Goal: Complete application form: Complete application form

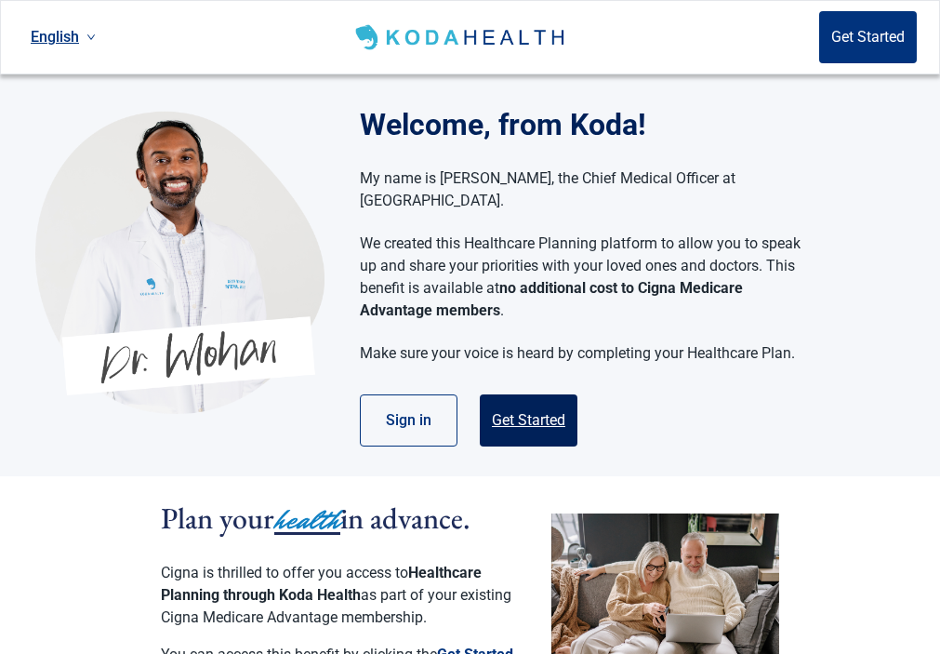
click at [557, 400] on button "Get Started" at bounding box center [529, 420] width 98 height 52
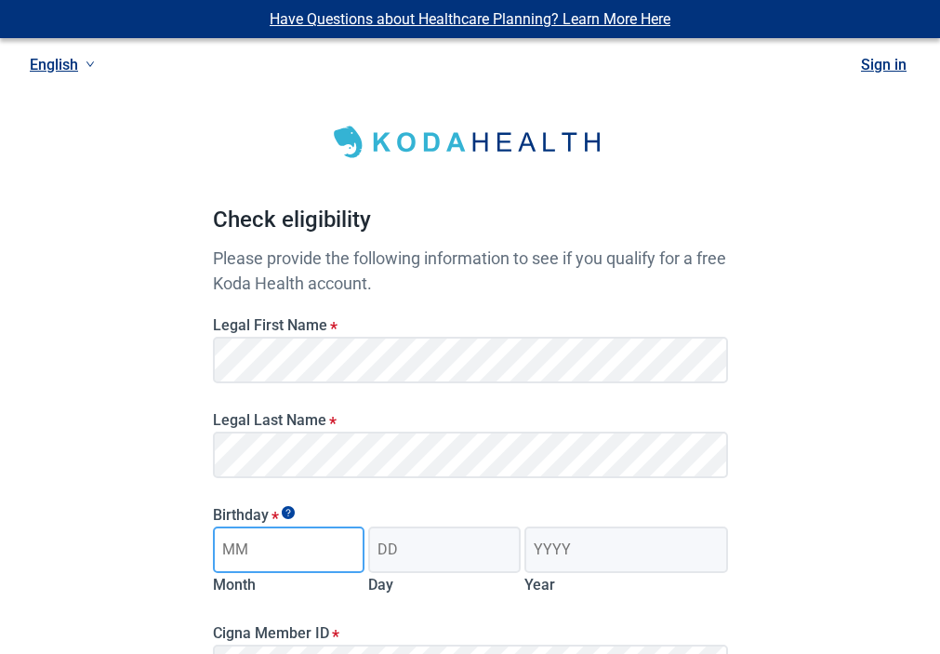
click at [276, 538] on input "Month" at bounding box center [289, 549] width 153 height 47
type input "12"
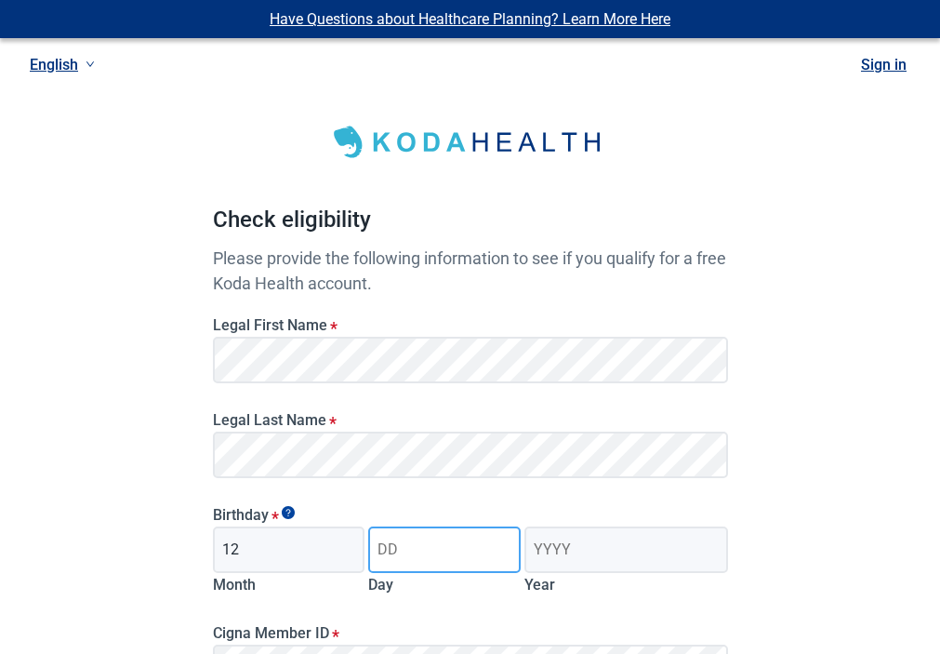
click at [405, 543] on input "Day" at bounding box center [444, 549] width 153 height 47
type input "21"
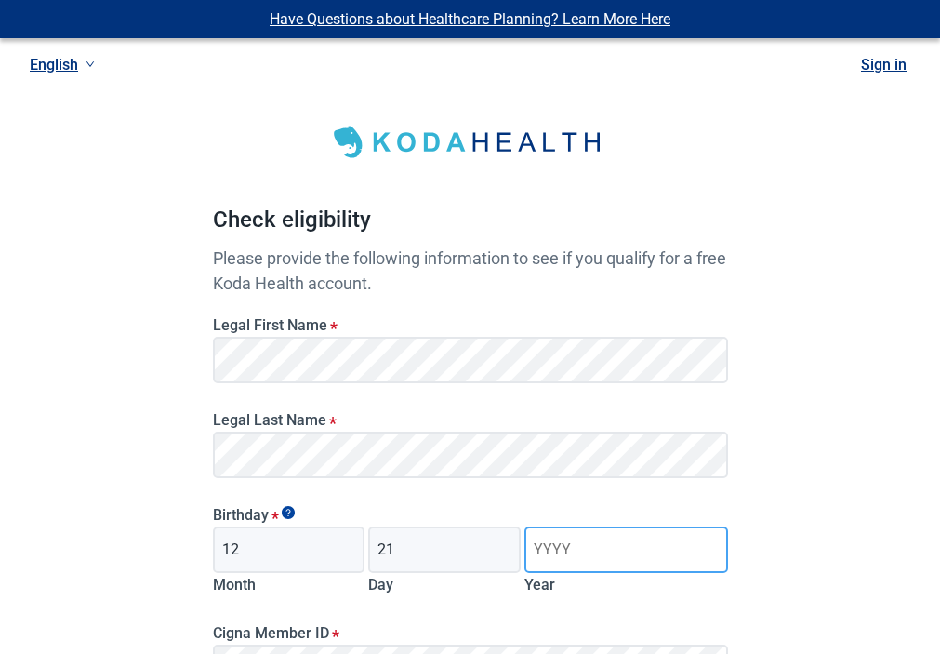
click at [575, 538] on input "Year" at bounding box center [626, 549] width 203 height 47
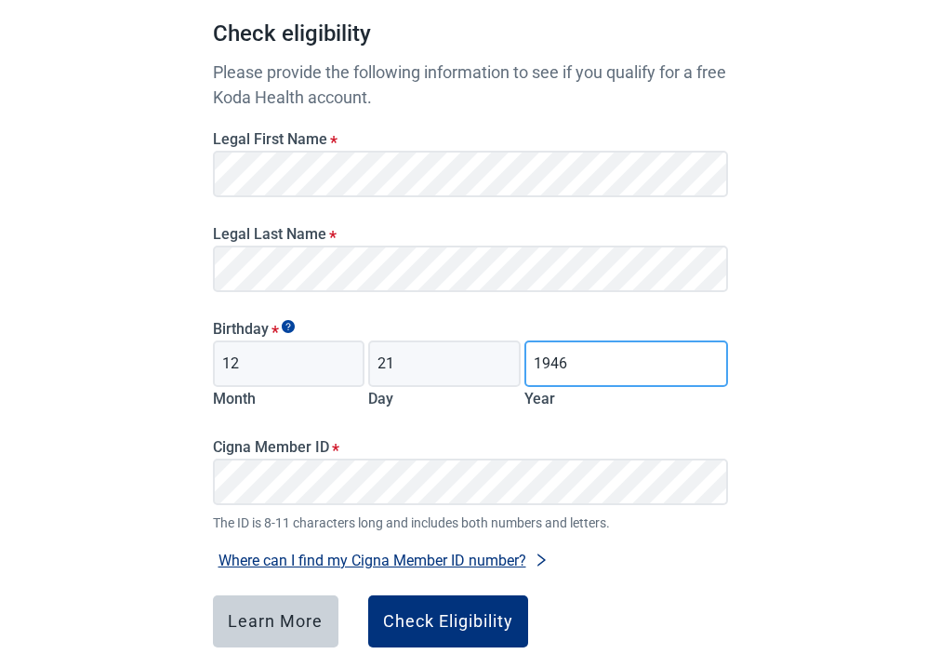
type input "1946"
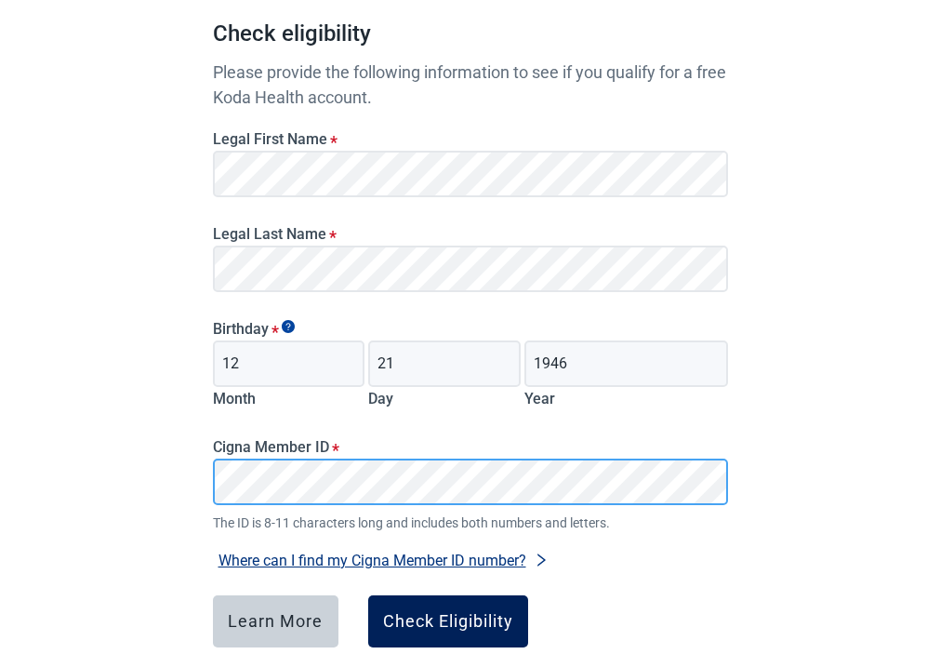
scroll to position [279, 0]
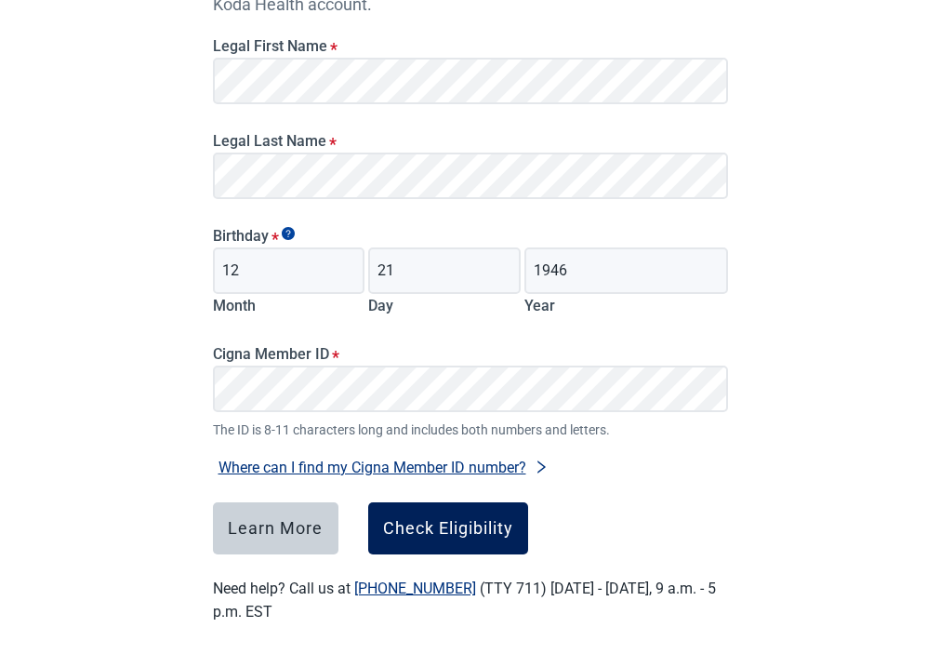
click at [424, 519] on div "Check Eligibility" at bounding box center [448, 528] width 130 height 19
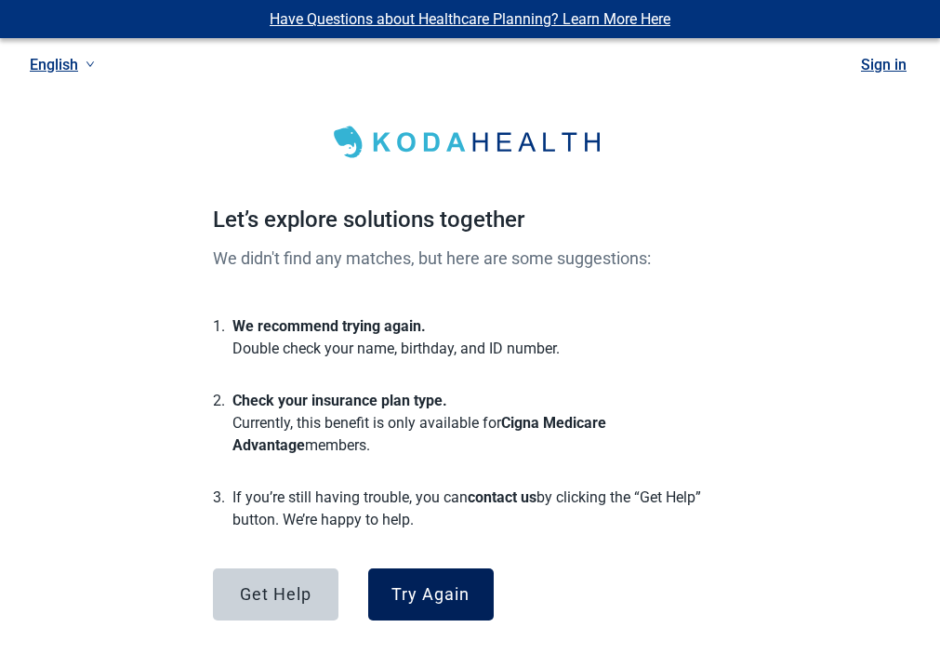
click at [412, 585] on div "Try Again" at bounding box center [431, 594] width 78 height 19
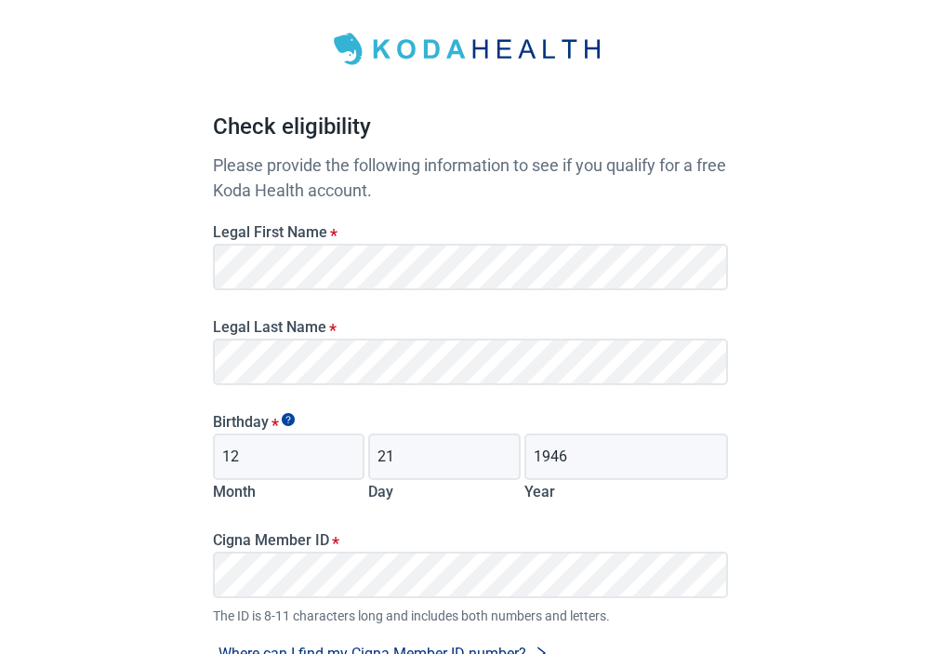
scroll to position [186, 0]
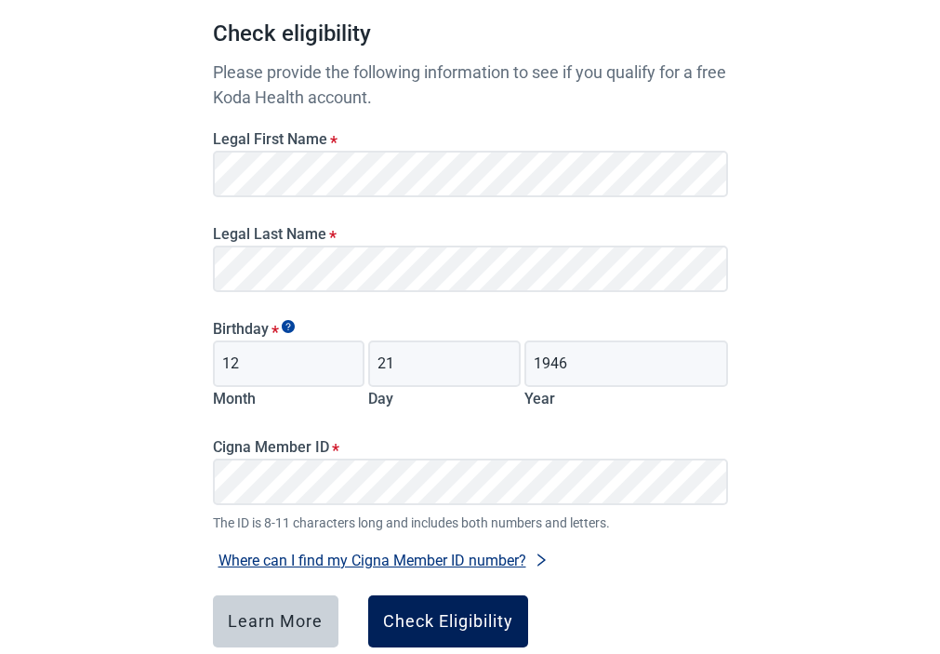
click at [454, 612] on div "Check Eligibility" at bounding box center [448, 621] width 130 height 19
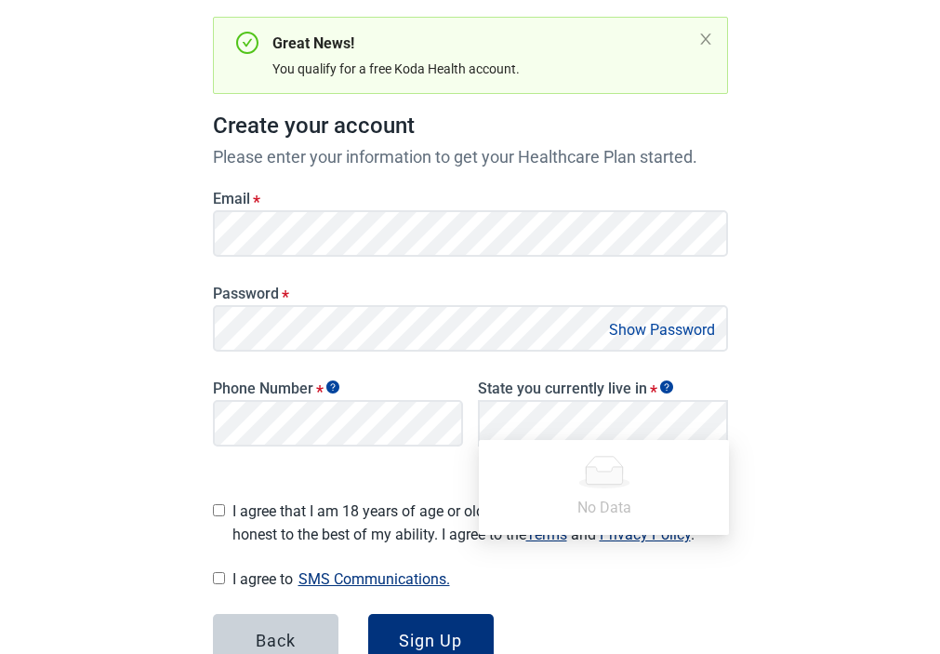
click at [675, 319] on button "Show Password" at bounding box center [662, 329] width 117 height 25
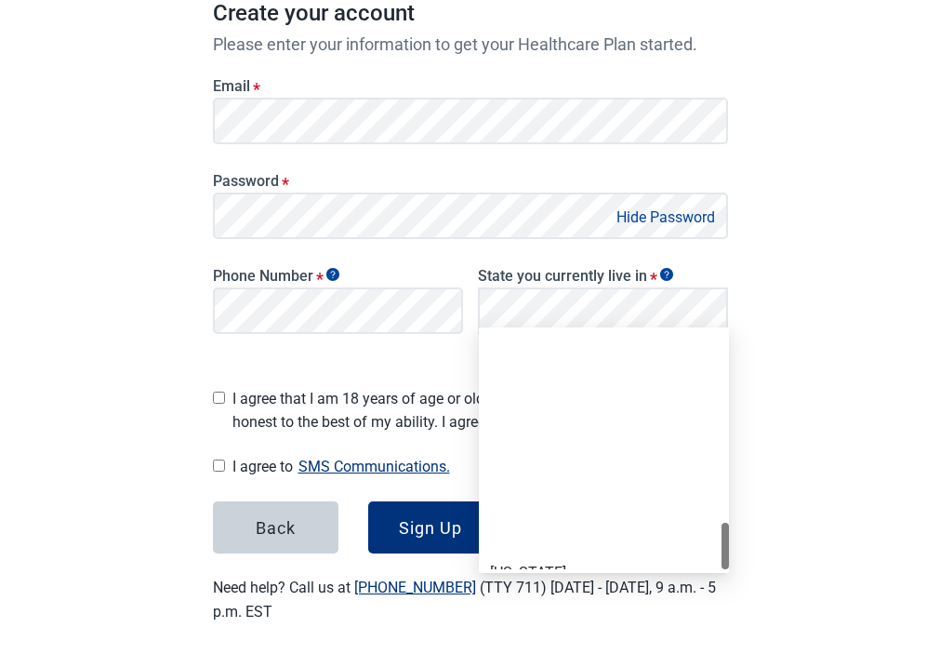
scroll to position [1280, 0]
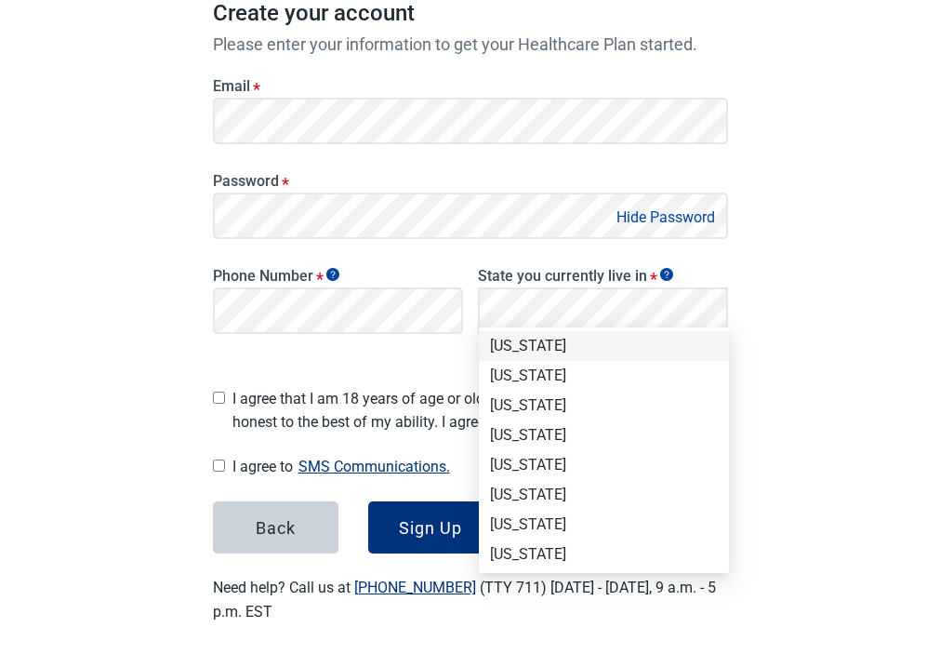
click at [515, 339] on div "[US_STATE]" at bounding box center [604, 346] width 228 height 20
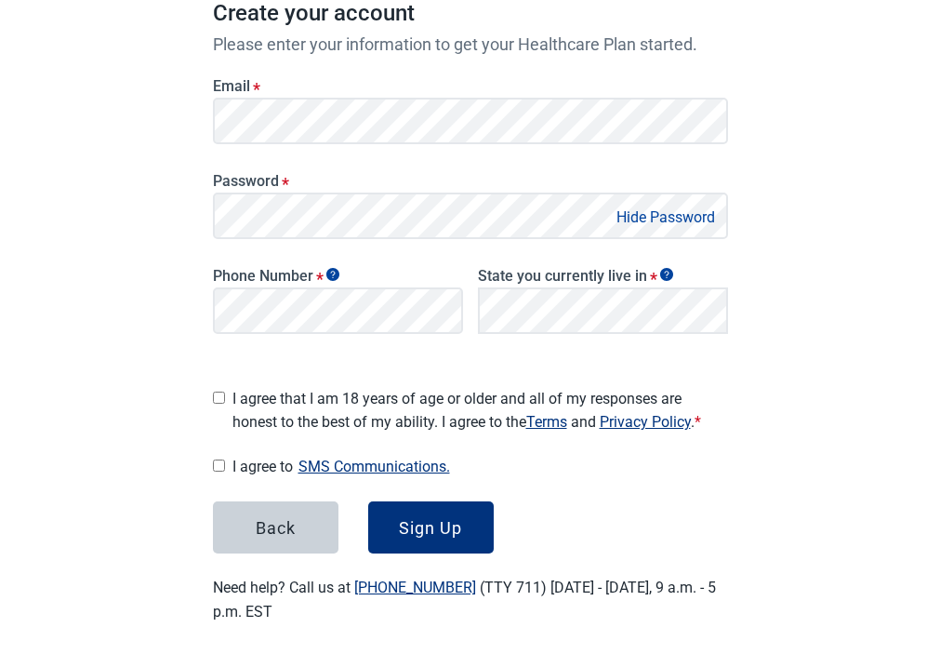
click at [217, 392] on input "I agree that I am 18 years of age or older and all of my responses are honest t…" at bounding box center [219, 398] width 12 height 12
checkbox input "true"
click at [216, 455] on div "Main content" at bounding box center [219, 466] width 12 height 23
drag, startPoint x: 215, startPoint y: 445, endPoint x: 236, endPoint y: 456, distance: 23.7
click at [215, 459] on input "I agree to SMS Communications." at bounding box center [219, 465] width 12 height 12
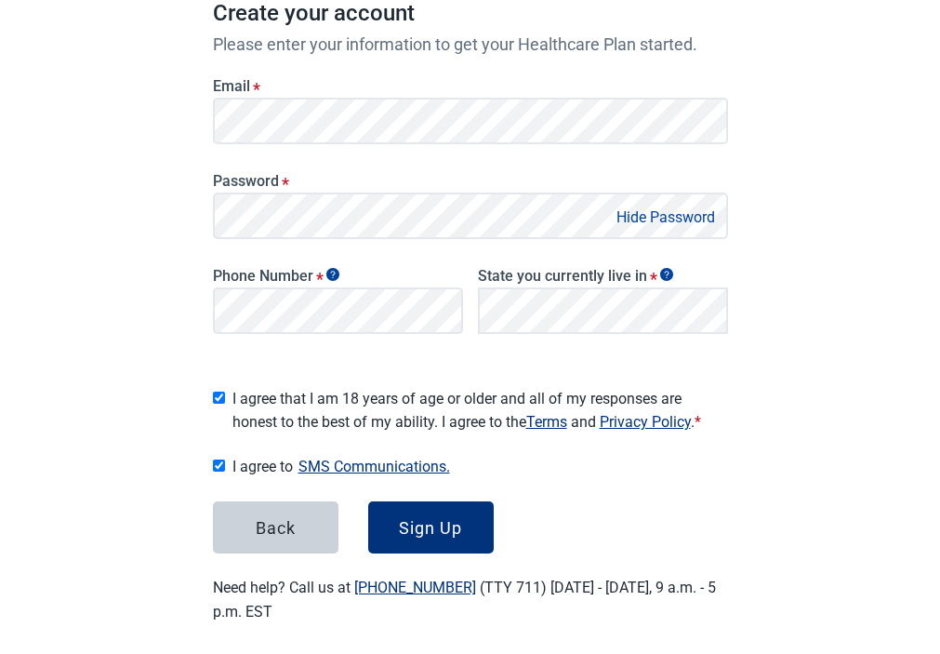
checkbox input "true"
click at [442, 520] on div "Sign Up" at bounding box center [430, 527] width 63 height 19
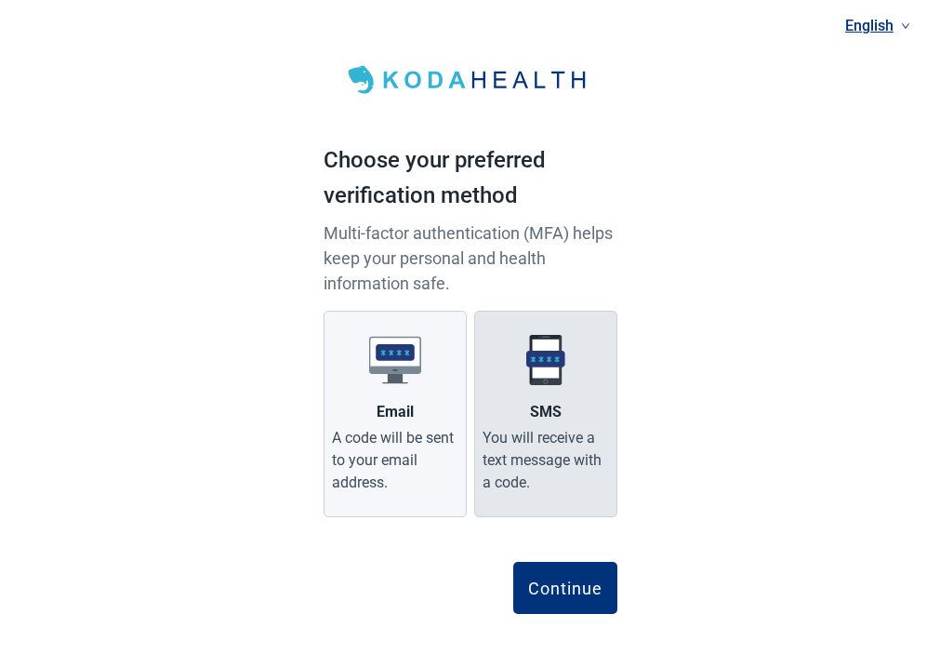
click at [527, 433] on div "You will receive a text message with a code." at bounding box center [546, 460] width 126 height 67
click at [0, 0] on input "SMS You will receive a text message with a code." at bounding box center [0, 0] width 0 height 0
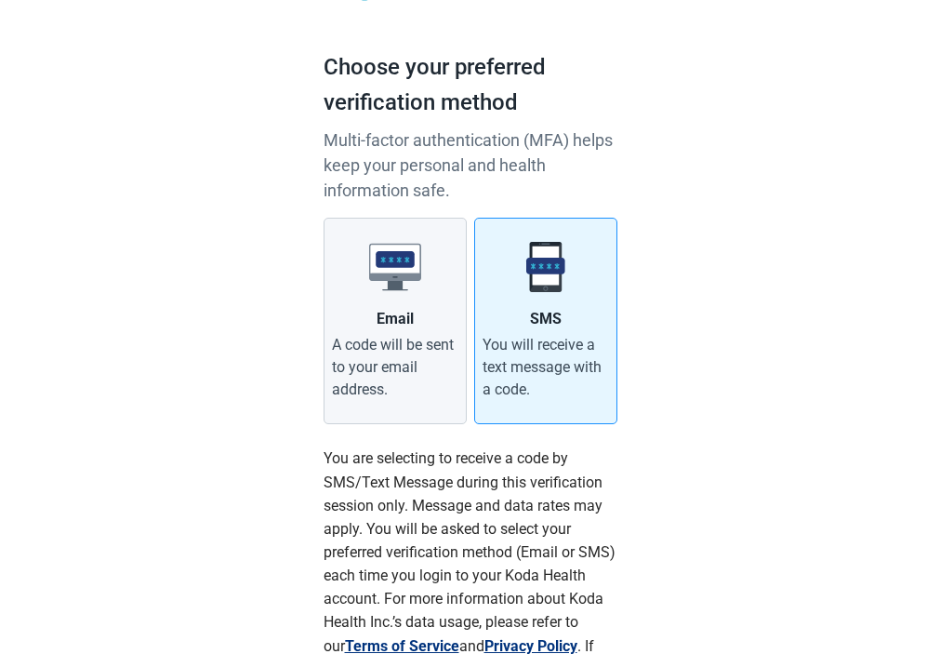
scroll to position [279, 0]
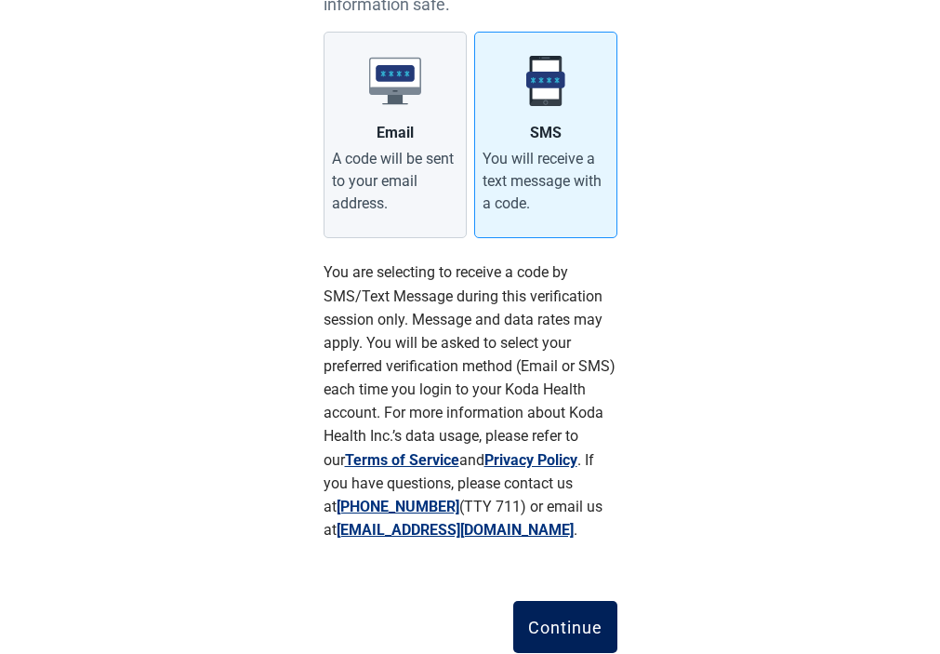
click at [562, 626] on div "Continue" at bounding box center [565, 627] width 74 height 19
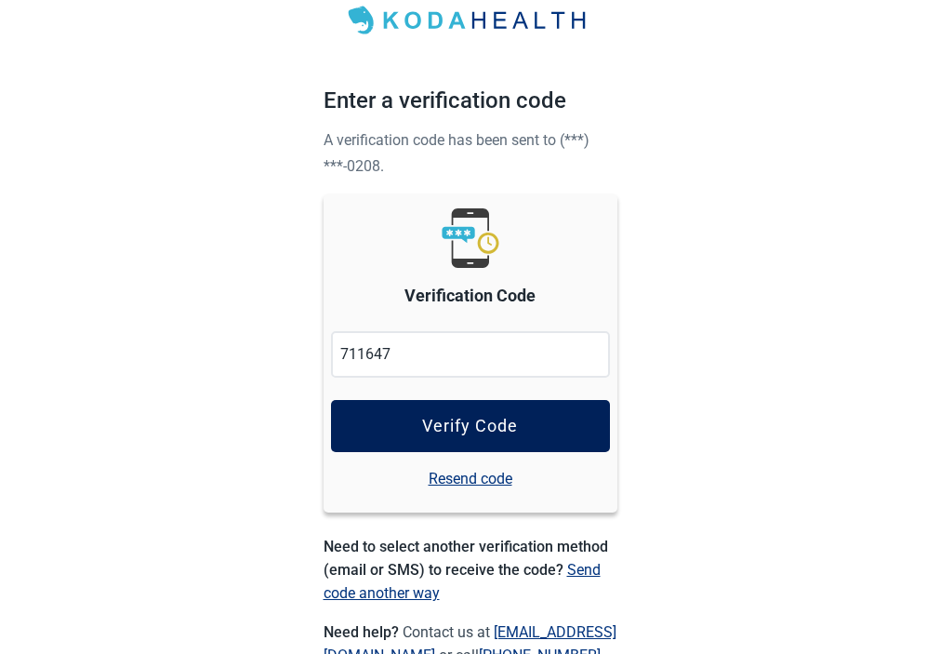
type input "711647"
click at [478, 417] on div "Verify Code" at bounding box center [470, 426] width 96 height 19
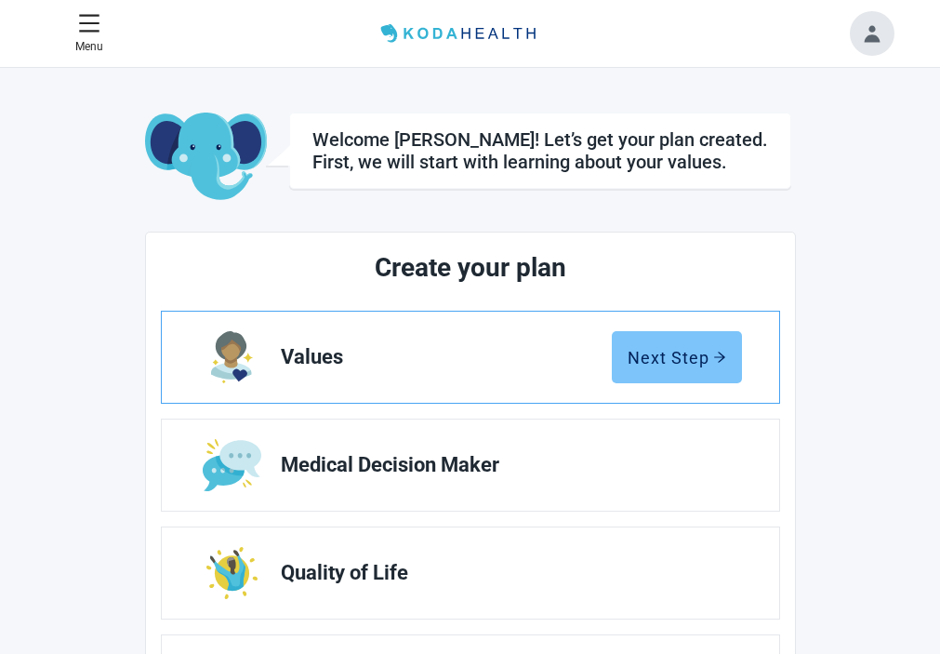
click at [688, 350] on div "Next Step" at bounding box center [677, 357] width 99 height 19
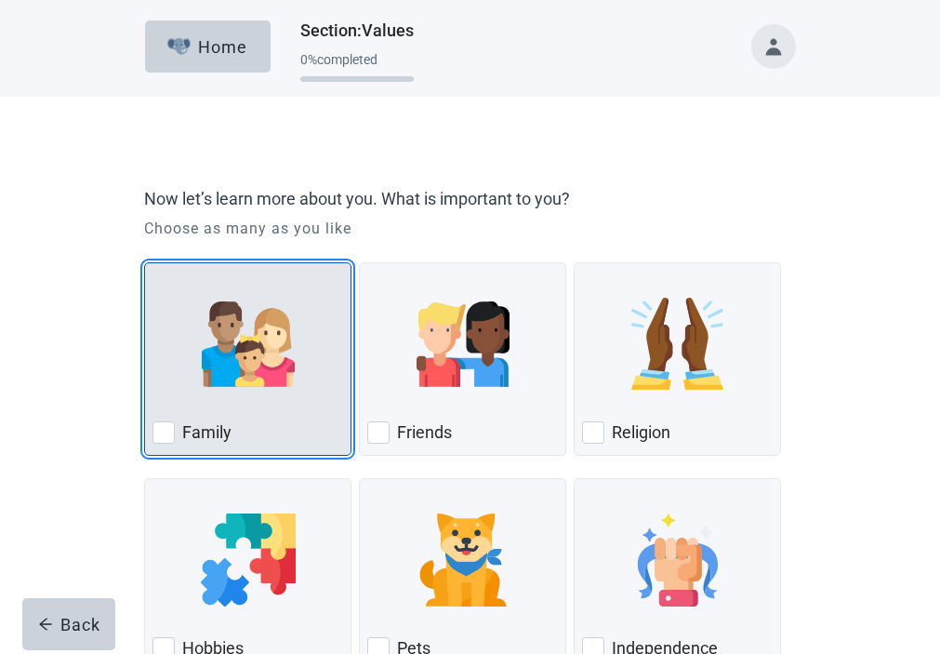
click at [161, 442] on div "Family, checkbox, not checked" at bounding box center [164, 432] width 22 height 22
click at [145, 263] on input "Family" at bounding box center [144, 262] width 1 height 1
checkbox input "true"
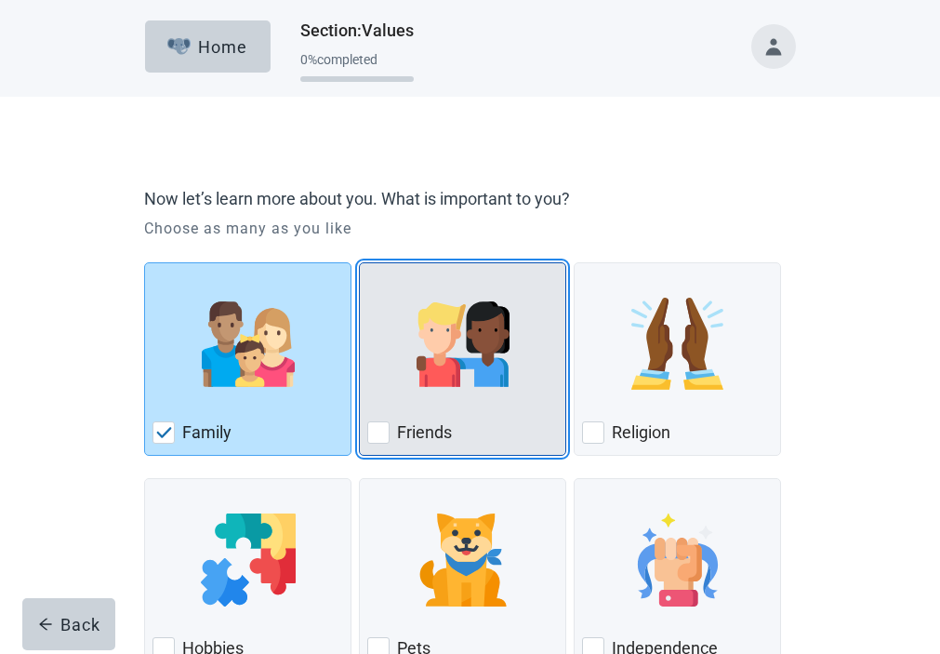
click at [367, 444] on div "Friends, checkbox, not checked" at bounding box center [378, 432] width 22 height 22
click at [359, 263] on input "Friends" at bounding box center [359, 262] width 1 height 1
checkbox input "true"
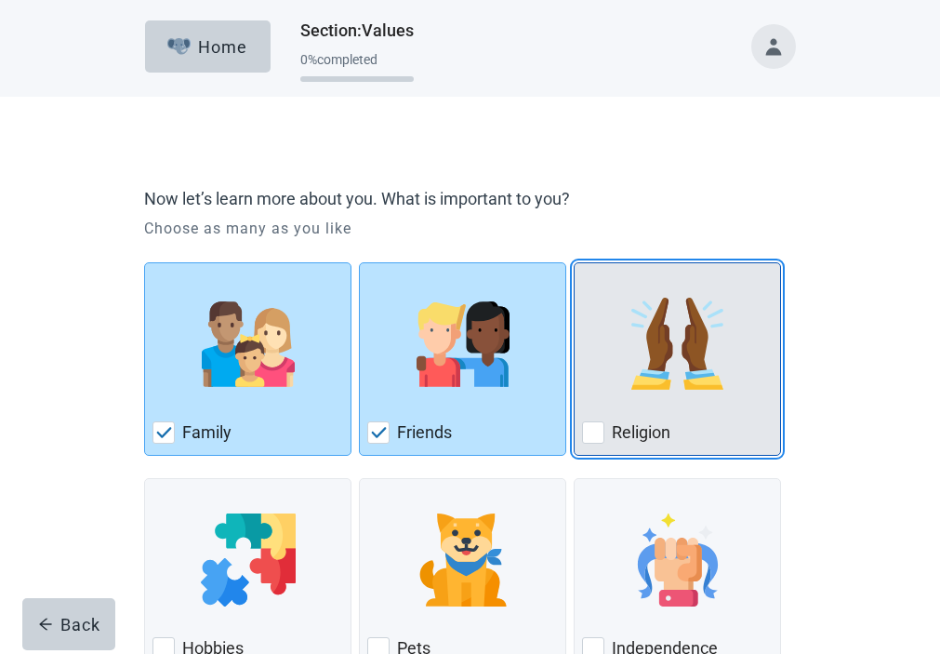
click at [582, 444] on div "Religion, checkbox, not checked" at bounding box center [593, 432] width 22 height 22
click at [574, 263] on input "Religion" at bounding box center [574, 262] width 1 height 1
checkbox input "true"
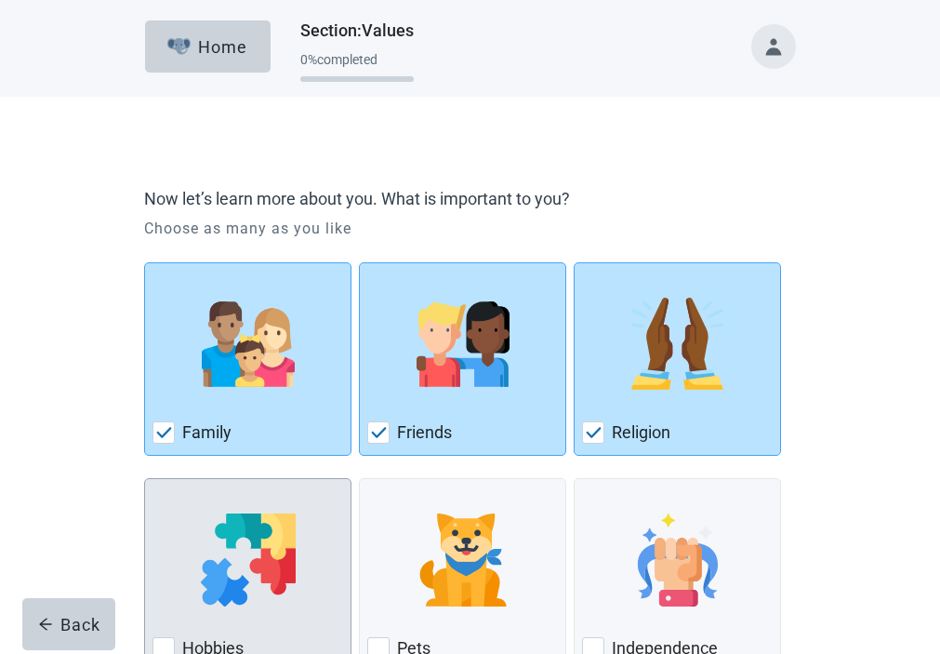
click at [175, 637] on div "Hobbies, checkbox, not checked" at bounding box center [164, 648] width 22 height 22
click at [145, 478] on input "Hobbies" at bounding box center [144, 478] width 1 height 1
checkbox input "true"
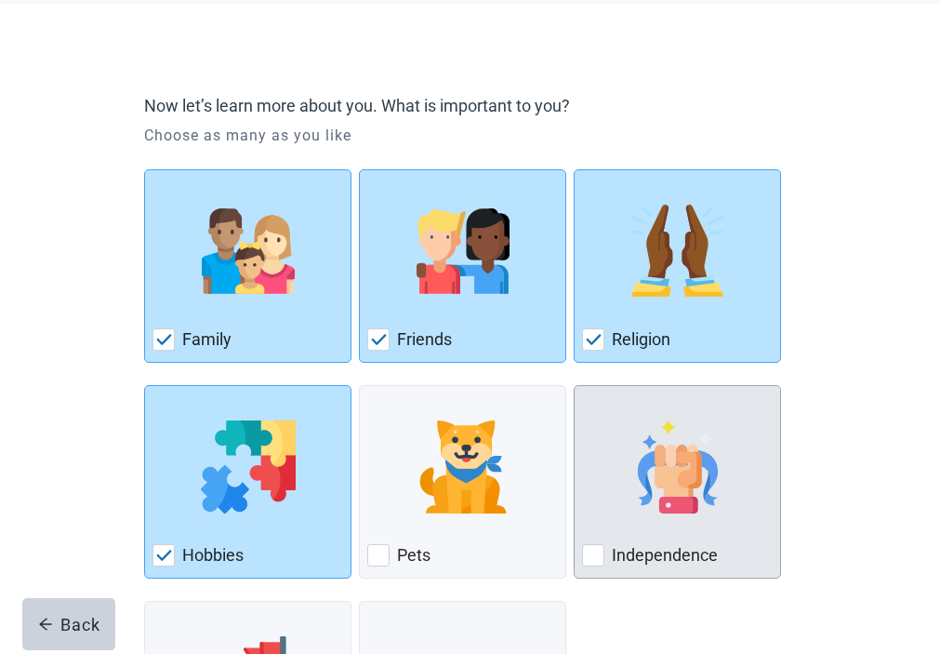
scroll to position [146, 0]
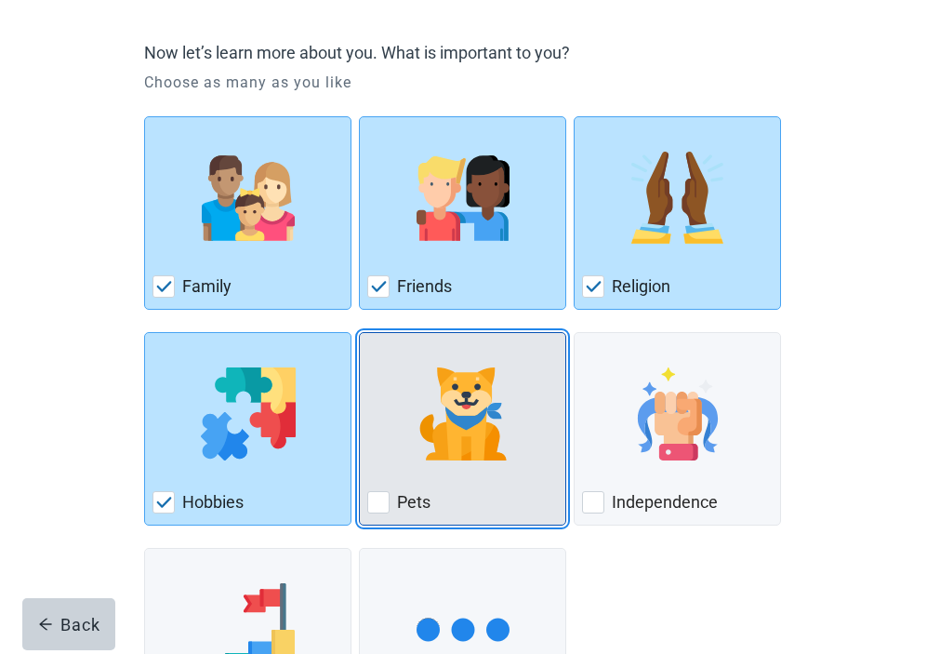
click at [367, 512] on div "Pets, checkbox, not checked" at bounding box center [378, 502] width 22 height 22
click at [359, 333] on input "Pets" at bounding box center [359, 332] width 1 height 1
checkbox input "true"
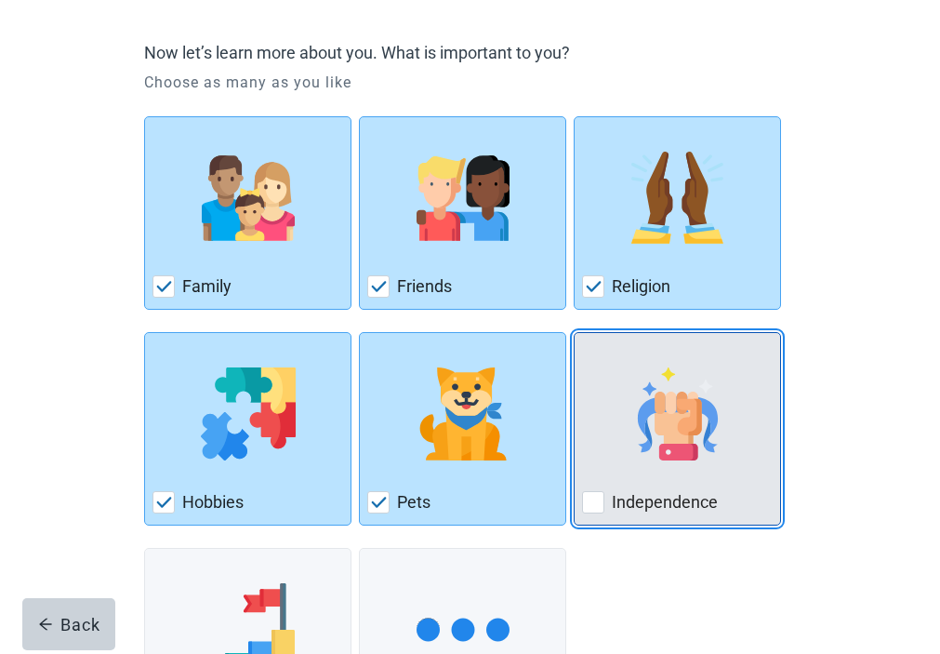
click at [582, 510] on div "Independence, checkbox, not checked" at bounding box center [593, 502] width 22 height 22
click at [574, 333] on input "Independence" at bounding box center [574, 332] width 1 height 1
checkbox input "true"
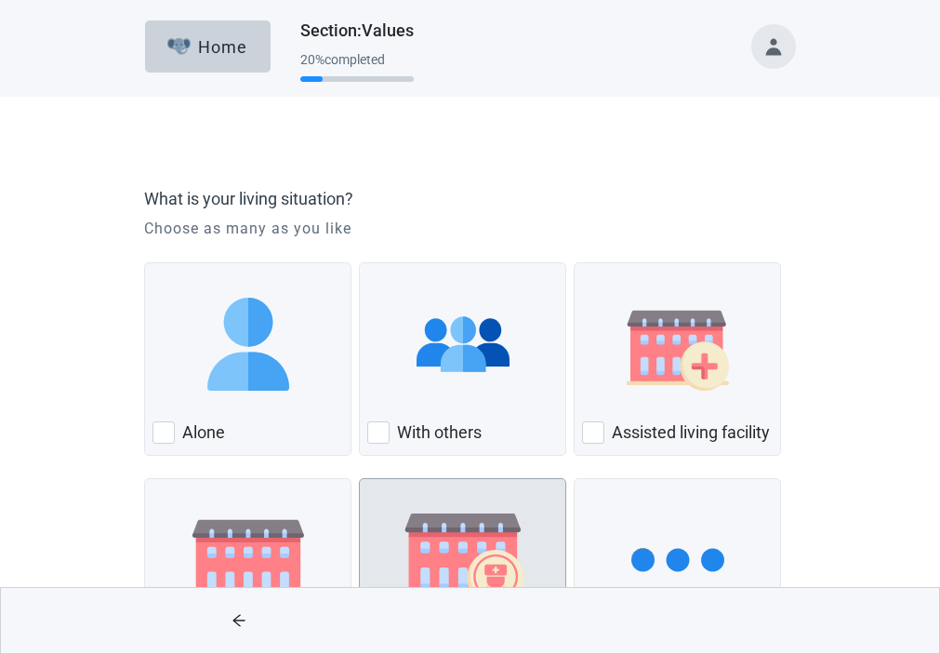
scroll to position [69, 0]
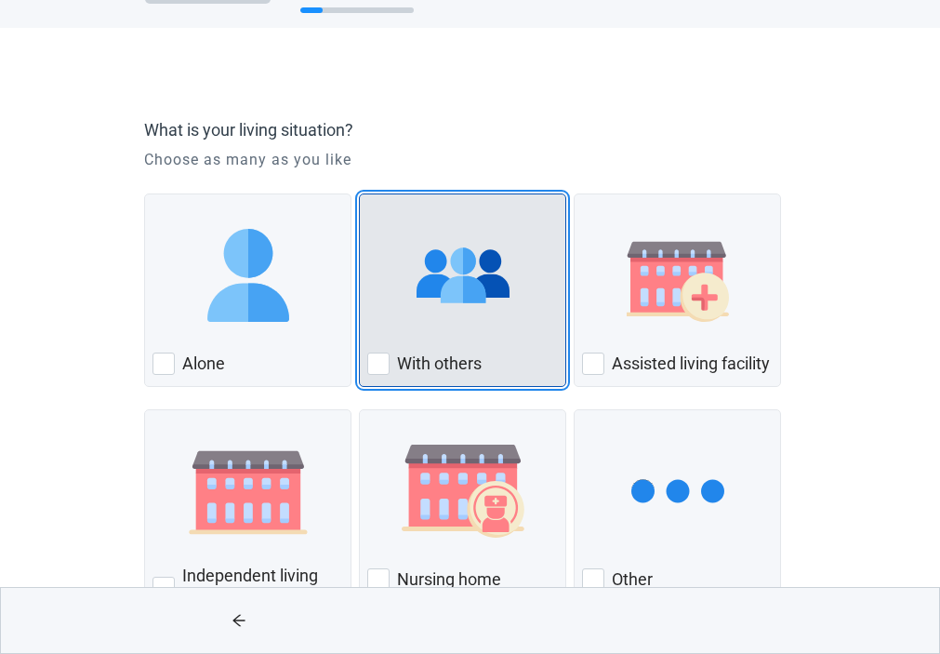
click at [367, 375] on div "With Others, checkbox, not checked" at bounding box center [378, 363] width 22 height 22
click at [359, 194] on input "With others" at bounding box center [359, 193] width 1 height 1
checkbox input "true"
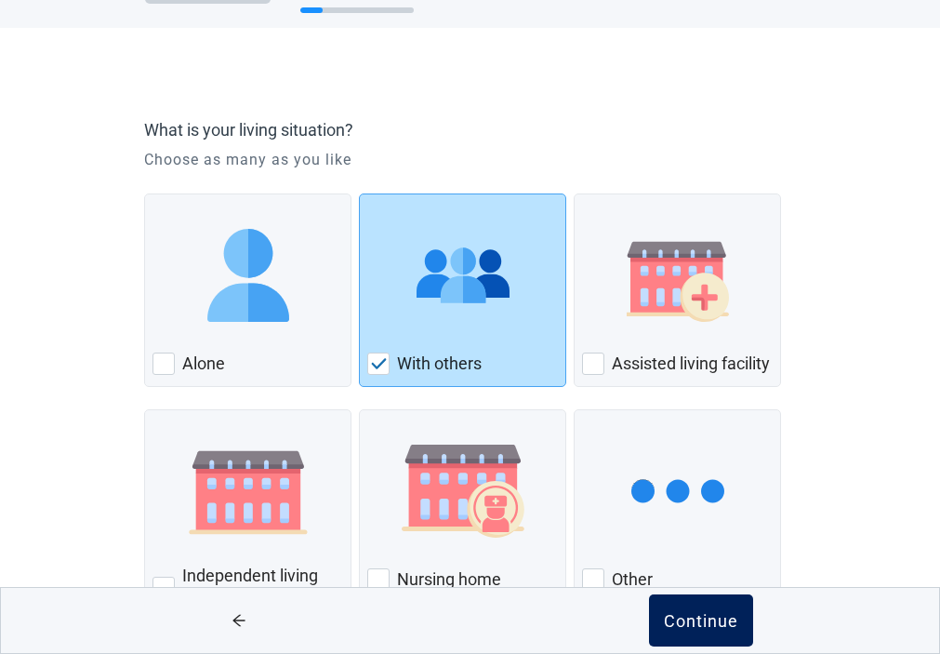
click at [698, 617] on div "Continue" at bounding box center [701, 620] width 74 height 19
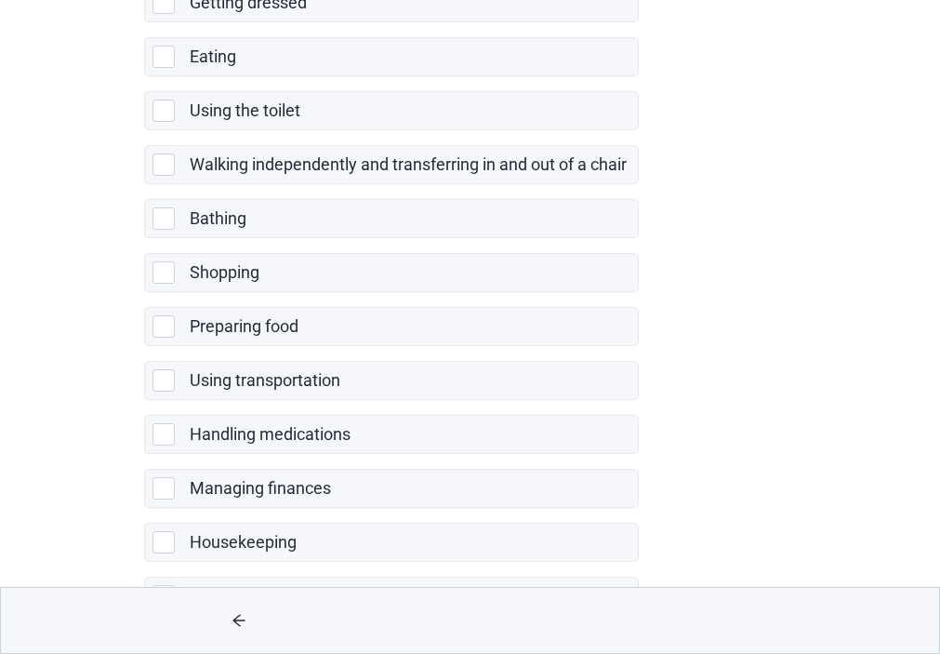
scroll to position [282, 0]
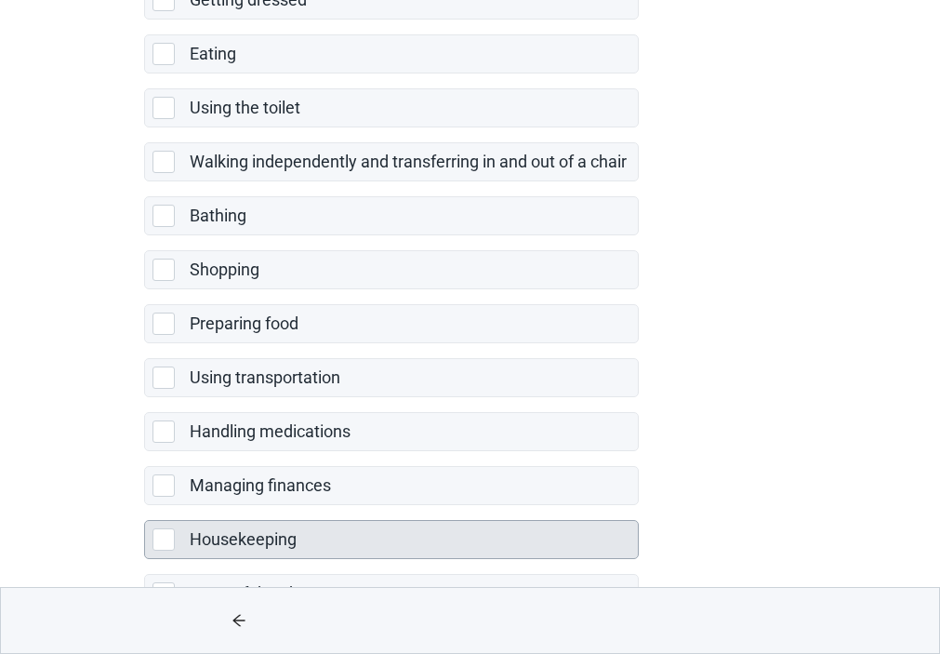
click at [163, 551] on div "Housekeeping, checkbox, not selected" at bounding box center [164, 539] width 22 height 22
click at [145, 506] on input "Housekeeping" at bounding box center [144, 505] width 1 height 1
checkbox input "true"
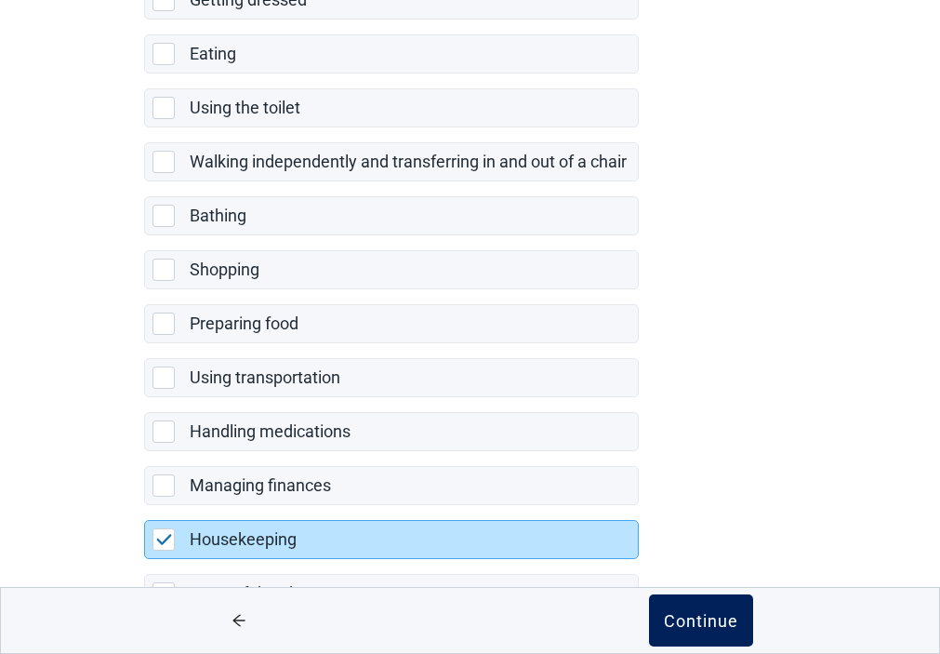
click at [685, 619] on div "Continue" at bounding box center [701, 620] width 74 height 19
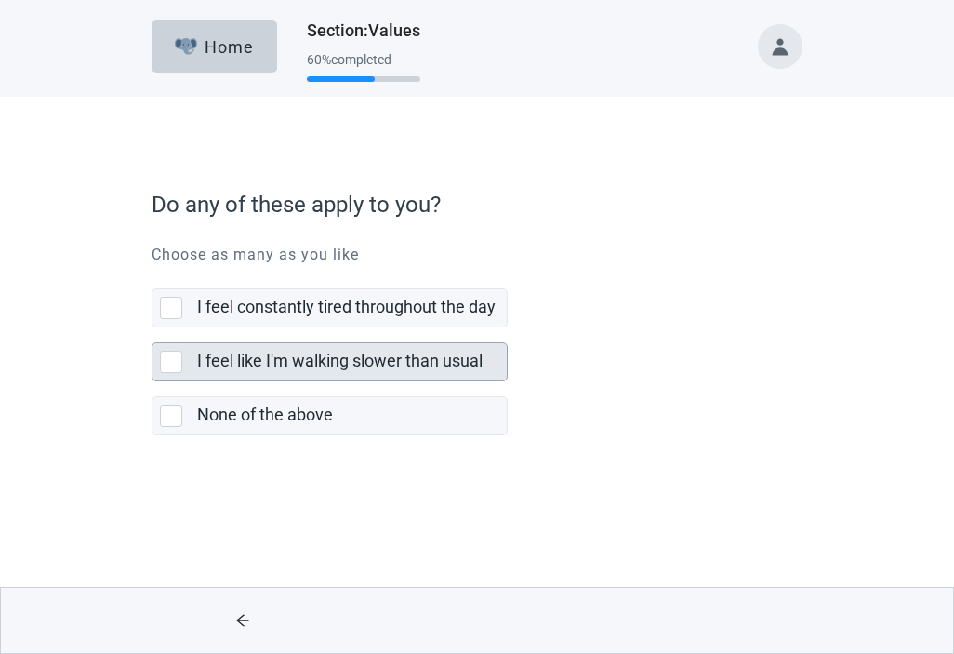
drag, startPoint x: 173, startPoint y: 300, endPoint x: 165, endPoint y: 356, distance: 56.4
click at [172, 301] on div "I feel constantly tired throughout the day, checkbox, not selected" at bounding box center [171, 308] width 22 height 22
click at [153, 274] on input "I feel constantly tired throughout the day" at bounding box center [152, 273] width 1 height 1
checkbox input "true"
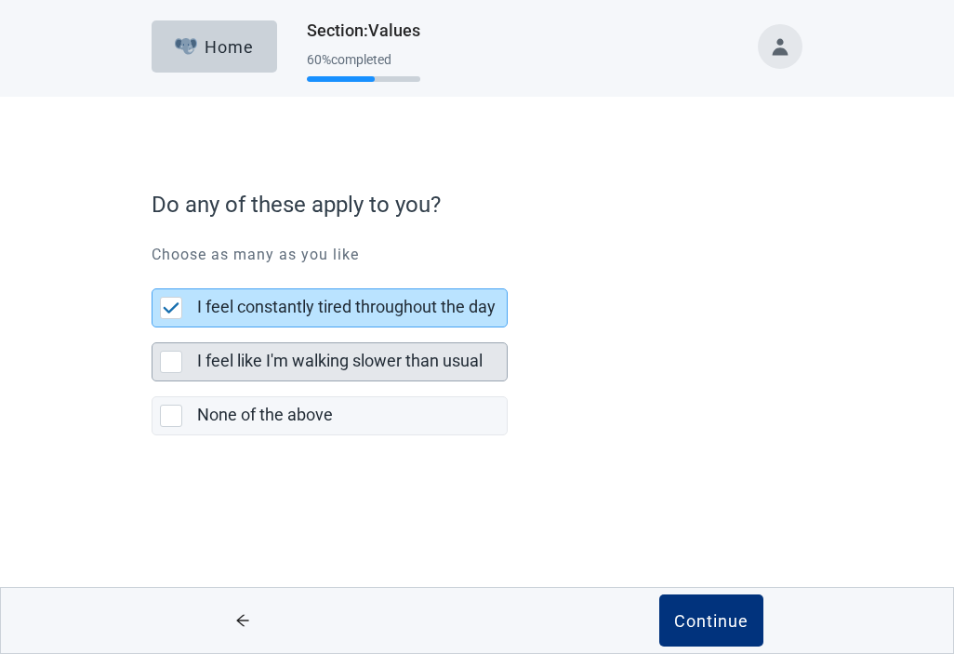
click at [169, 360] on div "I feel like I'm walking slower than usual, checkbox, not selected" at bounding box center [171, 362] width 22 height 22
click at [153, 328] on input "I feel like I'm walking slower than usual" at bounding box center [152, 327] width 1 height 1
checkbox input "true"
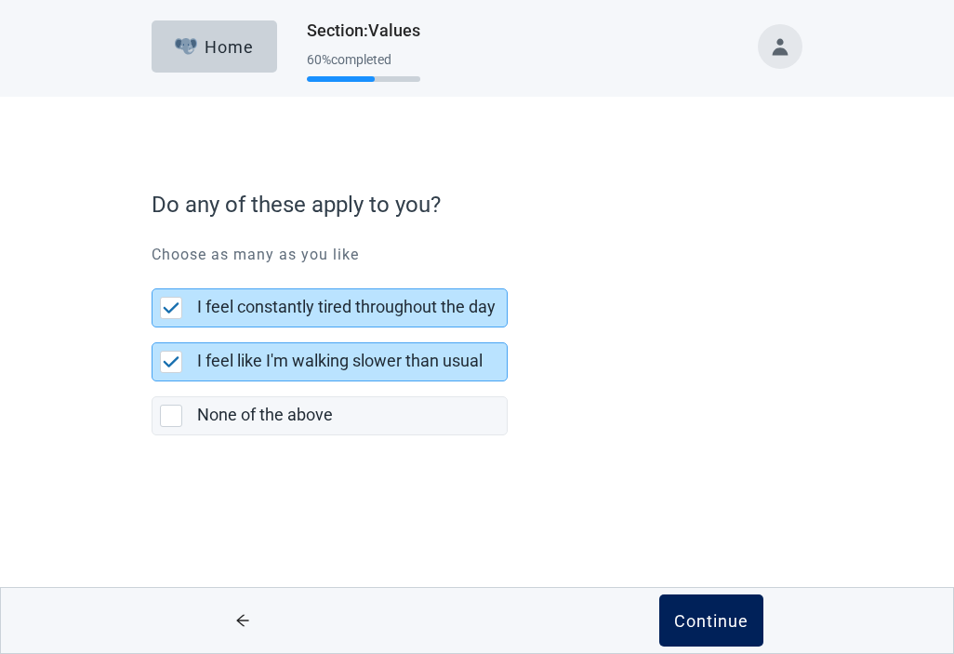
click at [711, 613] on div "Continue" at bounding box center [711, 620] width 74 height 19
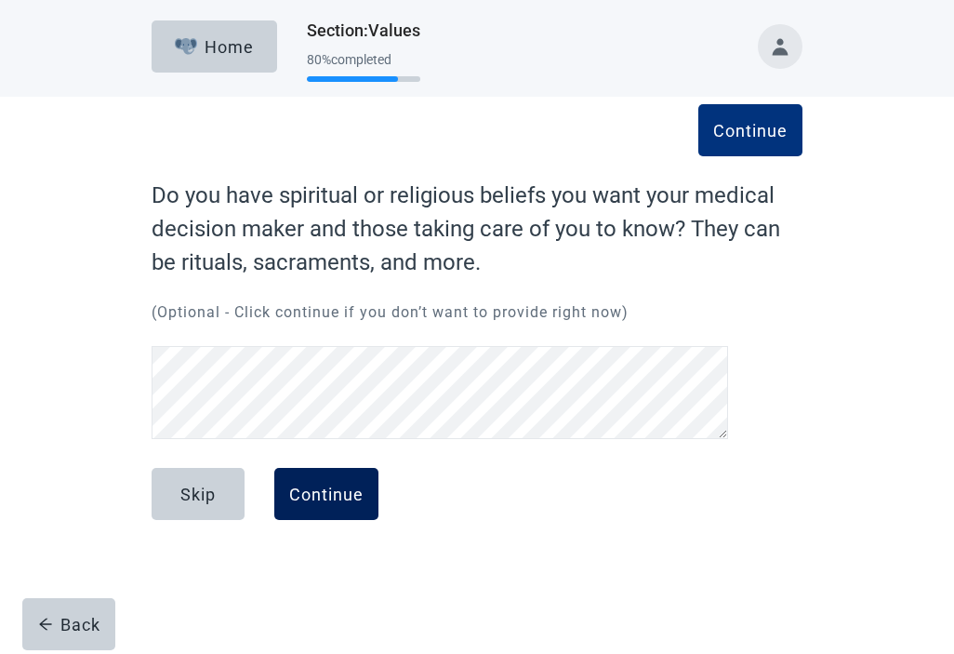
click at [326, 491] on div "Continue" at bounding box center [326, 494] width 74 height 19
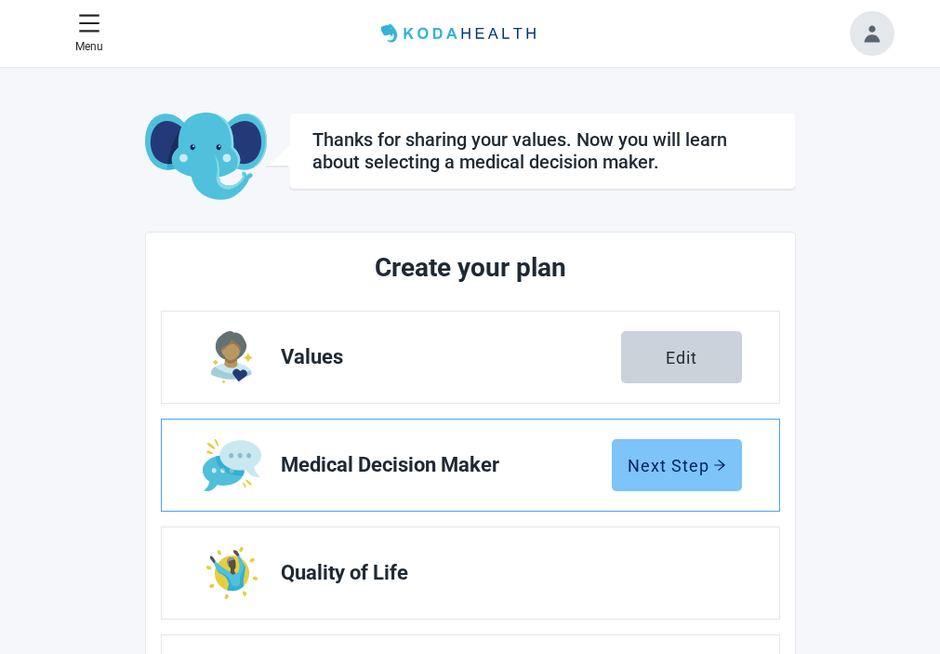
click at [676, 457] on div "Next Step" at bounding box center [677, 465] width 99 height 19
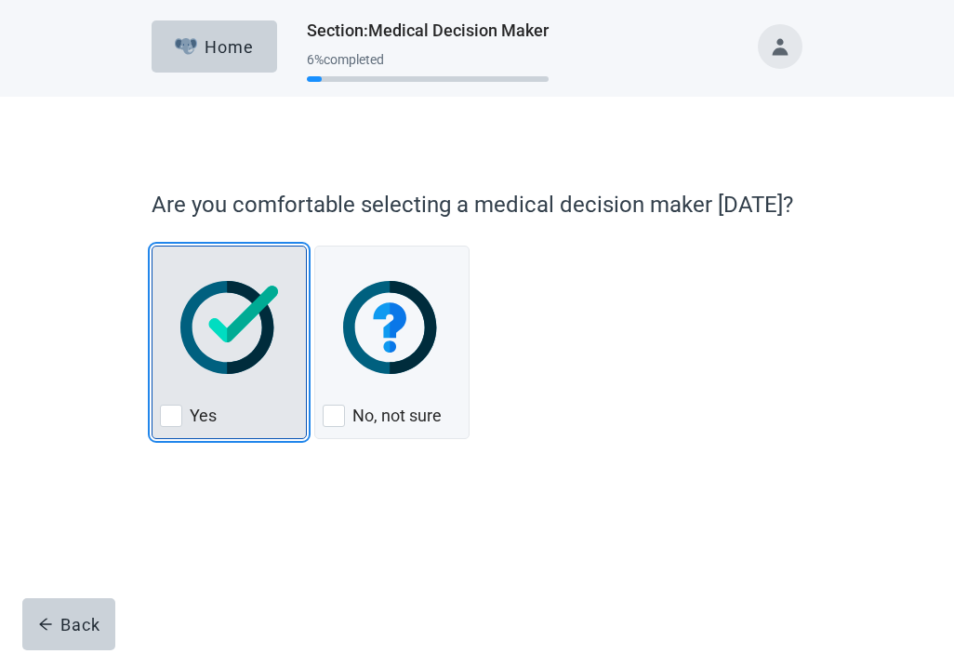
click at [174, 402] on div "Yes" at bounding box center [229, 416] width 139 height 30
click at [153, 246] on input "Yes" at bounding box center [152, 246] width 1 height 1
checkbox input "true"
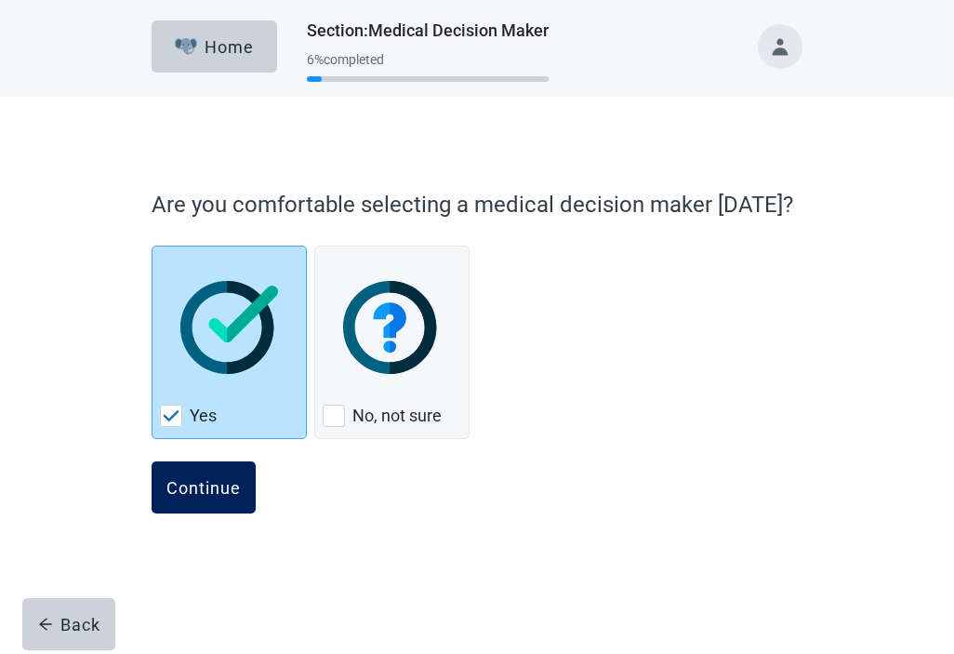
click at [206, 473] on button "Continue" at bounding box center [204, 487] width 104 height 52
click at [202, 488] on div "Continue" at bounding box center [203, 487] width 74 height 19
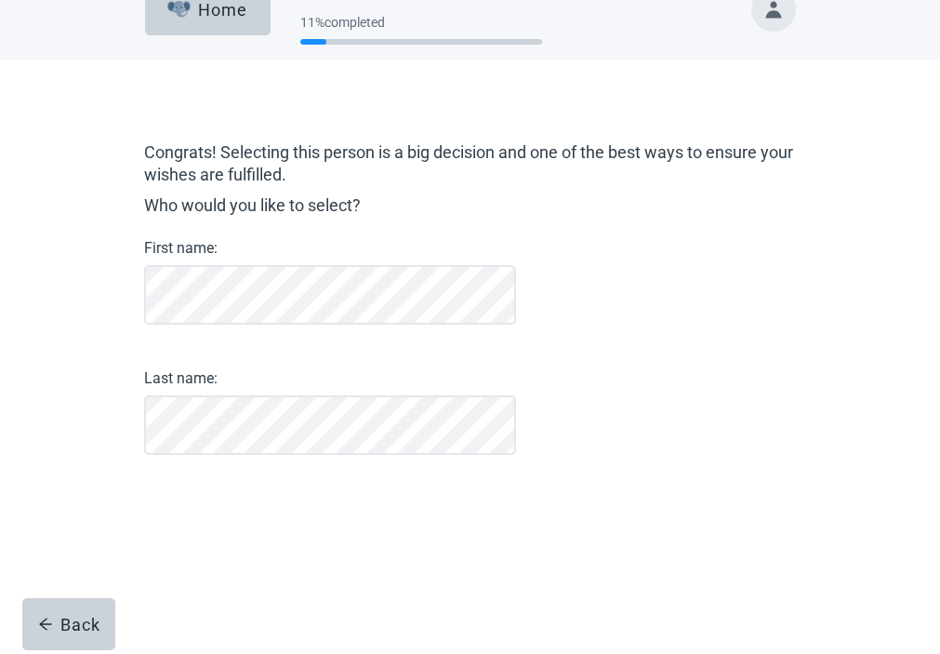
scroll to position [75, 0]
click at [191, 512] on div "Continue" at bounding box center [196, 503] width 74 height 19
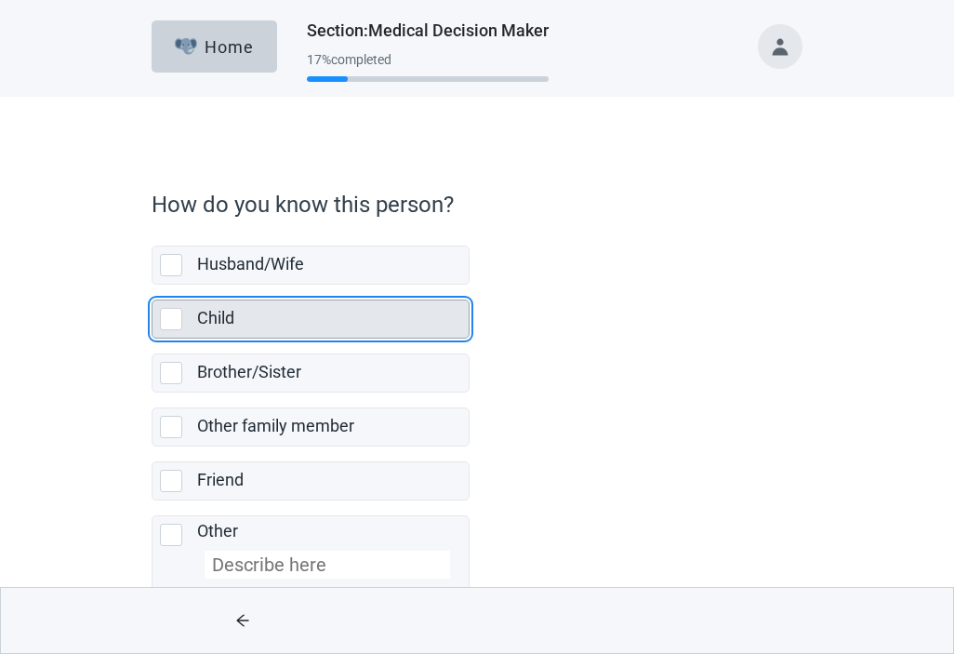
click at [163, 315] on div "Child, checkbox, not selected" at bounding box center [171, 319] width 22 height 22
click at [153, 286] on input "Child" at bounding box center [152, 285] width 1 height 1
checkbox input "true"
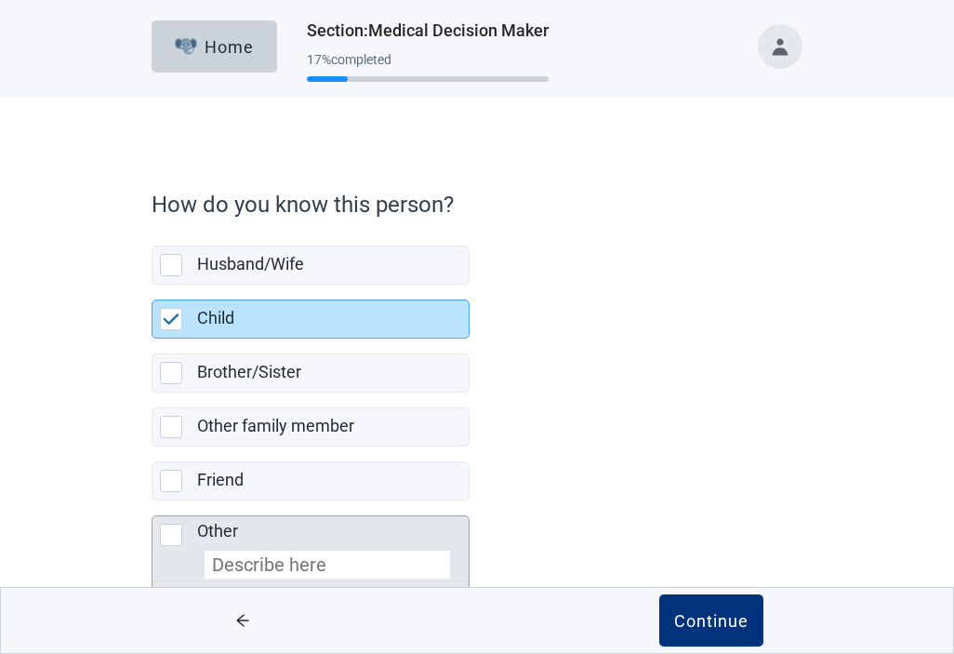
click at [321, 564] on input "Other" at bounding box center [328, 565] width 246 height 28
type input "D"
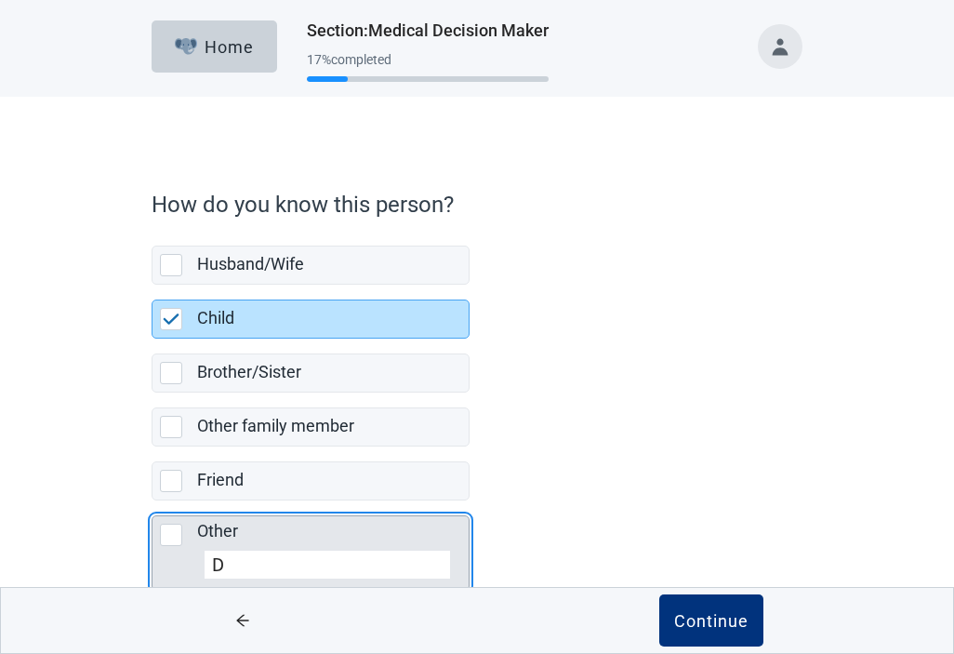
checkbox input "false"
checkbox input "true"
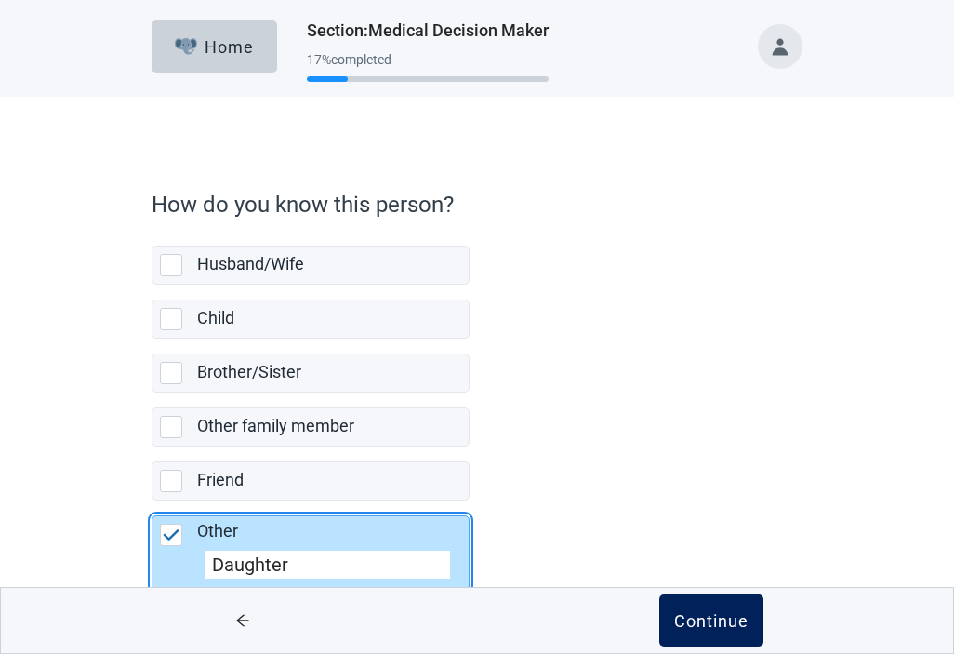
type input "Daughter"
click at [704, 618] on div "Continue" at bounding box center [711, 620] width 74 height 19
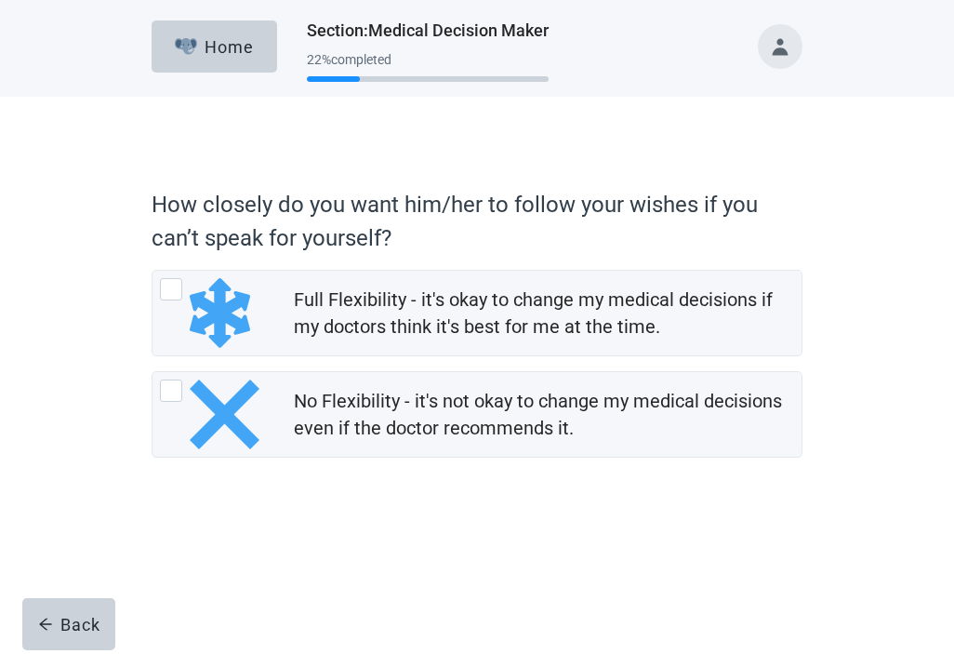
drag, startPoint x: 172, startPoint y: 282, endPoint x: 821, endPoint y: 385, distance: 657.3
click at [175, 282] on div "Full Flexibility - it's okay to change my medical decisions if my doctors think…" at bounding box center [171, 289] width 22 height 22
click at [153, 271] on input "Full Flexibility - it's okay to change my medical decisions if my doctors think…" at bounding box center [152, 270] width 1 height 1
radio input "true"
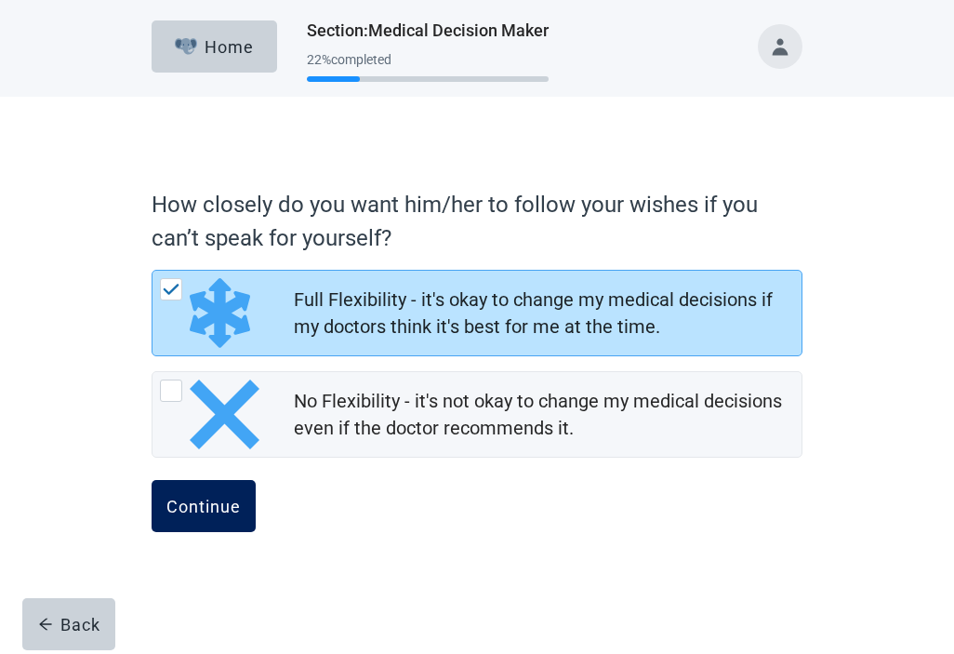
click at [181, 505] on div "Continue" at bounding box center [203, 506] width 74 height 19
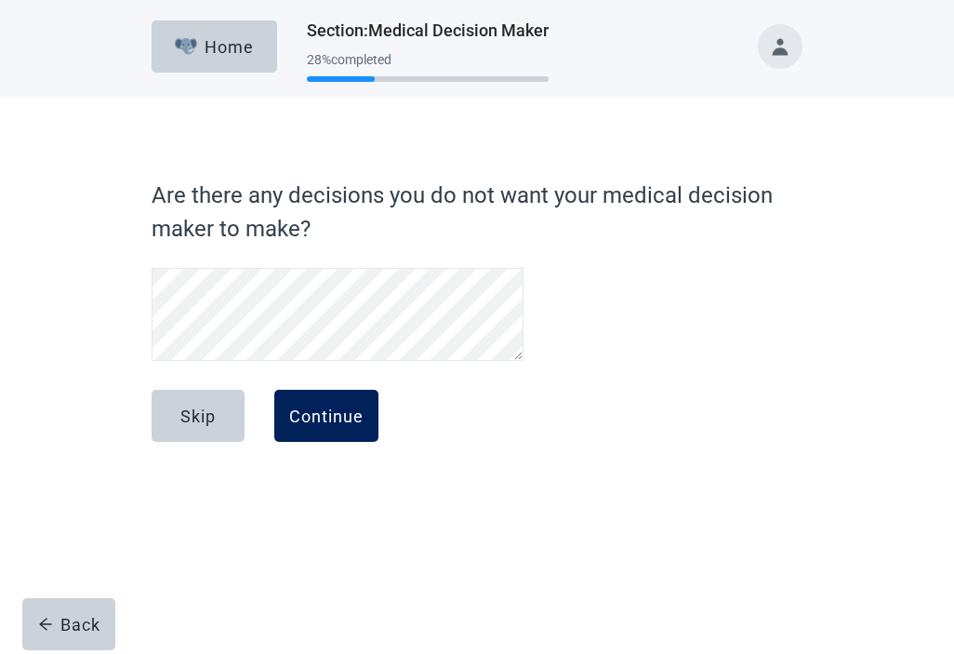
click at [330, 411] on div "Continue" at bounding box center [326, 415] width 74 height 19
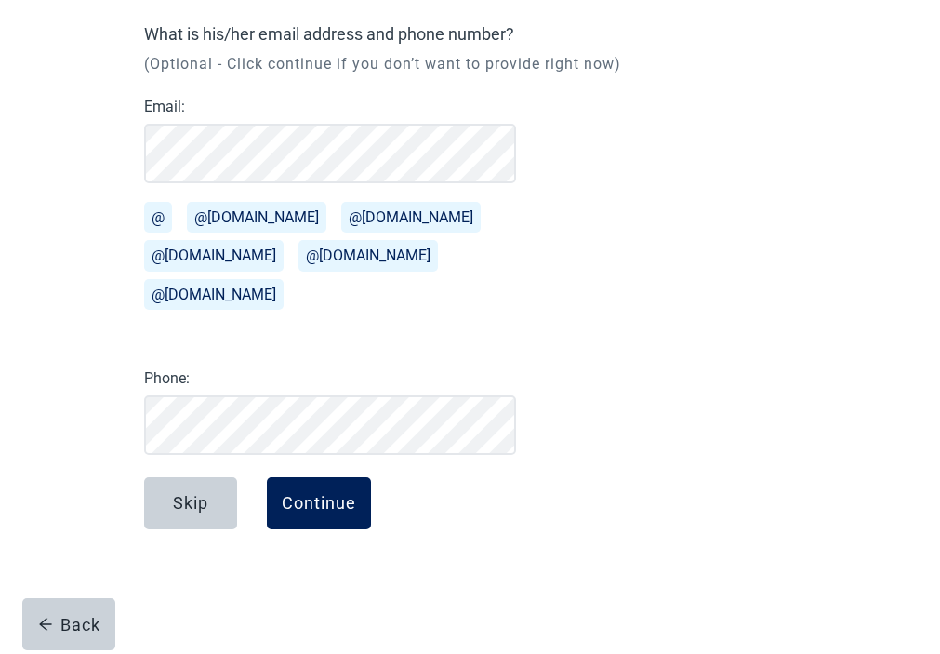
click at [335, 512] on div "Continue" at bounding box center [319, 503] width 74 height 19
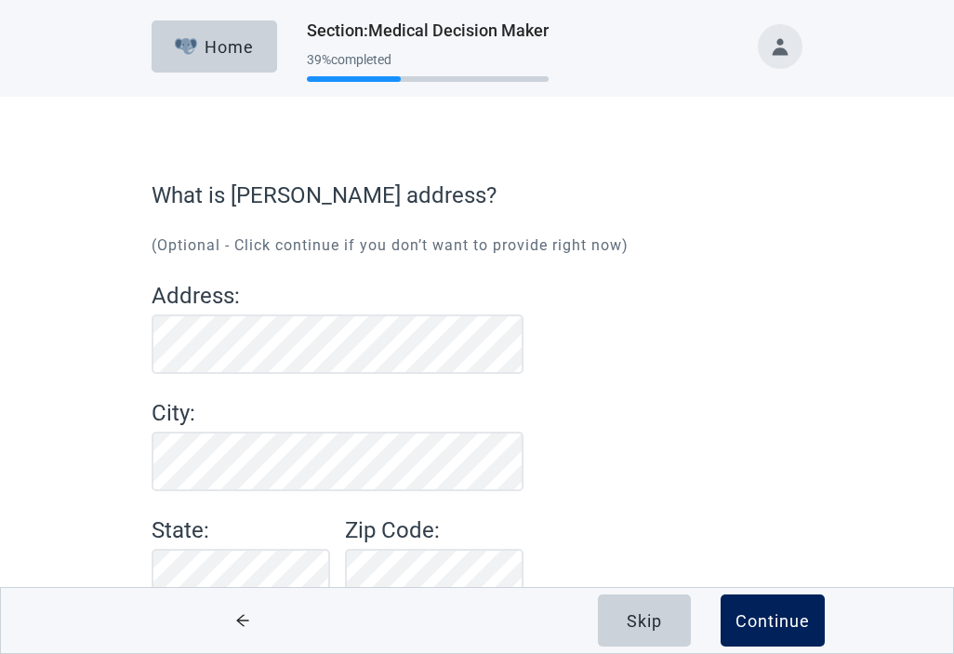
click at [769, 614] on div "Continue" at bounding box center [773, 620] width 74 height 19
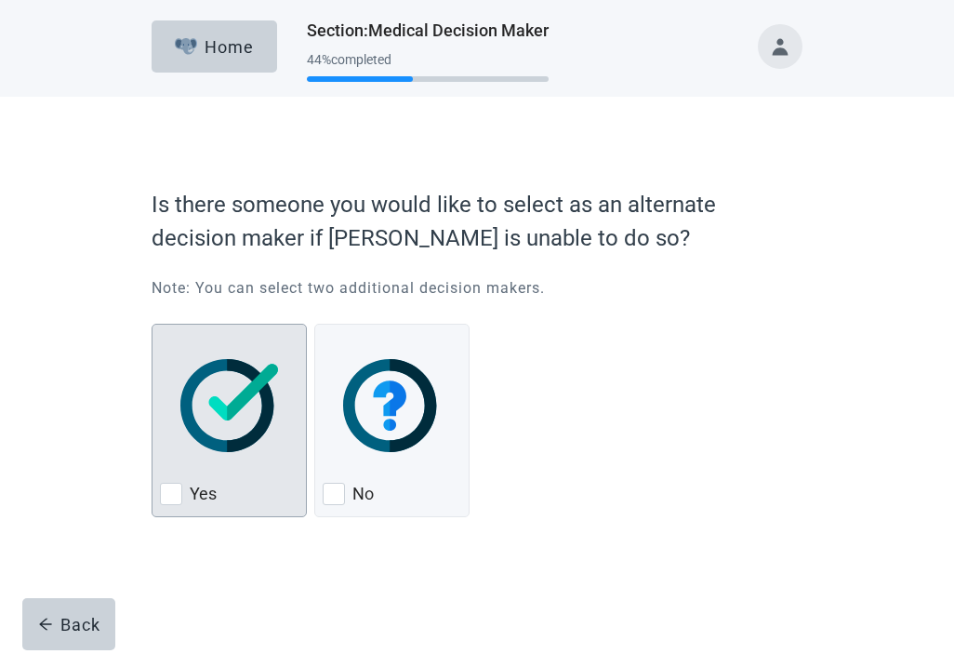
click at [171, 490] on div "Yes, checkbox, not checked" at bounding box center [171, 494] width 22 height 22
click at [153, 325] on input "Yes" at bounding box center [152, 324] width 1 height 1
checkbox input "true"
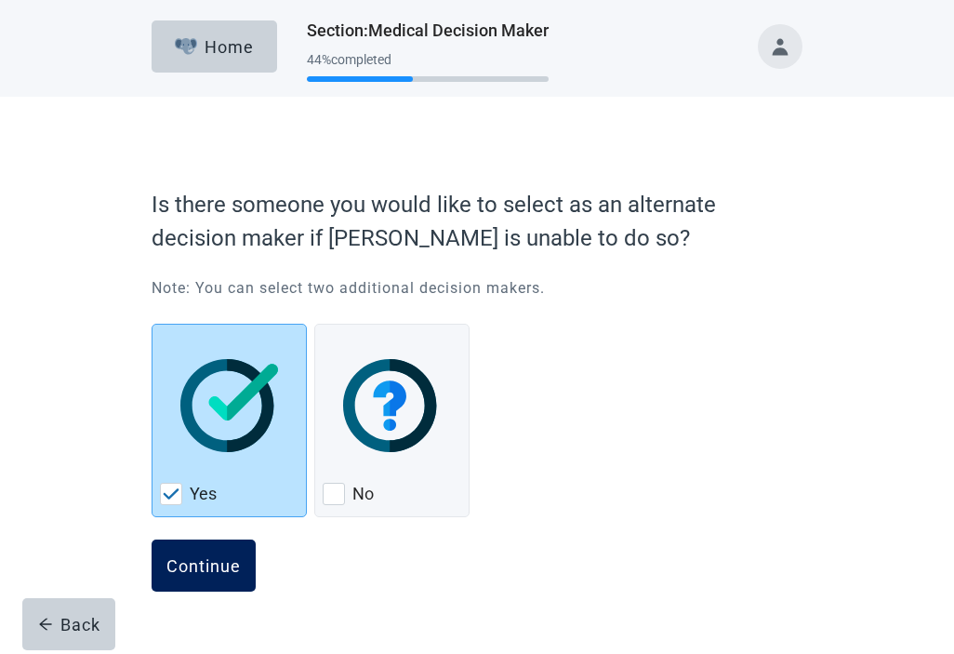
click at [226, 562] on div "Continue" at bounding box center [203, 565] width 74 height 19
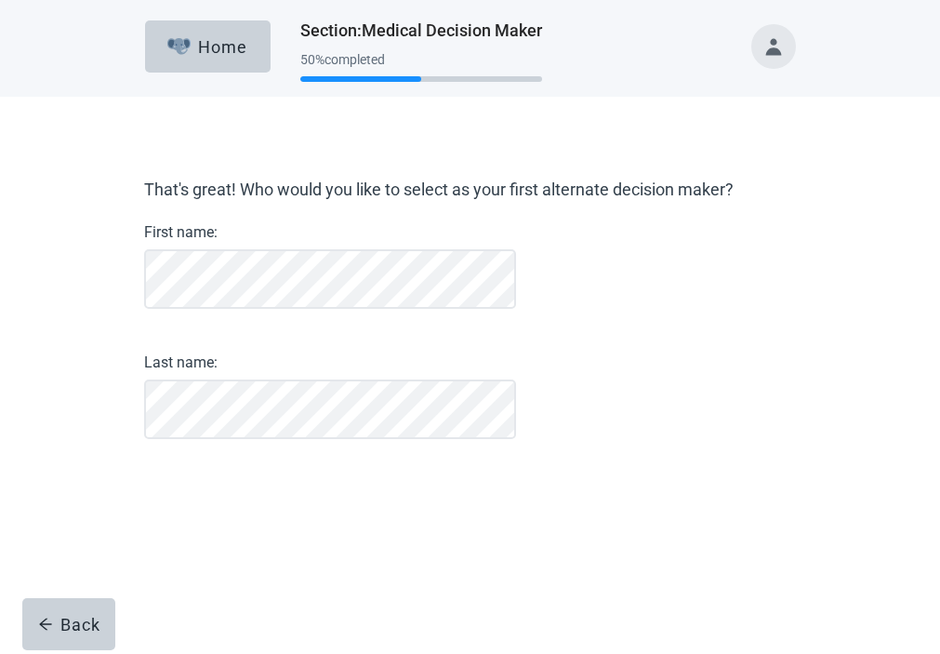
scroll to position [20, 0]
click at [195, 497] on div "Continue" at bounding box center [196, 487] width 74 height 19
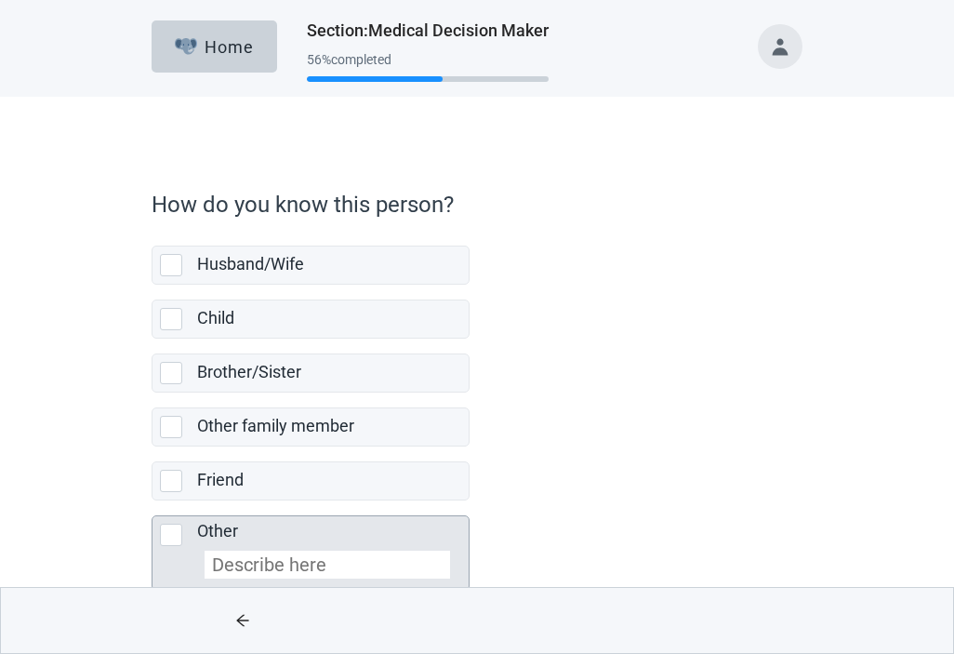
click at [168, 537] on div "Other, checkbox, not selected" at bounding box center [171, 535] width 22 height 22
click at [153, 501] on input "Other" at bounding box center [152, 500] width 1 height 1
checkbox input "true"
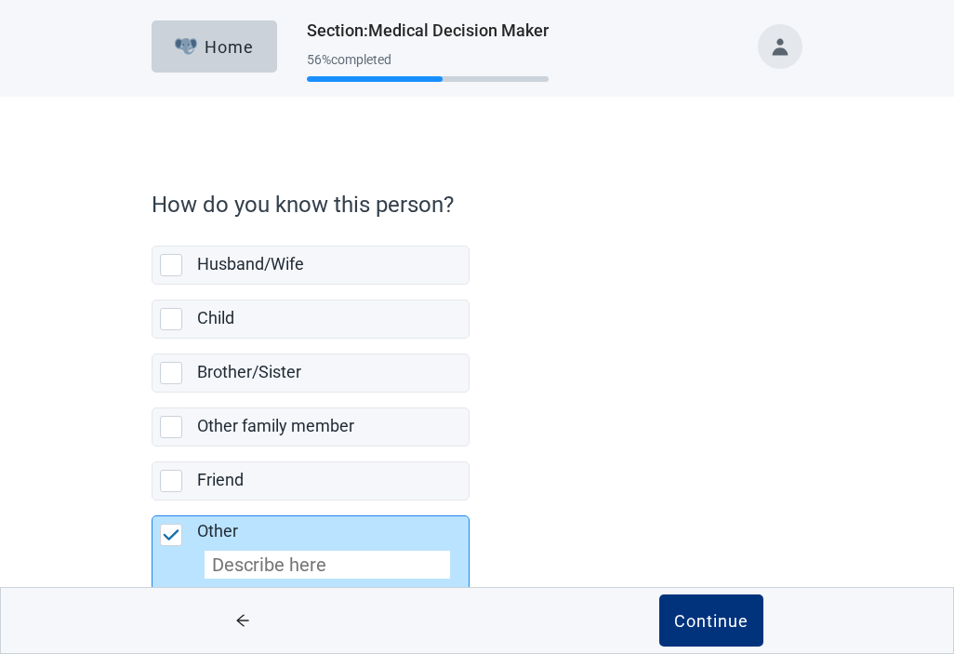
click at [298, 562] on input "Other" at bounding box center [328, 565] width 246 height 28
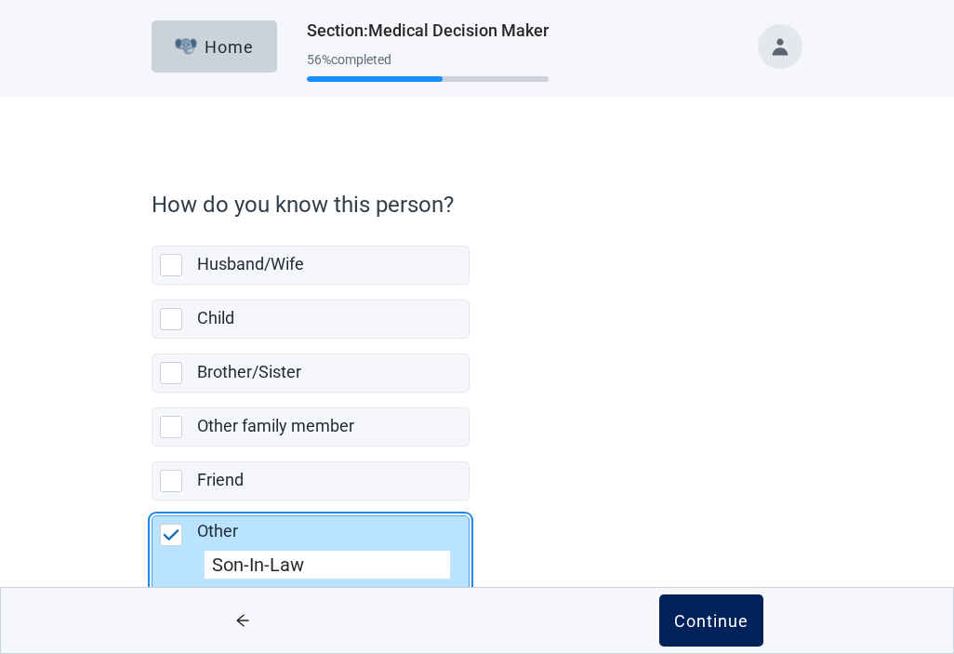
type input "Son-In-Law"
click at [696, 618] on div "Continue" at bounding box center [711, 620] width 74 height 19
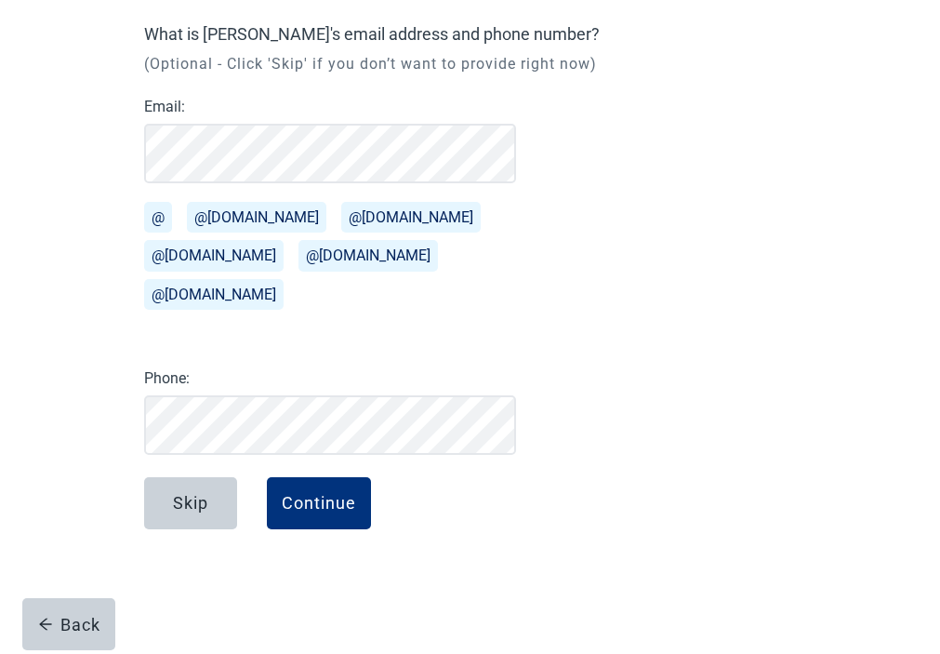
scroll to position [171, 0]
click at [308, 512] on div "Continue" at bounding box center [319, 503] width 74 height 19
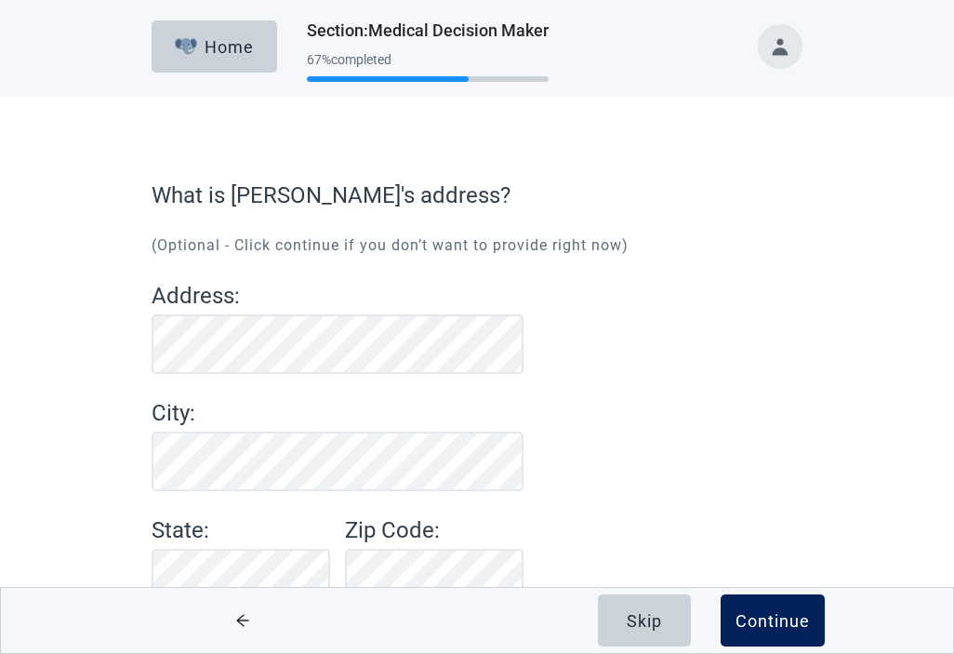
click at [781, 622] on div "Continue" at bounding box center [773, 620] width 74 height 19
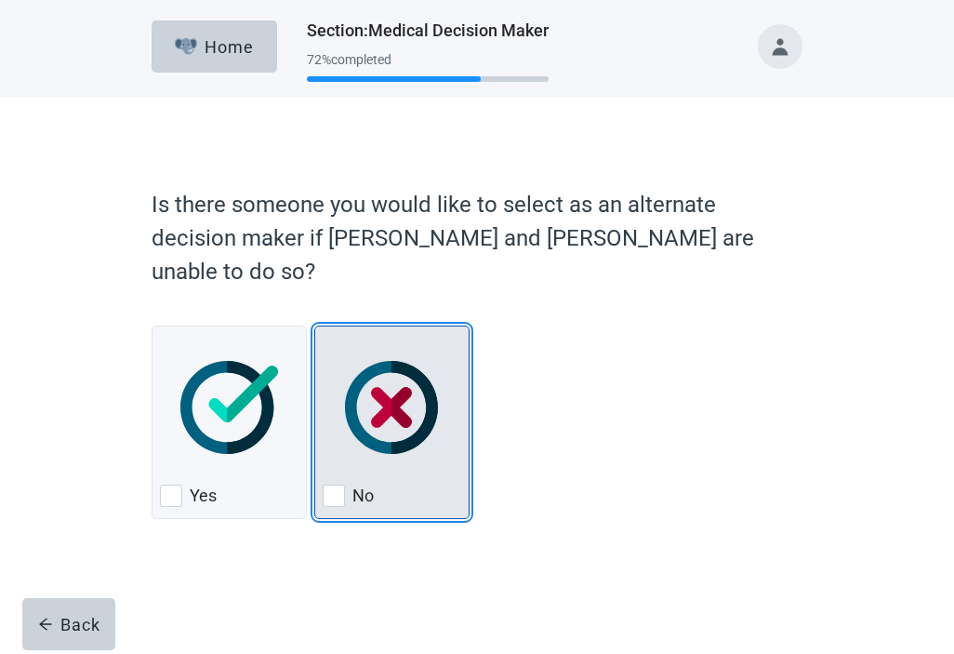
click at [336, 485] on div "No, checkbox, not checked" at bounding box center [334, 496] width 22 height 22
click at [315, 326] on input "No" at bounding box center [314, 326] width 1 height 1
checkbox input "true"
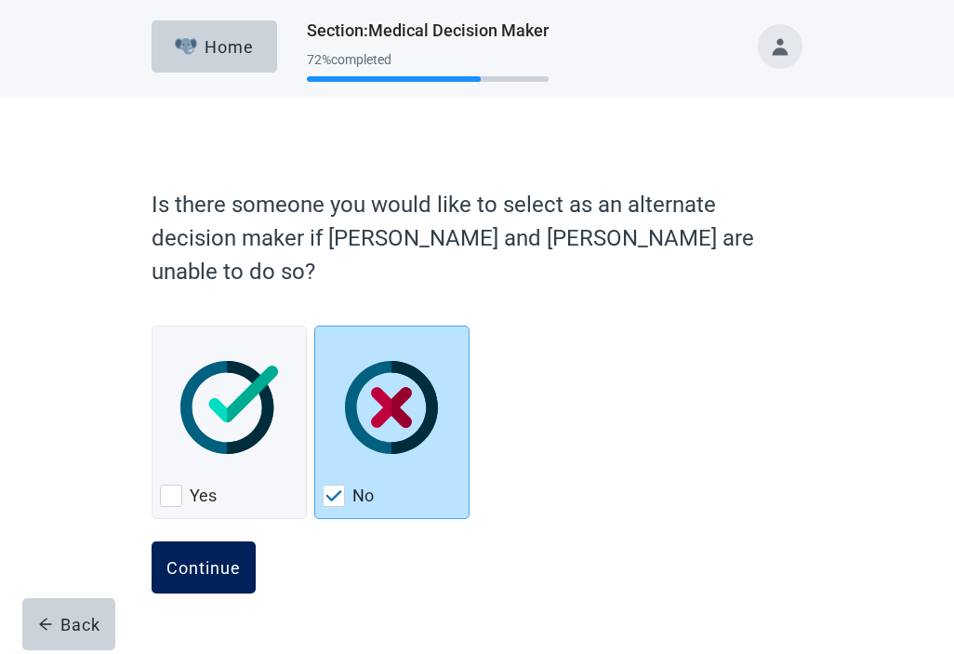
click at [198, 558] on div "Continue" at bounding box center [203, 567] width 74 height 19
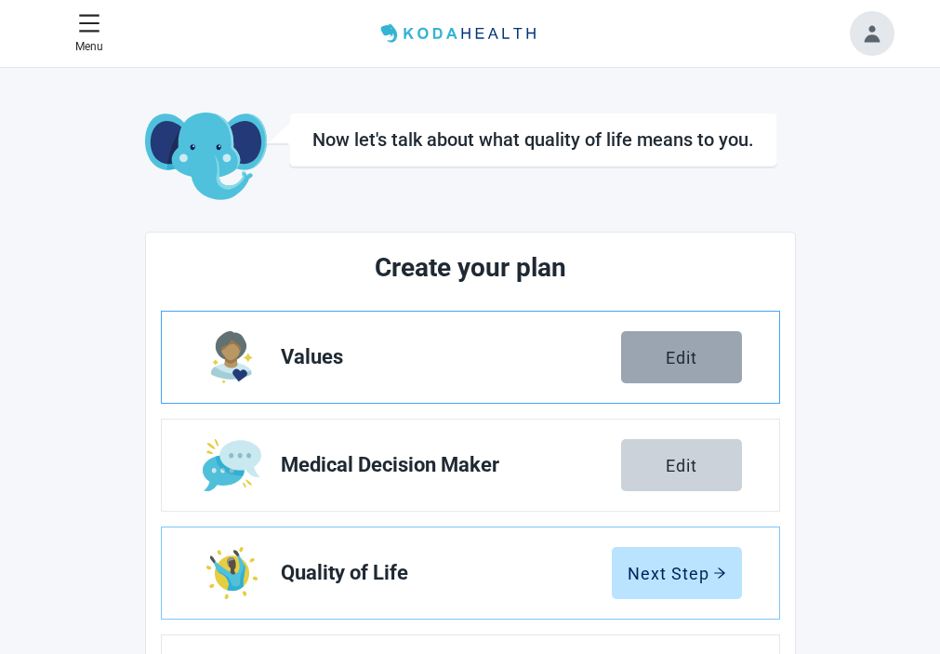
click at [678, 350] on div "Edit" at bounding box center [682, 357] width 32 height 19
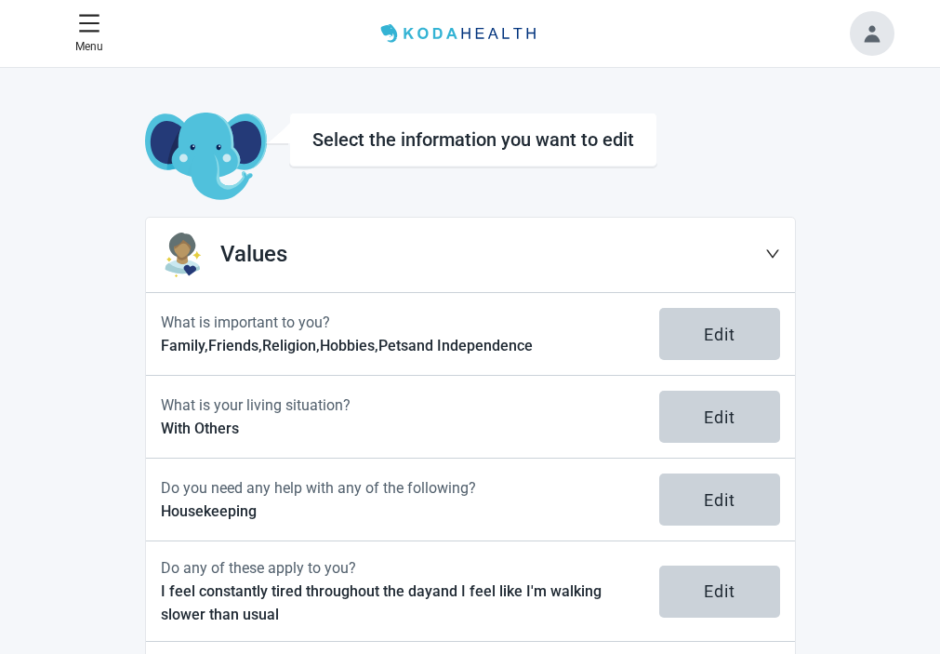
click at [0, 0] on div "Home" at bounding box center [0, 0] width 0 height 0
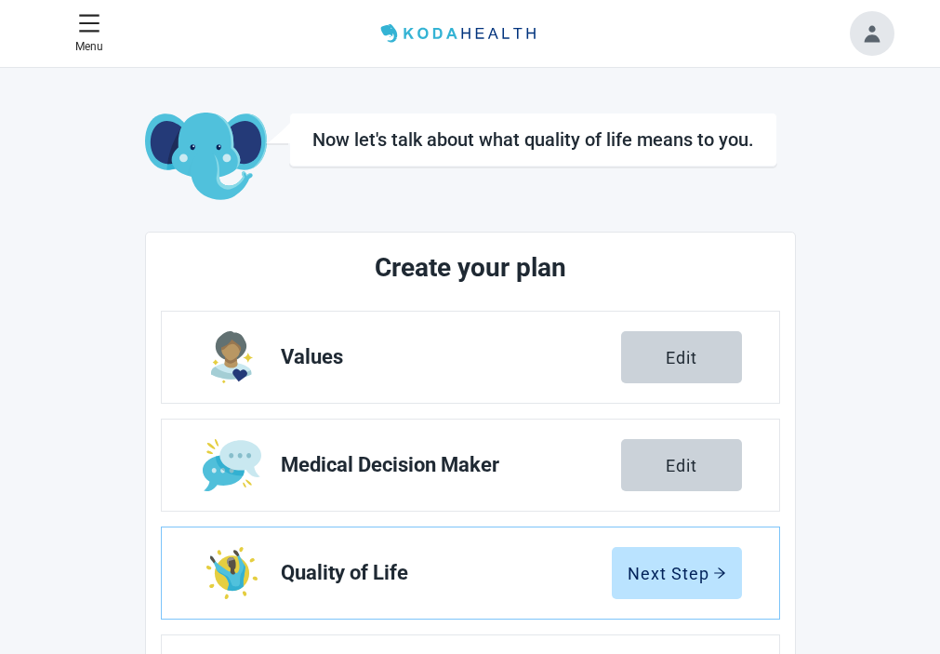
scroll to position [93, 0]
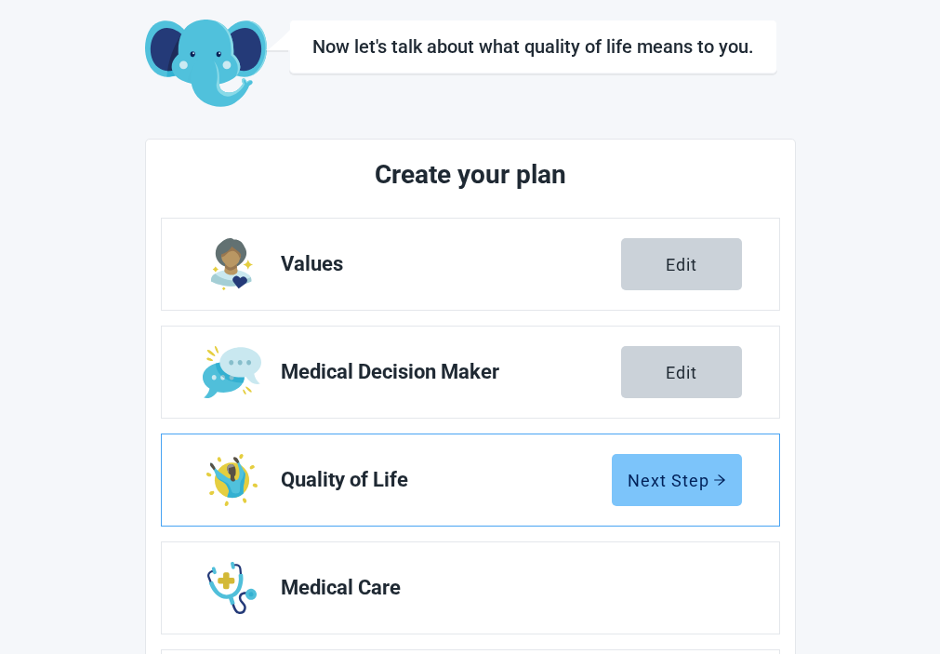
click at [699, 473] on div "Next Step" at bounding box center [677, 480] width 99 height 19
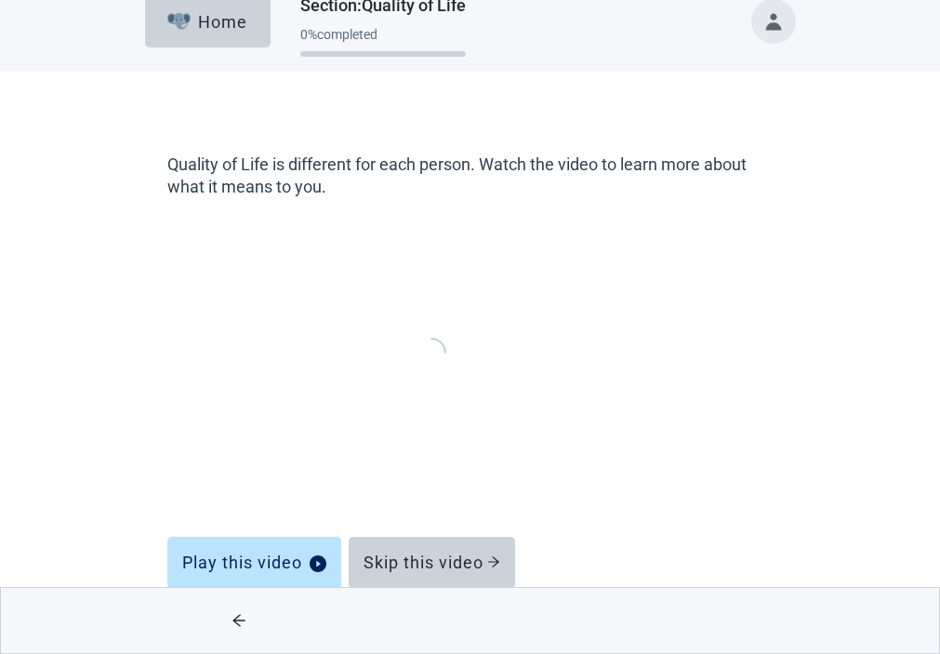
scroll to position [4, 0]
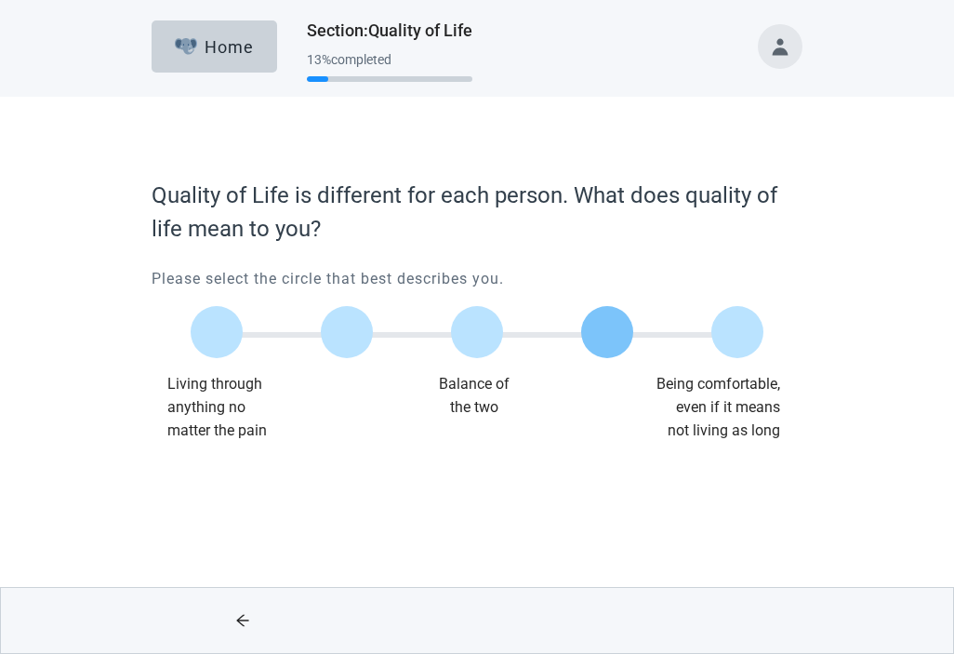
click at [617, 330] on label "Main content" at bounding box center [607, 332] width 52 height 52
click at [607, 332] on input "Quality of life scale: 75 out of 100. 75% between extremes" at bounding box center [607, 332] width 0 height 0
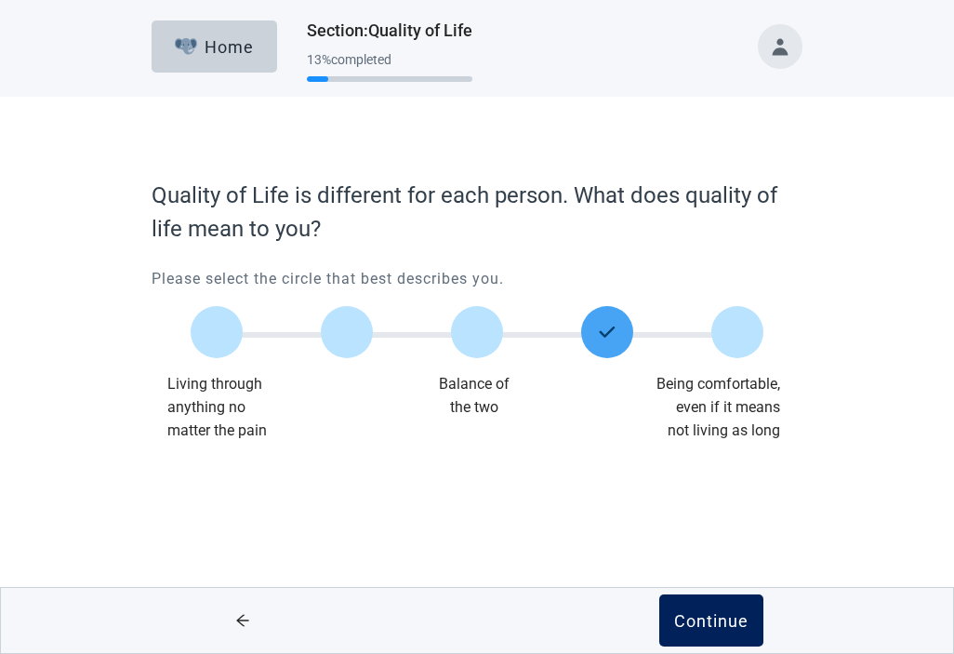
click at [709, 618] on div "Continue" at bounding box center [711, 620] width 74 height 19
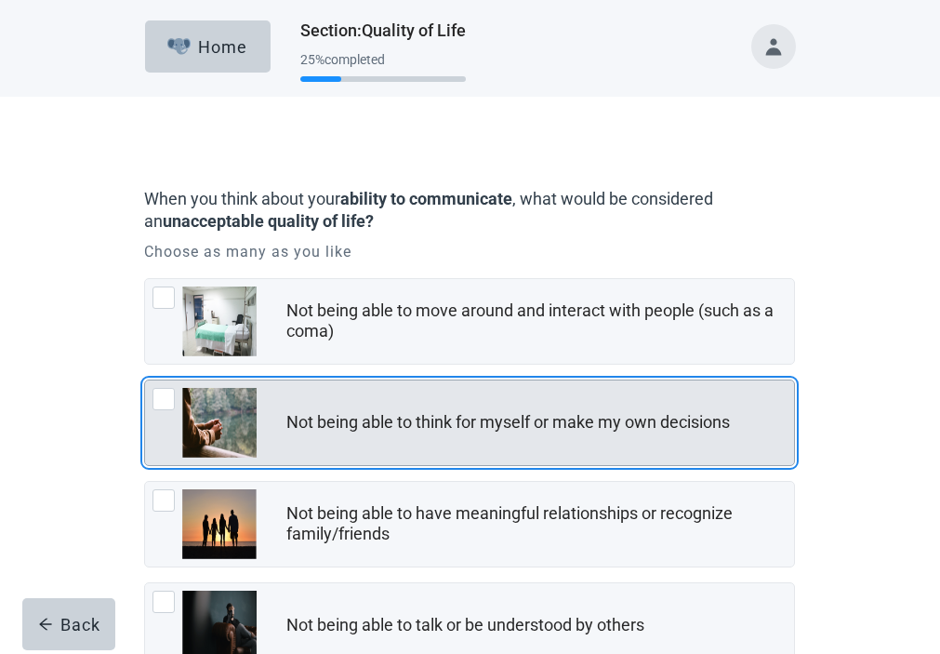
click at [163, 410] on div "Not being able to think for myself or make my own decisions, checkbox, not chec…" at bounding box center [164, 399] width 22 height 22
click at [145, 380] on input "Not being able to think for myself or make my own decisions" at bounding box center [144, 379] width 1 height 1
checkbox input "true"
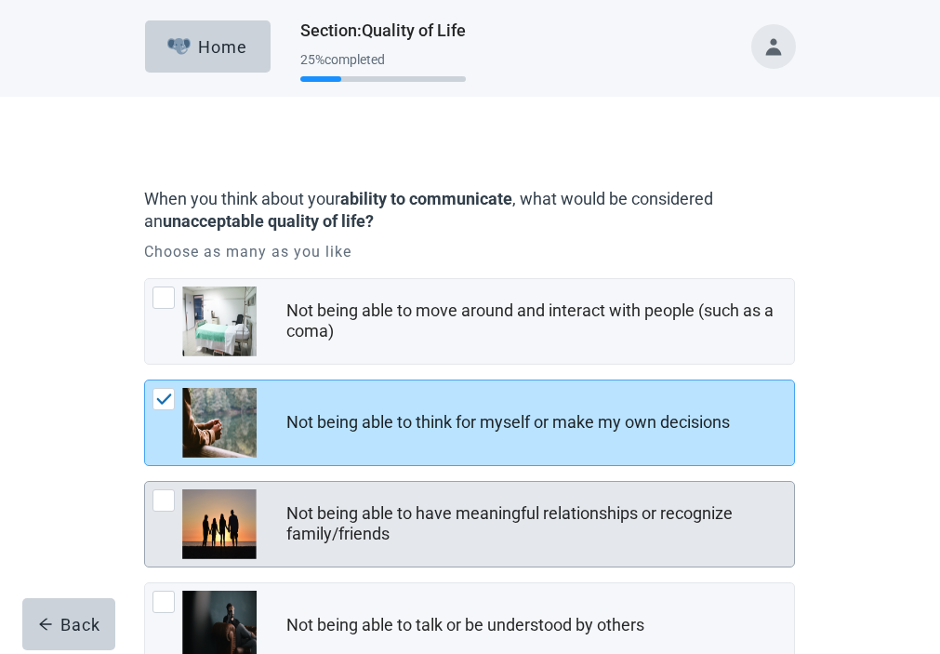
scroll to position [93, 0]
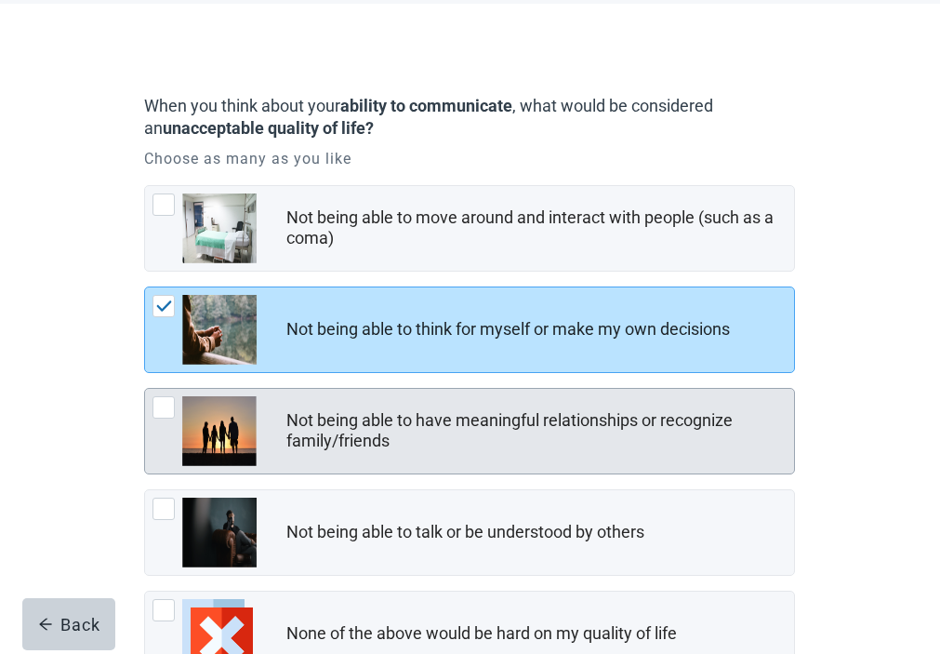
click at [165, 419] on div "Not being able to have meaningful relationships or recognize family/friends, ch…" at bounding box center [164, 407] width 22 height 22
click at [145, 389] on input "Not being able to have meaningful relationships or recognize family/friends" at bounding box center [144, 388] width 1 height 1
checkbox input "true"
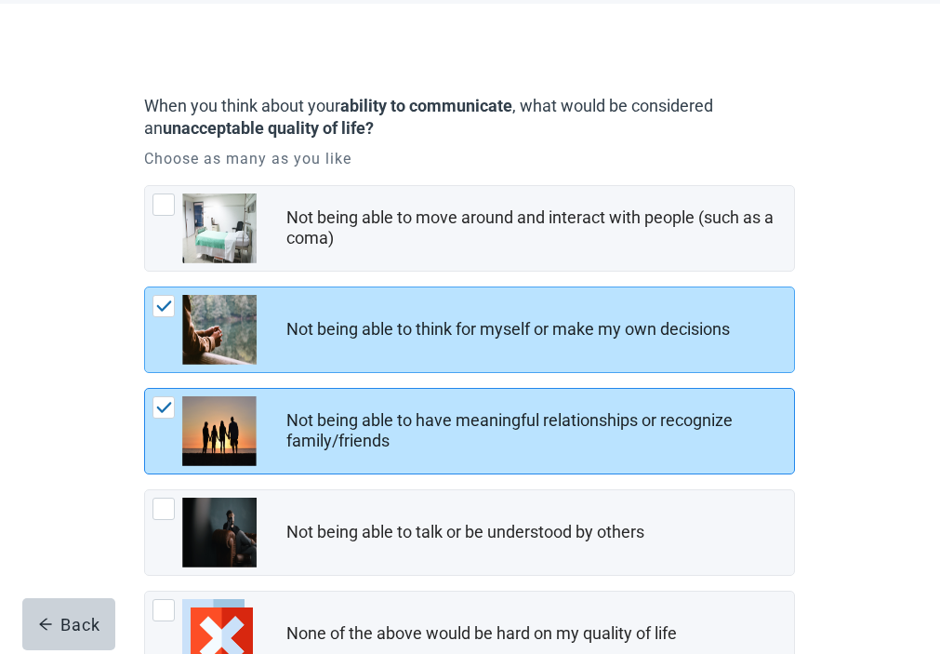
scroll to position [186, 0]
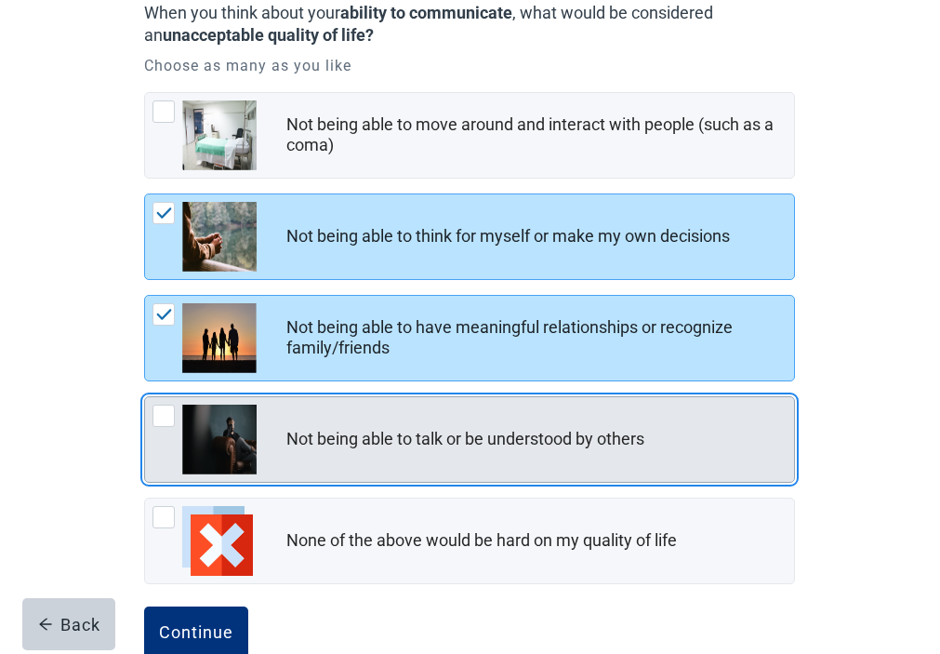
click at [164, 427] on div "Not being able to talk or be understood by others, checkbox, not checked" at bounding box center [164, 416] width 22 height 22
click at [145, 397] on input "Not being able to talk or be understood by others" at bounding box center [144, 396] width 1 height 1
checkbox input "true"
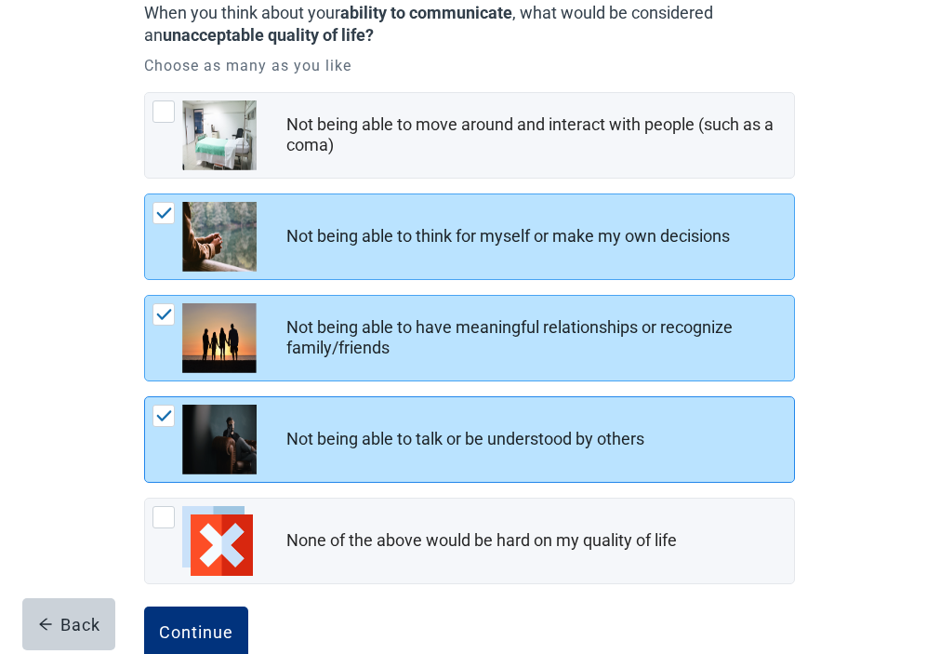
scroll to position [268, 0]
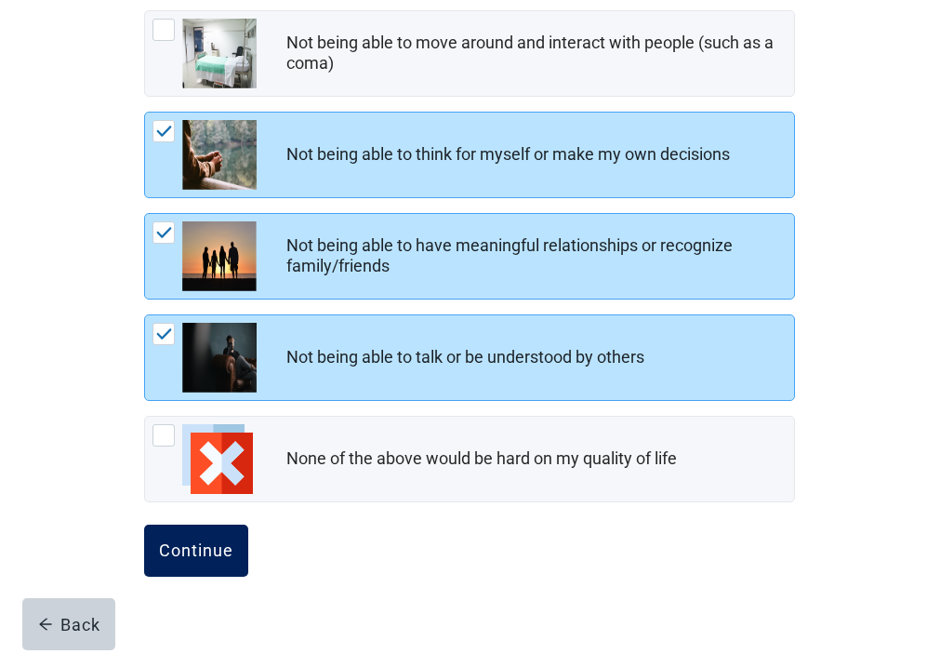
click at [194, 560] on div "Continue" at bounding box center [196, 550] width 74 height 19
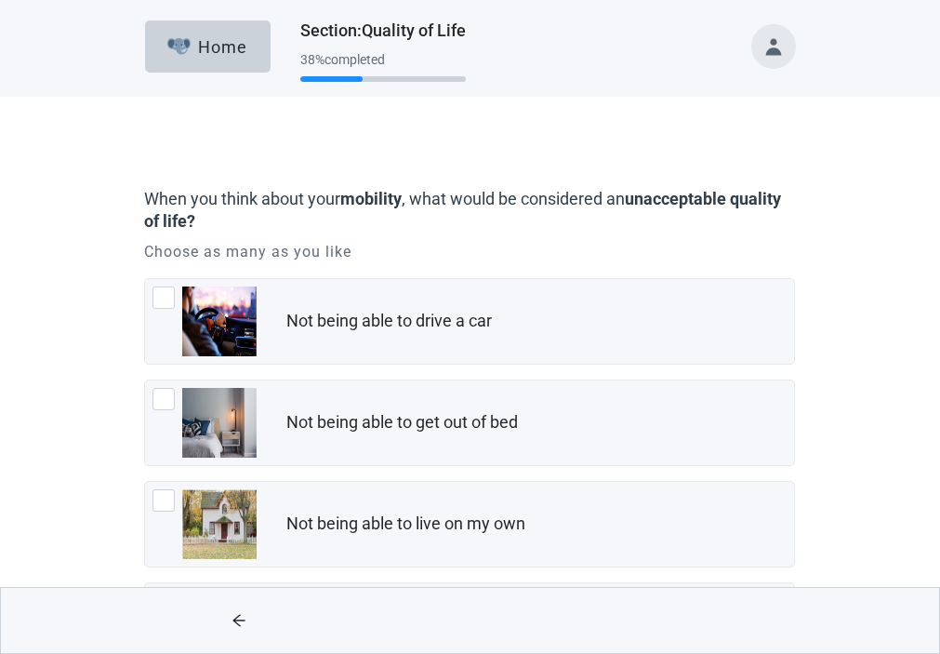
scroll to position [93, 0]
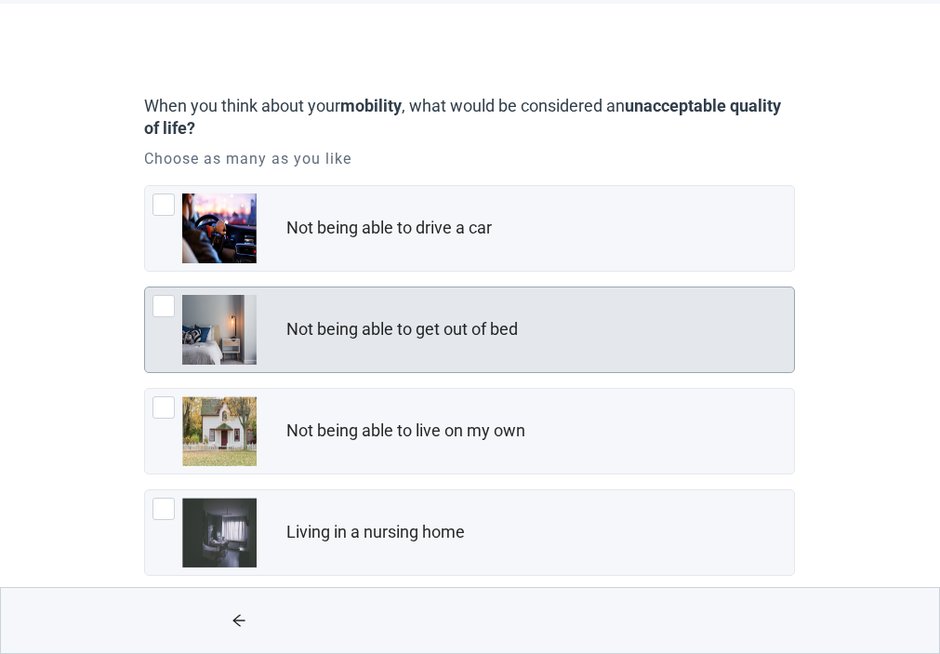
click at [165, 317] on div "Not being able to get out of bed, checkbox, not checked" at bounding box center [164, 306] width 22 height 22
click at [145, 287] on input "Not being able to get out of bed" at bounding box center [144, 286] width 1 height 1
checkbox input "true"
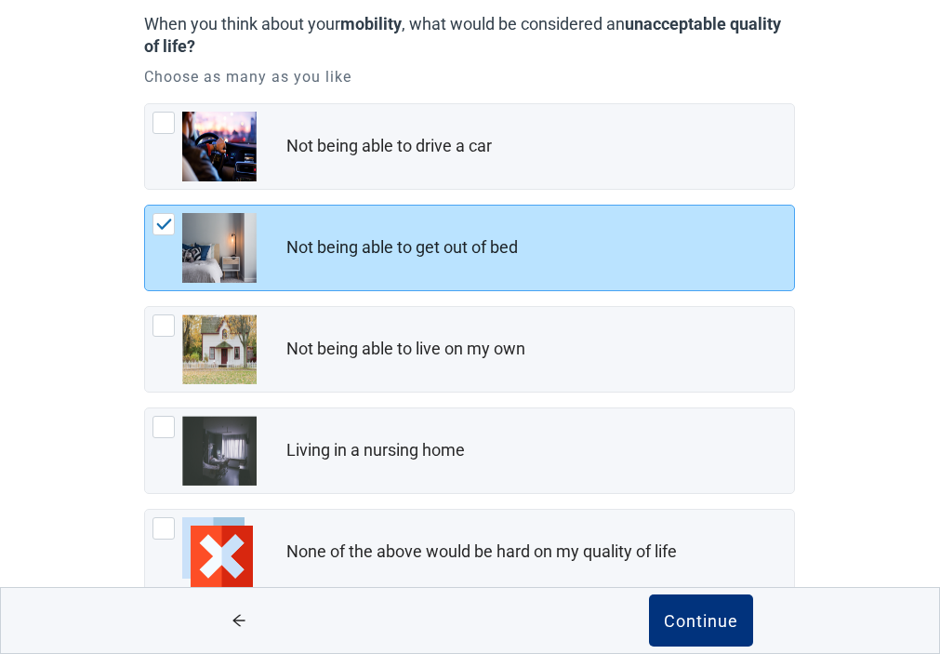
scroll to position [0, 0]
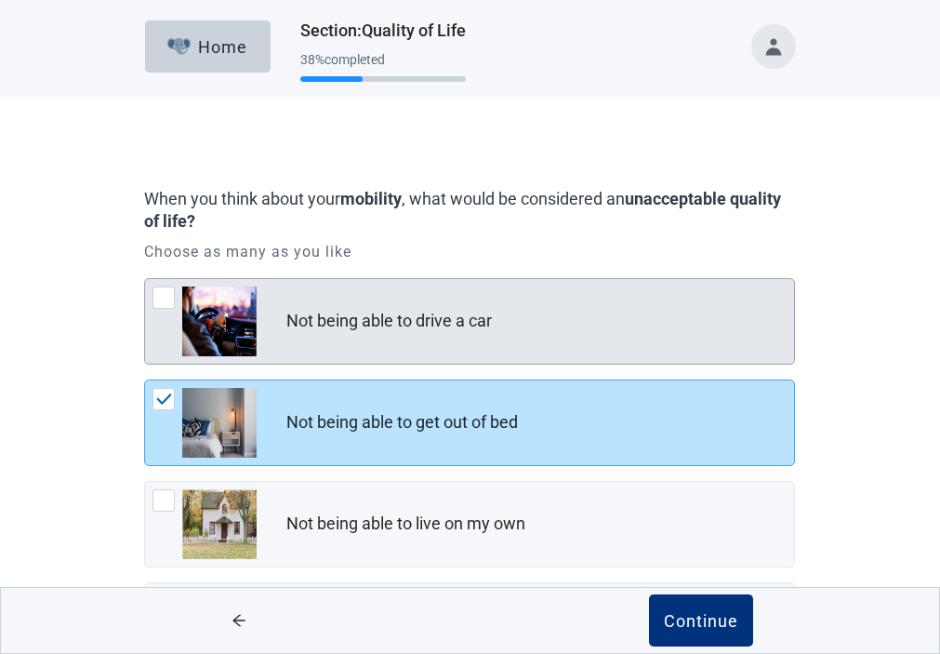
click at [157, 309] on div "Not being able to drive a car, checkbox, not checked" at bounding box center [164, 297] width 22 height 22
click at [145, 279] on input "Not being able to drive a car" at bounding box center [144, 278] width 1 height 1
checkbox input "true"
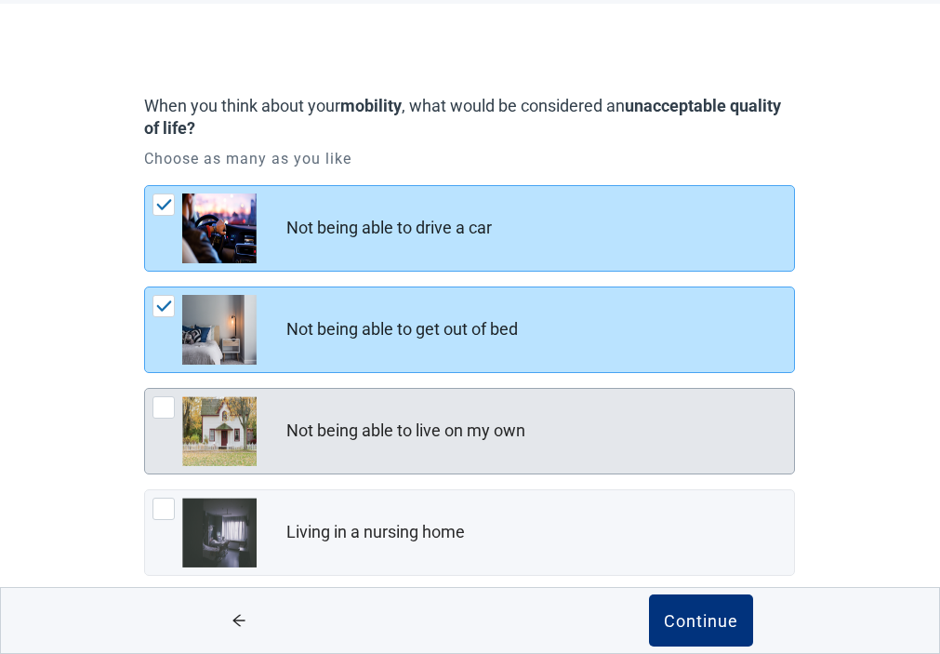
scroll to position [175, 0]
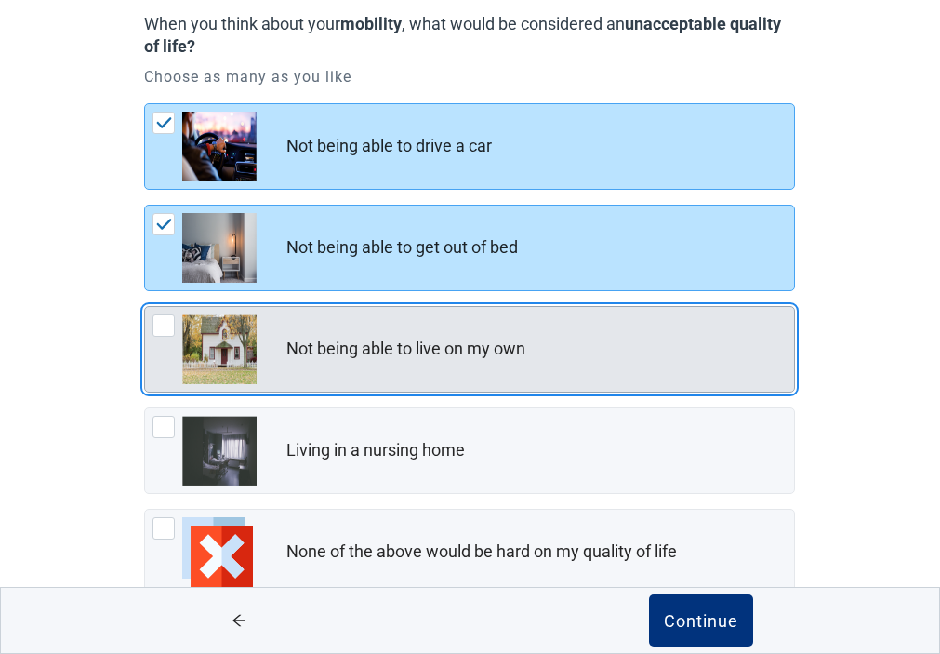
click at [165, 337] on div "Not being able to live on my own, checkbox, not checked" at bounding box center [164, 325] width 22 height 22
click at [145, 307] on input "Not being able to live on my own" at bounding box center [144, 306] width 1 height 1
checkbox input "true"
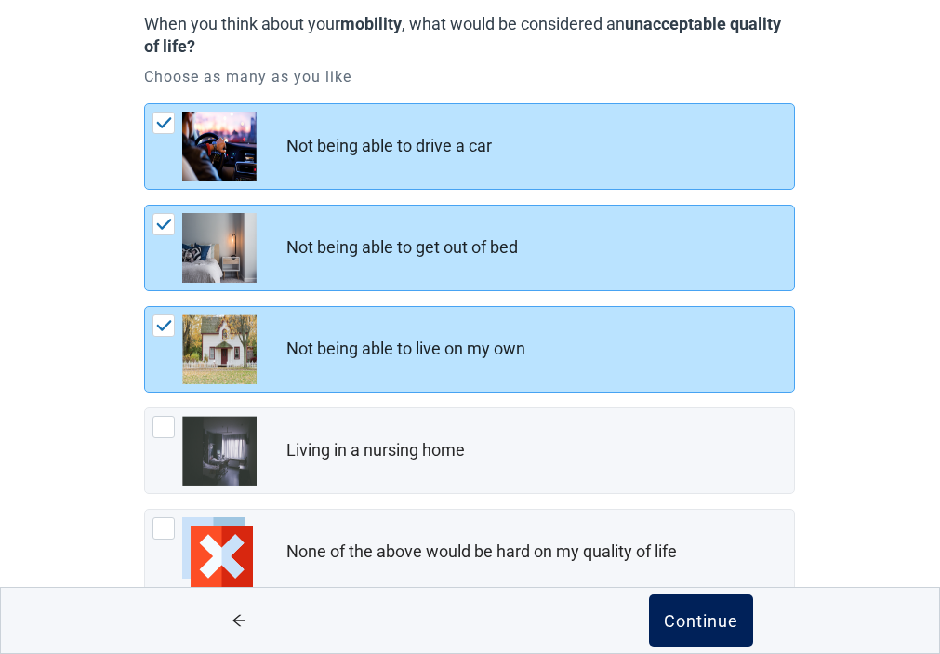
click at [688, 612] on div "Continue" at bounding box center [701, 620] width 74 height 19
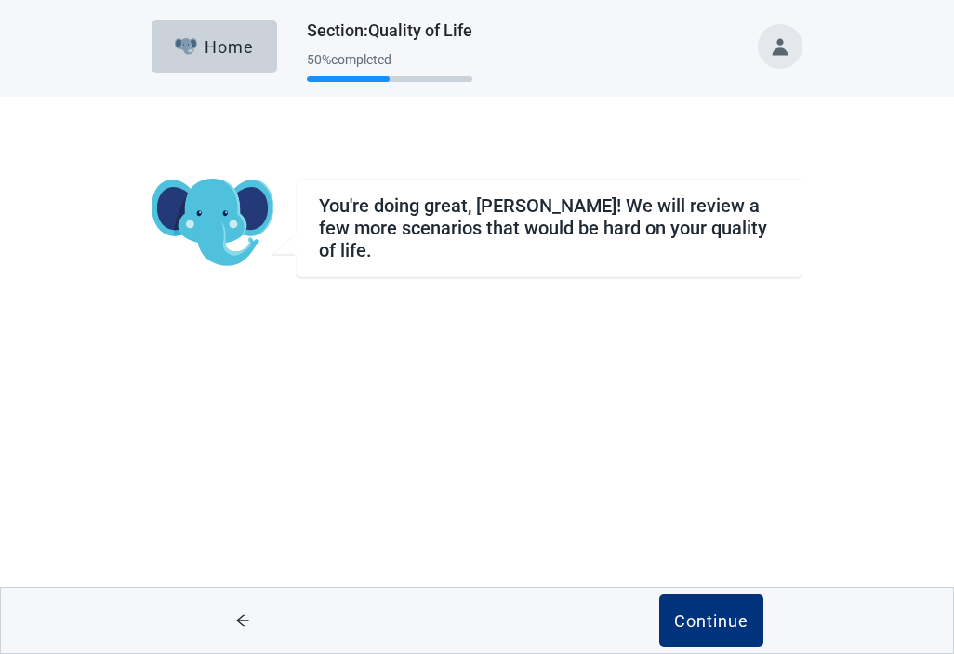
click at [688, 612] on div "Continue" at bounding box center [711, 620] width 74 height 19
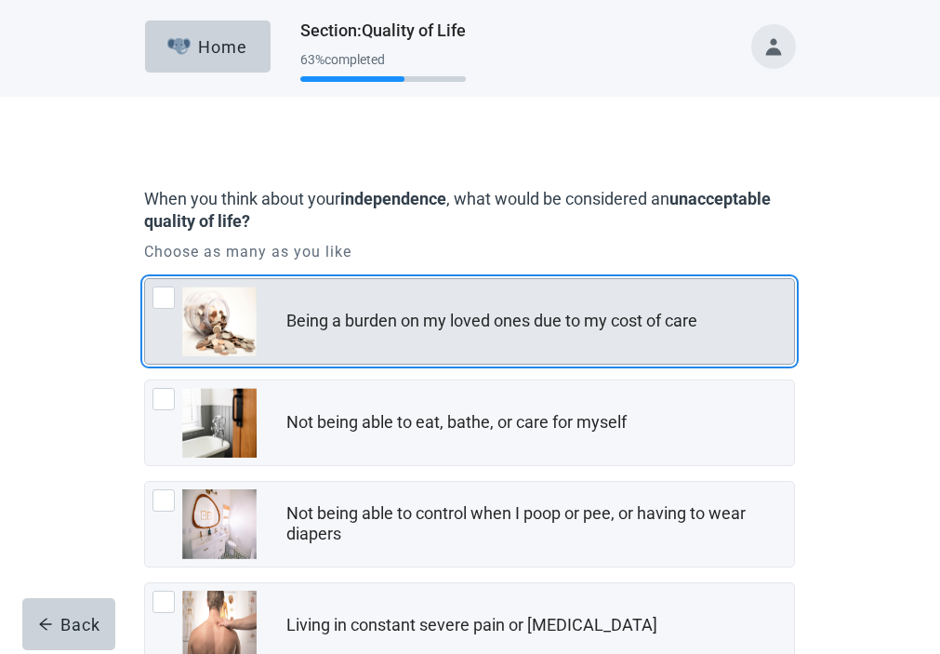
click at [163, 309] on div "Being a burden on my loved ones due to my cost of care, checkbox, not checked" at bounding box center [164, 297] width 22 height 22
click at [145, 279] on input "Being a burden on my loved ones due to my cost of care" at bounding box center [144, 278] width 1 height 1
checkbox input "true"
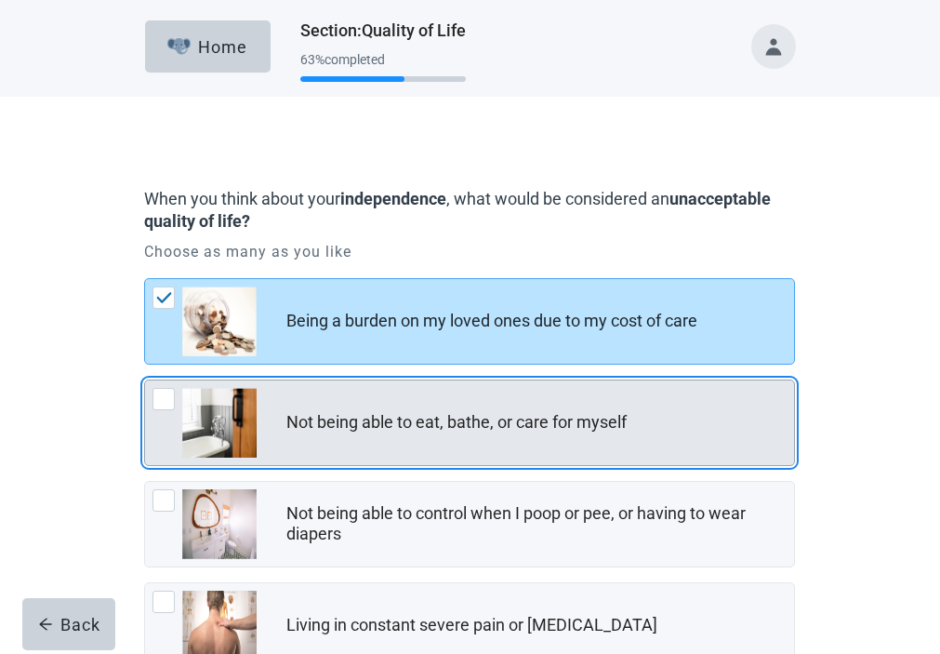
drag, startPoint x: 160, startPoint y: 437, endPoint x: 359, endPoint y: 462, distance: 200.6
click at [160, 410] on div "Not being able to eat, bathe, or care for myself, checkbox, not checked" at bounding box center [164, 399] width 22 height 22
click at [145, 380] on input "Not being able to eat, bathe, or care for myself" at bounding box center [144, 379] width 1 height 1
checkbox input "true"
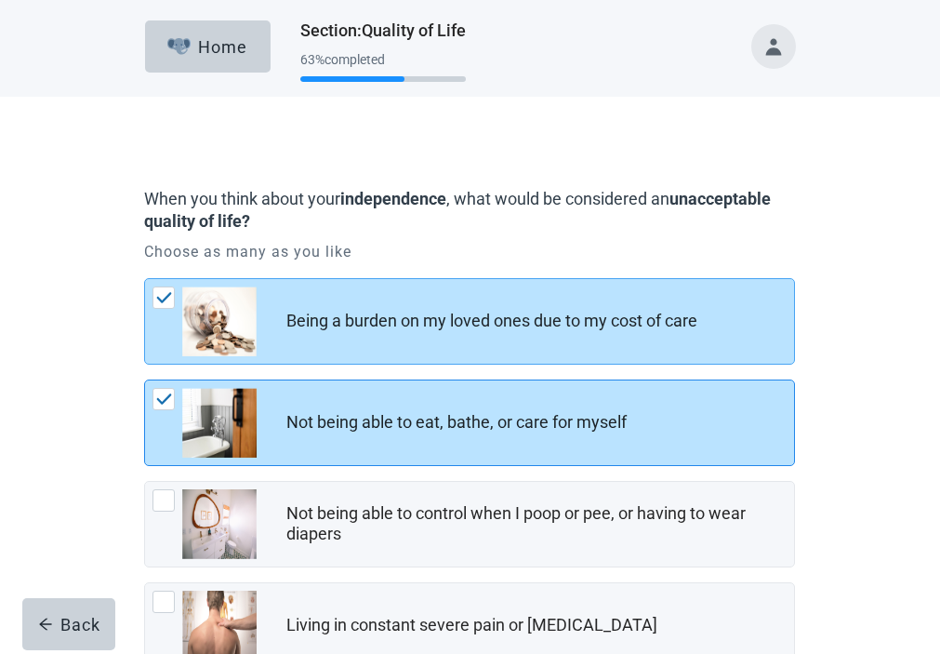
scroll to position [93, 0]
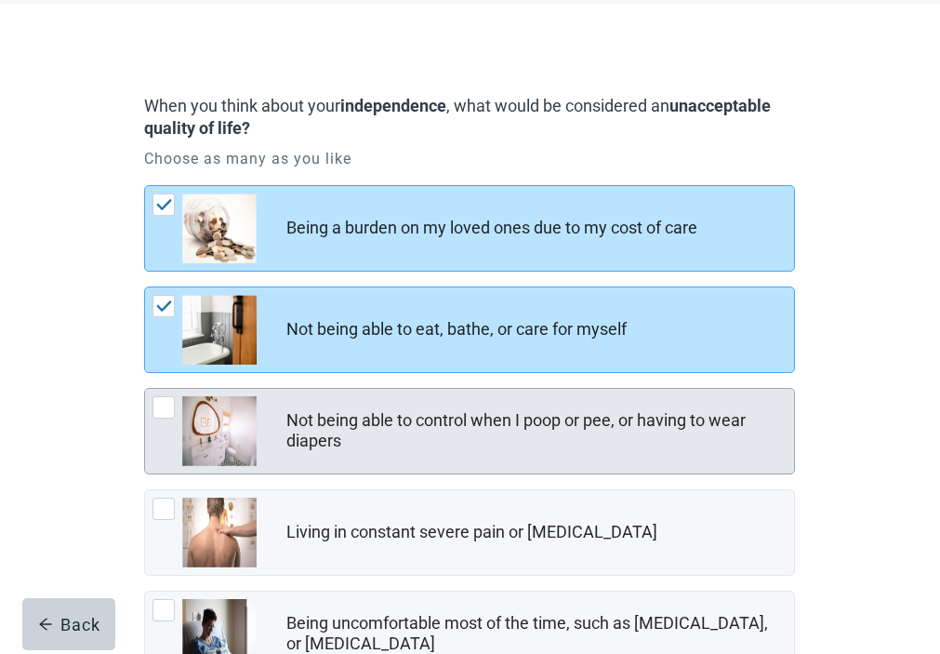
click at [163, 419] on div "Not being able to control when I poop or pee, or having to wear diapers, checkb…" at bounding box center [164, 407] width 22 height 22
click at [145, 389] on input "Not being able to control when I poop or pee, or having to wear diapers" at bounding box center [144, 388] width 1 height 1
checkbox input "true"
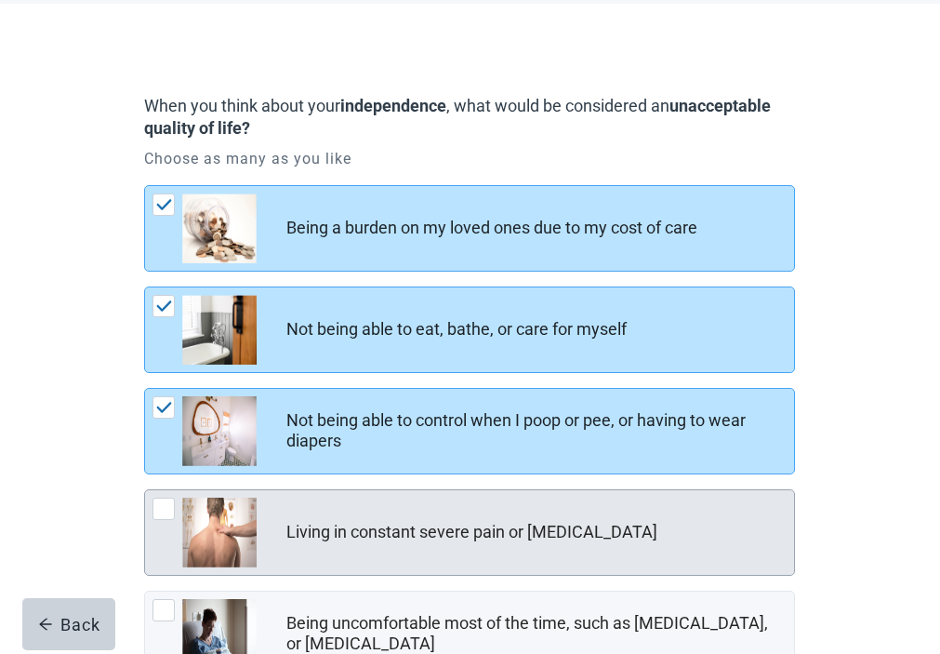
scroll to position [186, 0]
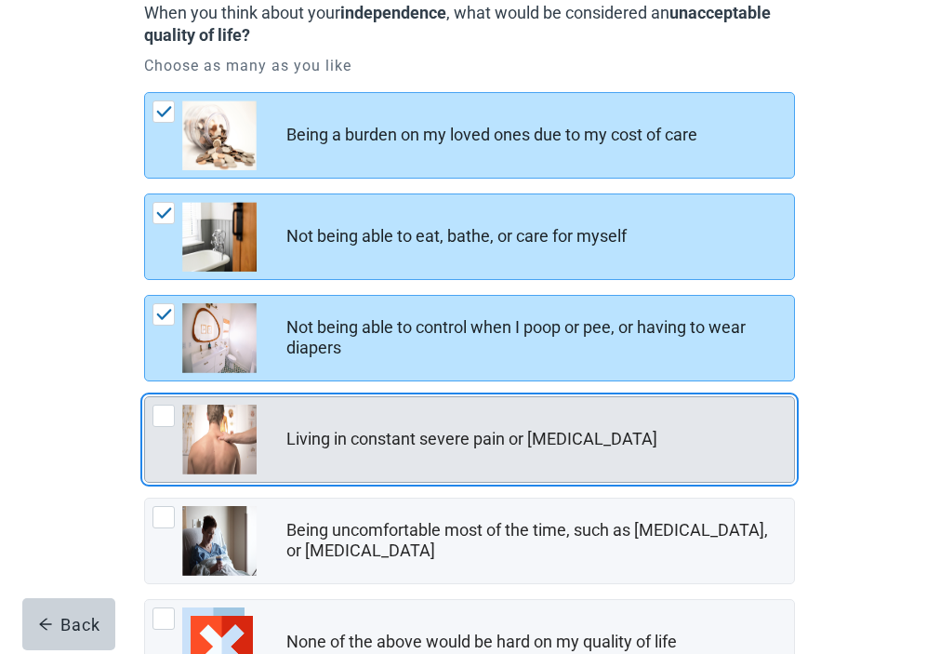
click at [156, 427] on div "Living in constant severe pain or shortness of breath, checkbox, not checked" at bounding box center [164, 416] width 22 height 22
click at [145, 397] on input "Living in constant severe pain or [MEDICAL_DATA]" at bounding box center [144, 396] width 1 height 1
checkbox input "true"
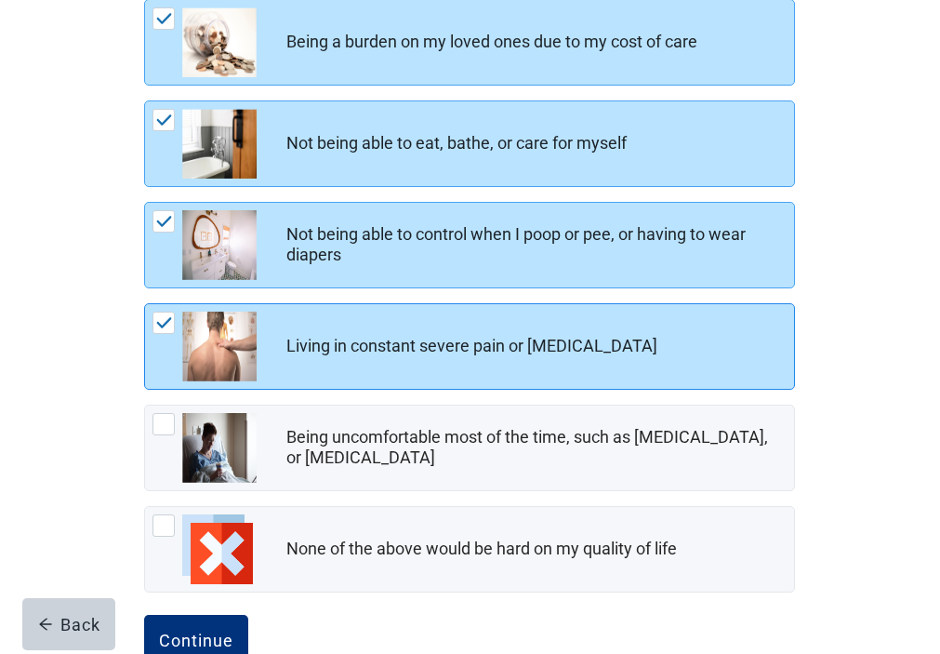
scroll to position [369, 0]
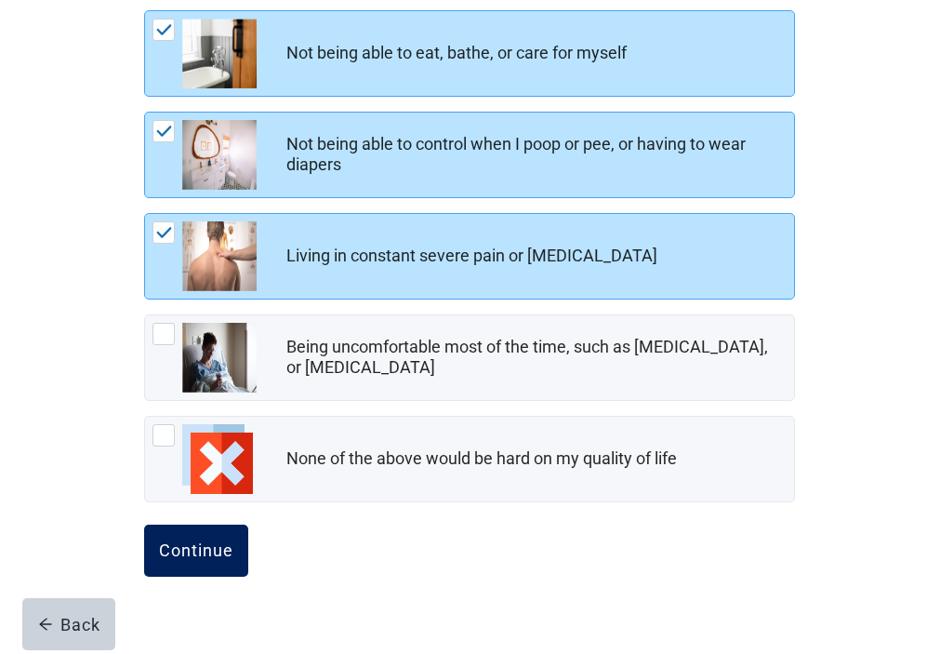
click at [191, 560] on div "Continue" at bounding box center [196, 550] width 74 height 19
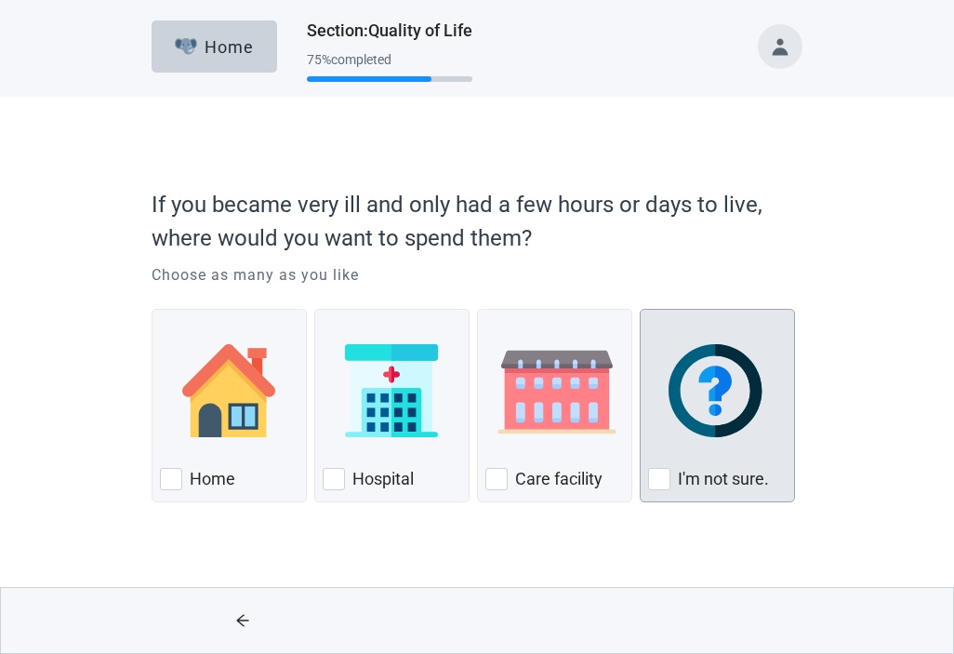
click at [660, 475] on div "I'm not sure., checkbox, not checked" at bounding box center [659, 479] width 22 height 22
click at [641, 310] on input "I'm not sure." at bounding box center [640, 309] width 1 height 1
checkbox input "true"
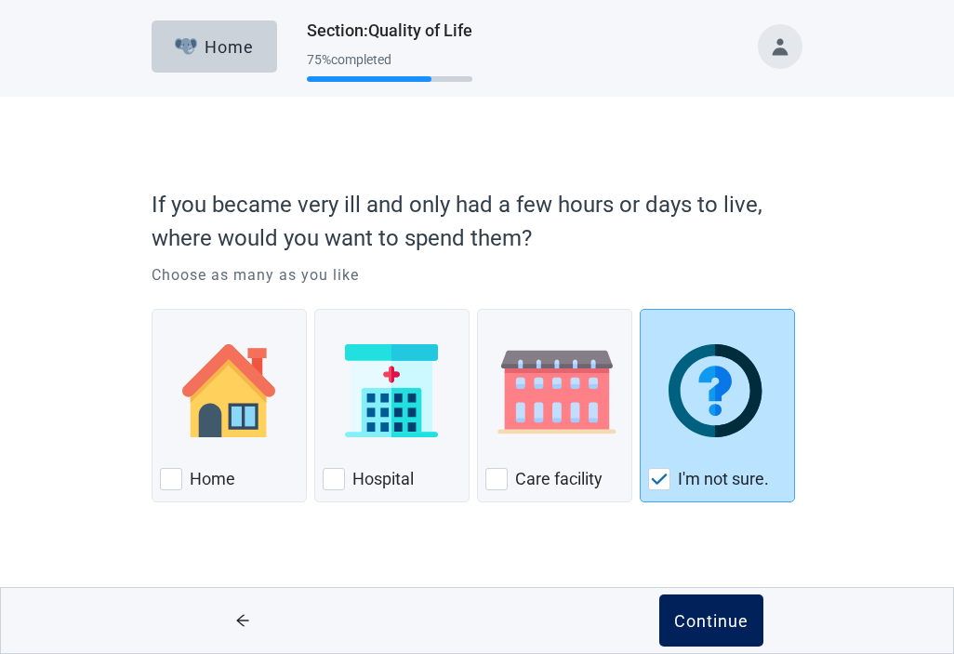
click at [709, 618] on div "Continue" at bounding box center [711, 620] width 74 height 19
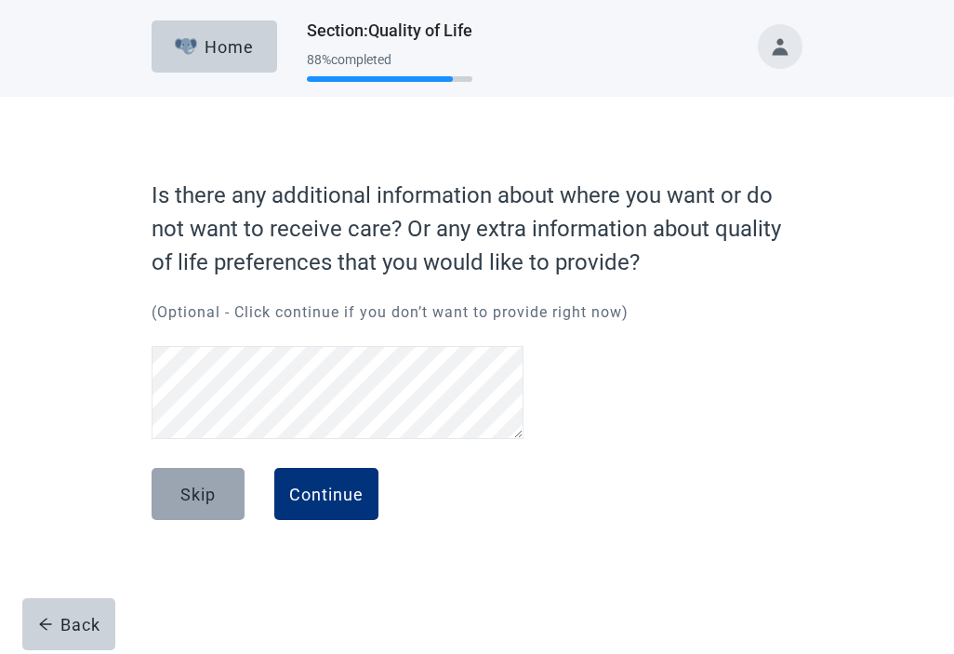
drag, startPoint x: 197, startPoint y: 494, endPoint x: 240, endPoint y: 485, distance: 43.8
click at [197, 493] on div "Skip" at bounding box center [197, 494] width 35 height 19
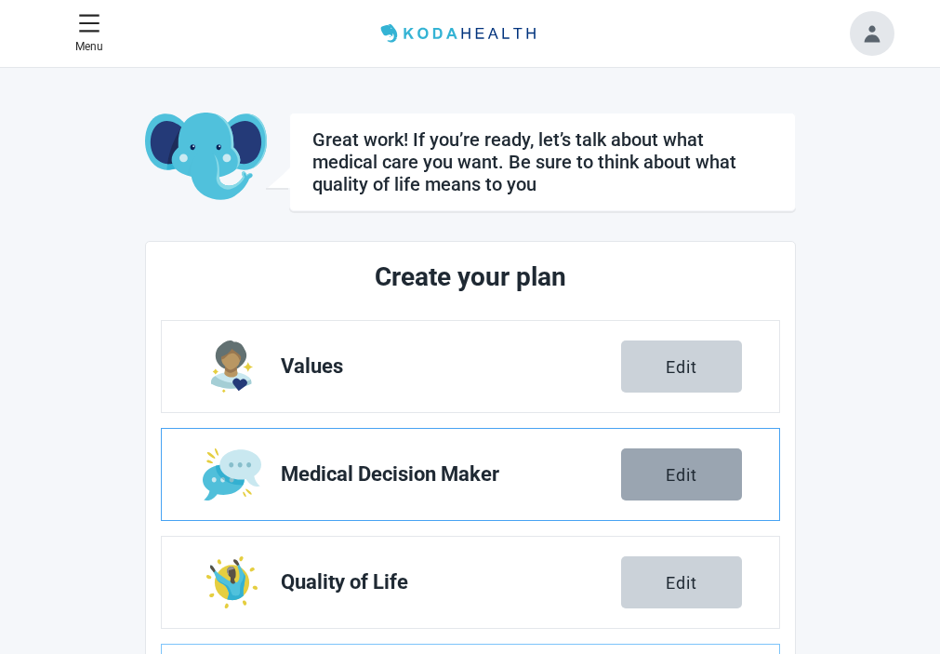
click at [669, 479] on div "Edit" at bounding box center [682, 474] width 32 height 19
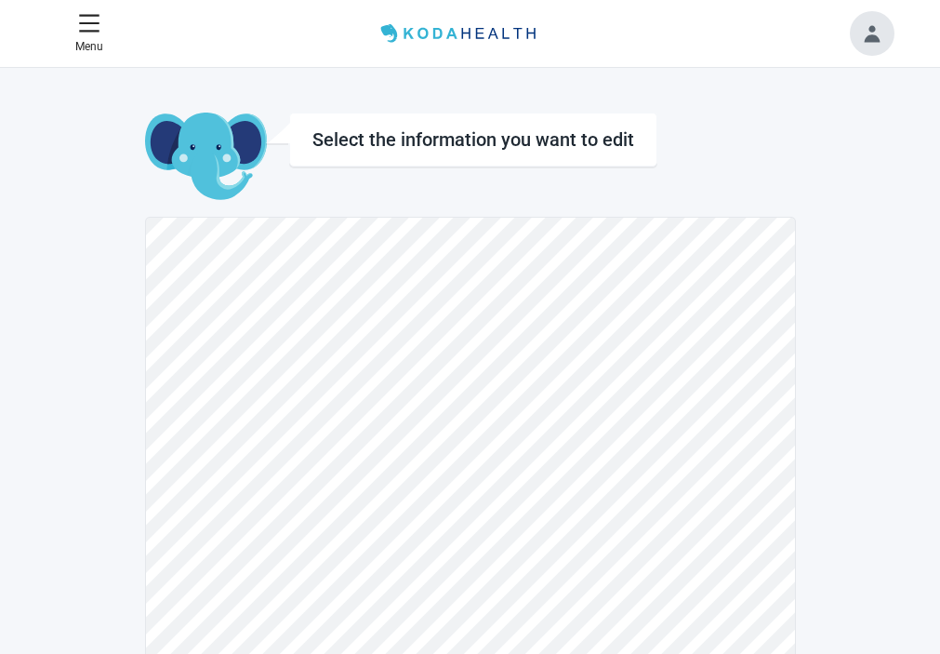
click at [0, 0] on div "Home" at bounding box center [0, 0] width 0 height 0
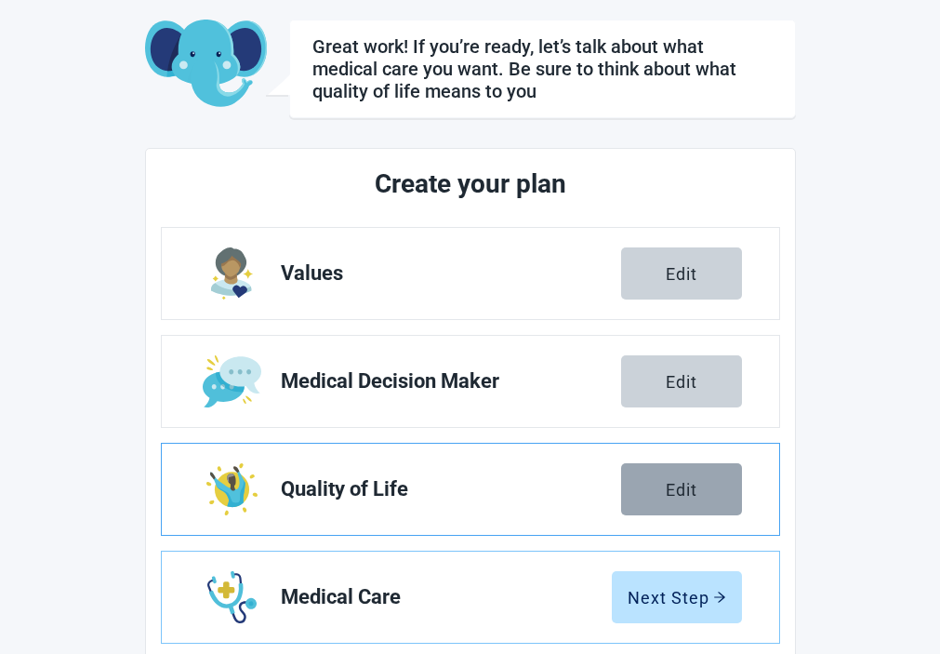
scroll to position [279, 0]
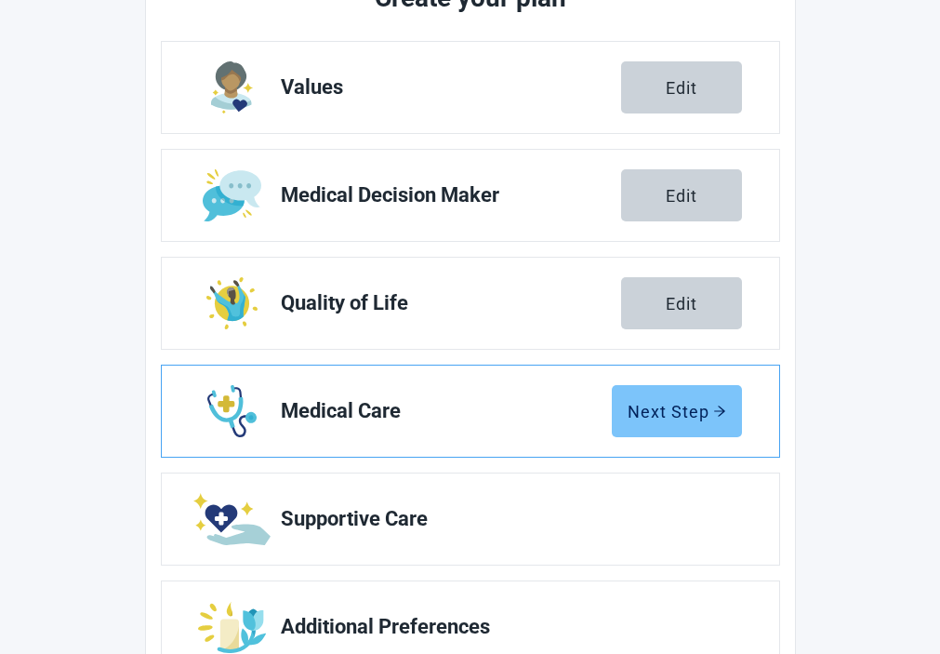
click at [666, 403] on div "Next Step" at bounding box center [677, 411] width 99 height 19
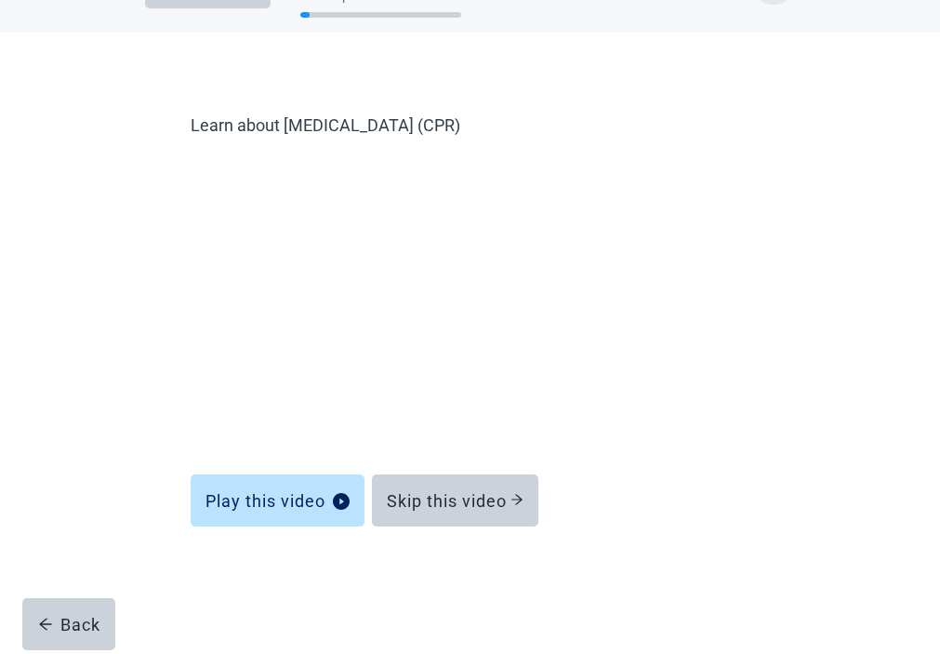
scroll to position [63, 0]
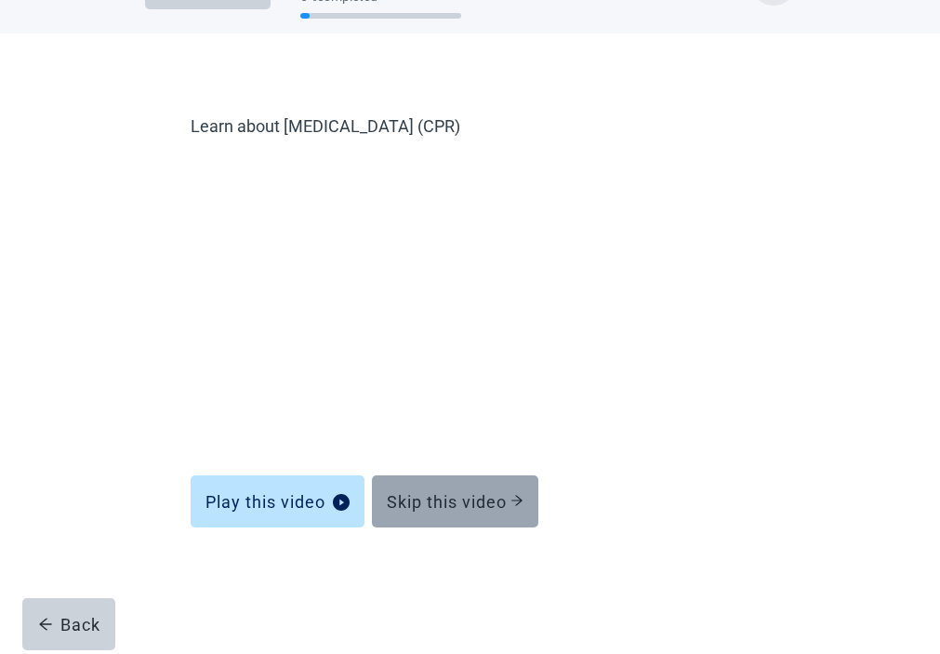
click at [455, 515] on button "Skip this video" at bounding box center [455, 501] width 166 height 52
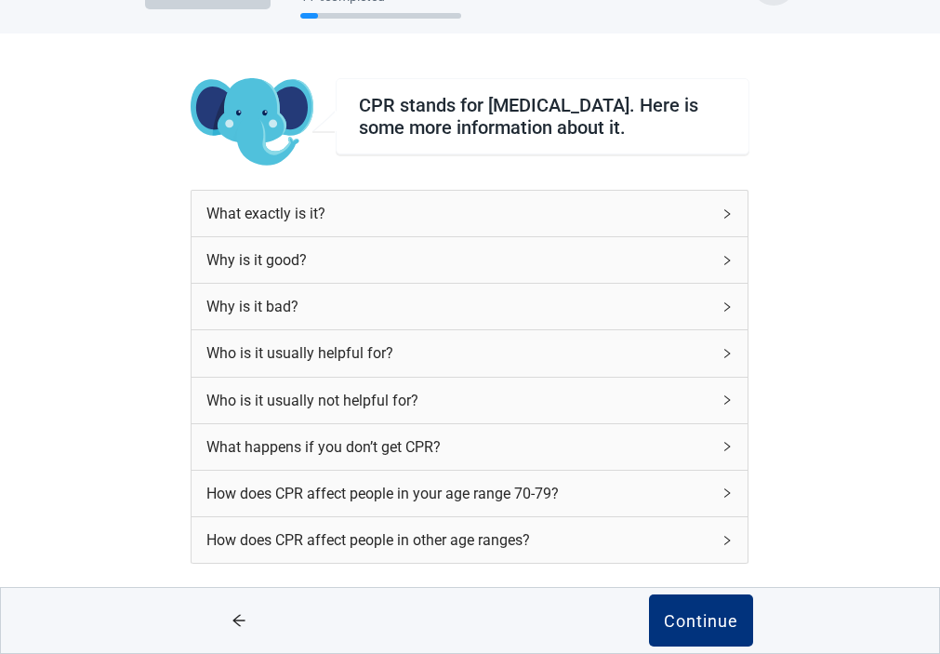
scroll to position [150, 0]
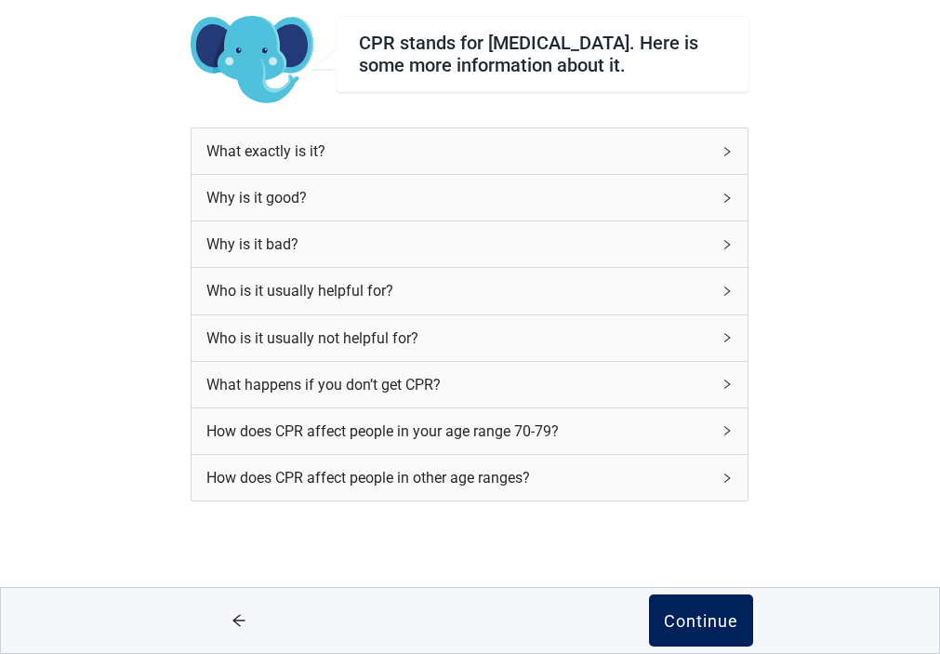
click at [699, 615] on div "Continue" at bounding box center [701, 620] width 74 height 19
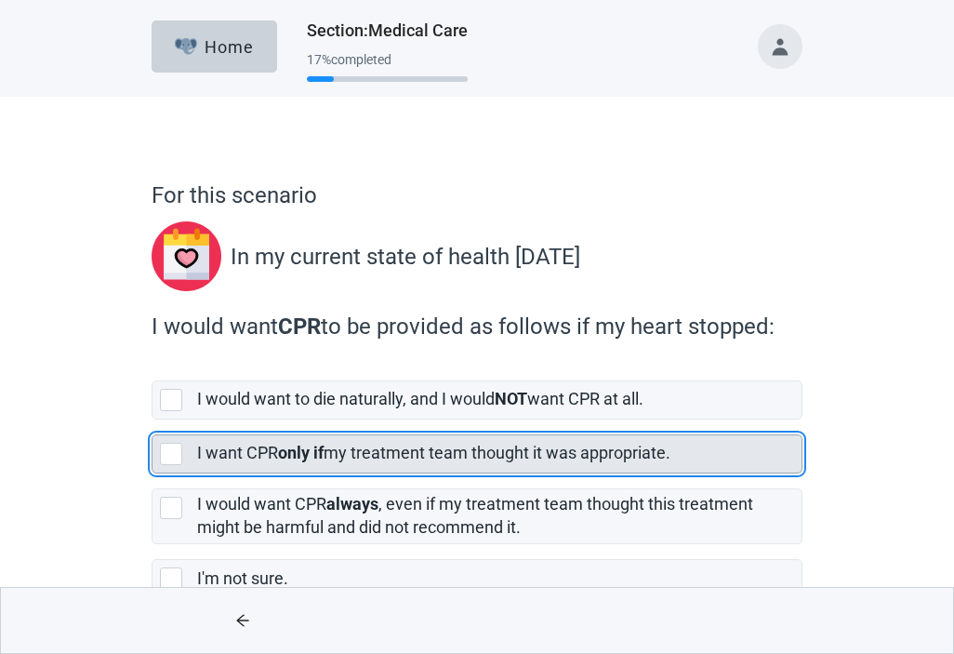
click at [165, 448] on div "[object Object], checkbox, not selected" at bounding box center [171, 454] width 22 height 22
click at [153, 420] on input "I want CPR only if my treatment team thought it was appropriate." at bounding box center [152, 419] width 1 height 1
checkbox input "true"
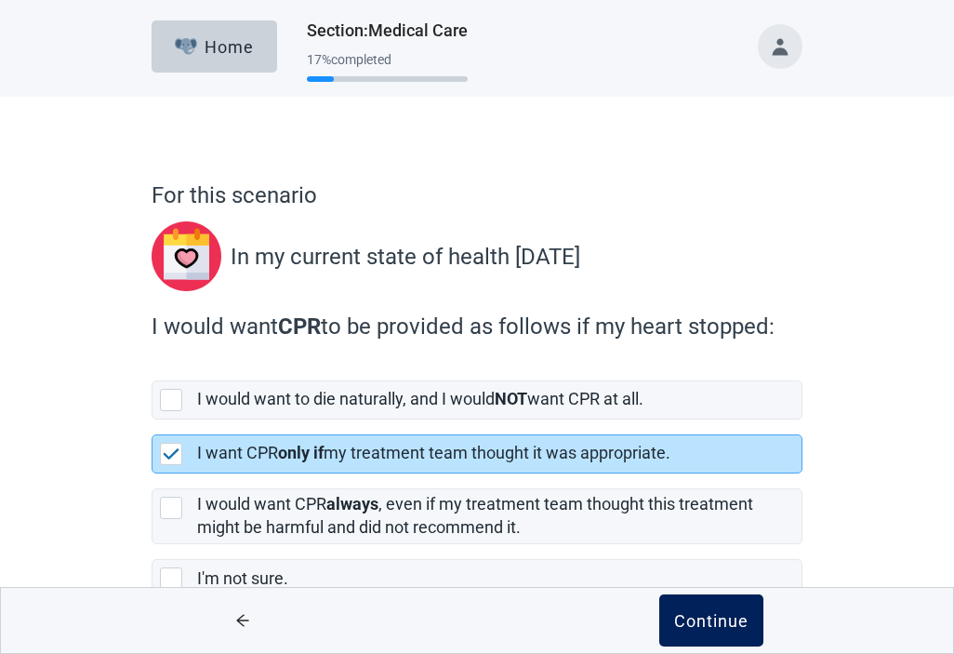
click at [708, 614] on div "Continue" at bounding box center [711, 620] width 74 height 19
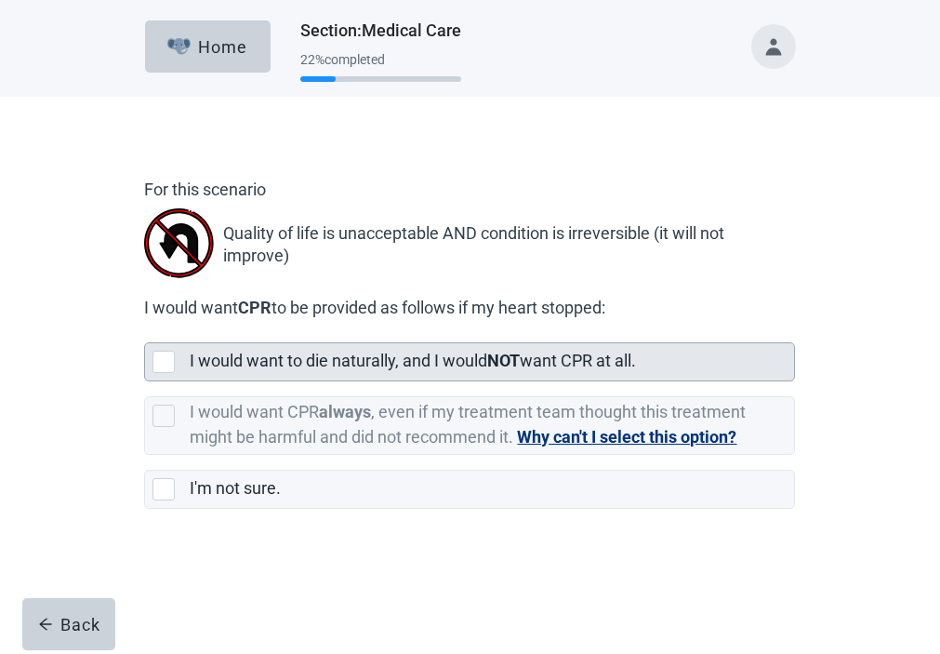
click at [162, 373] on div "[object Object], checkbox, not selected" at bounding box center [164, 362] width 22 height 22
click at [145, 328] on input "I would want to die naturally, and I would NOT want CPR at all." at bounding box center [144, 327] width 1 height 1
checkbox input "true"
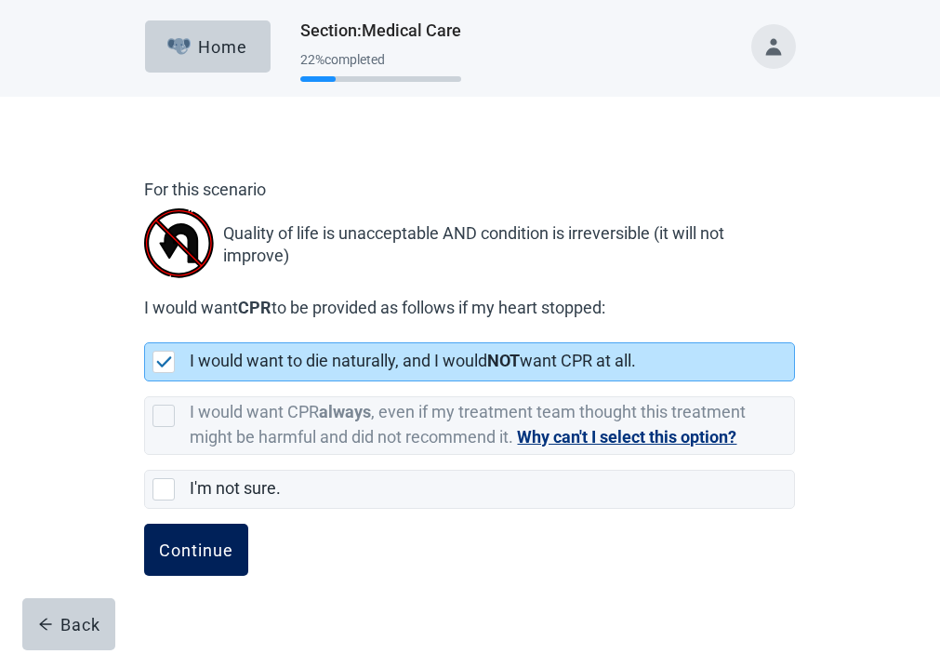
click at [194, 559] on div "Continue" at bounding box center [196, 549] width 74 height 19
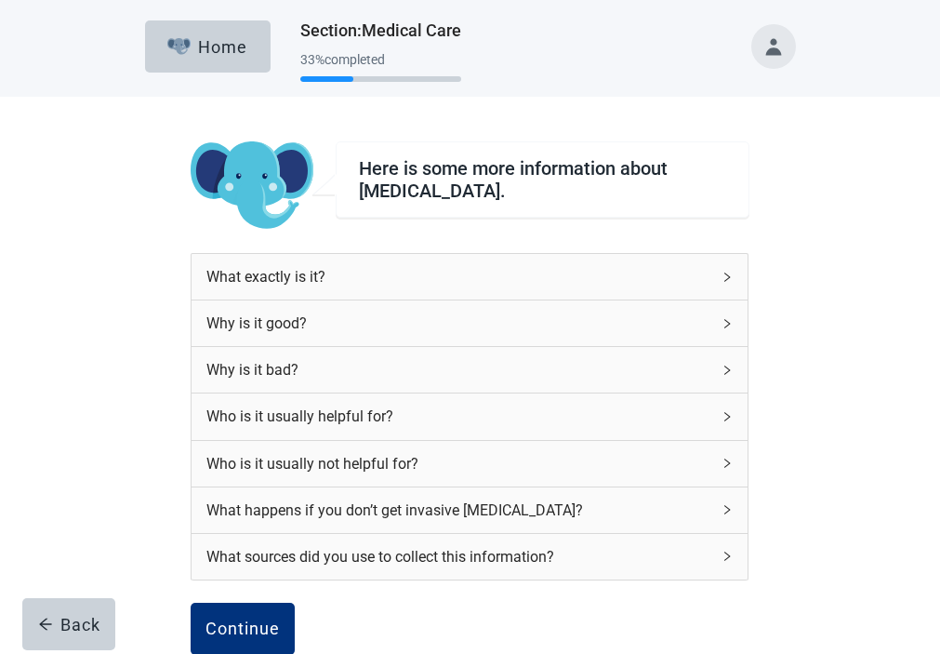
click at [731, 422] on icon "right" at bounding box center [727, 416] width 11 height 11
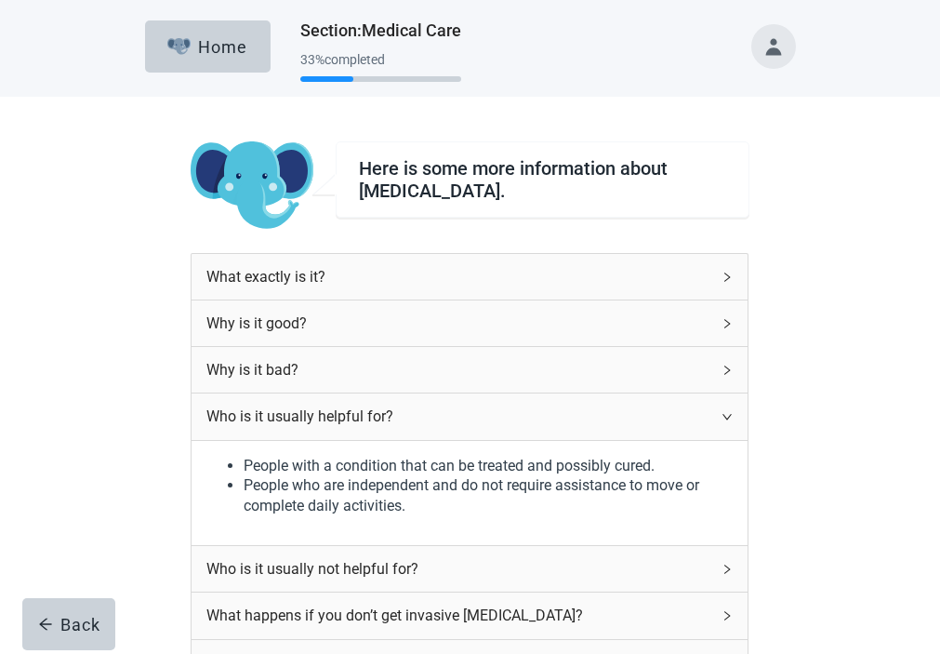
click at [723, 575] on icon "right" at bounding box center [727, 569] width 11 height 11
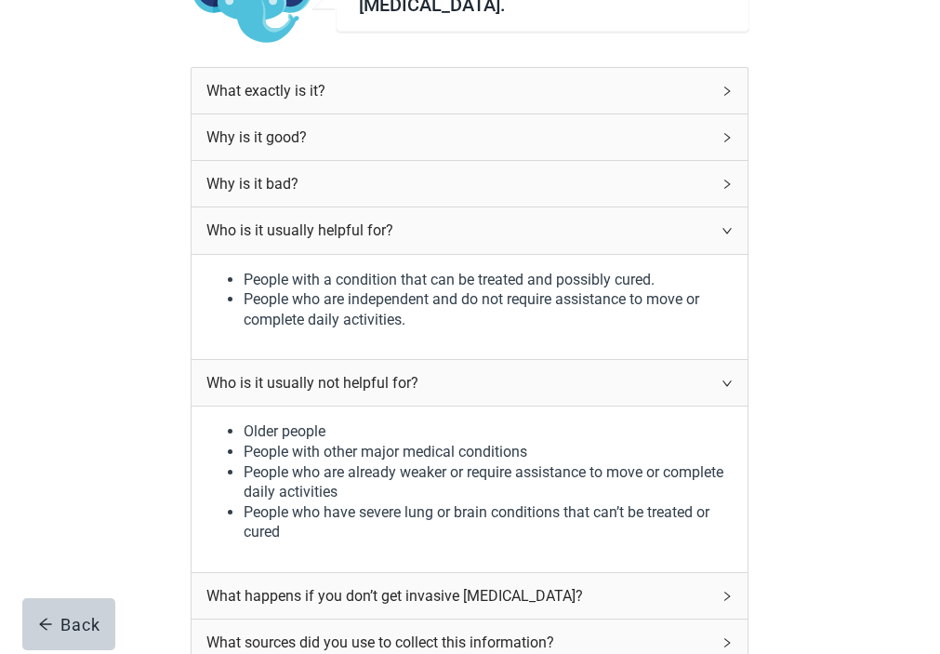
scroll to position [279, 0]
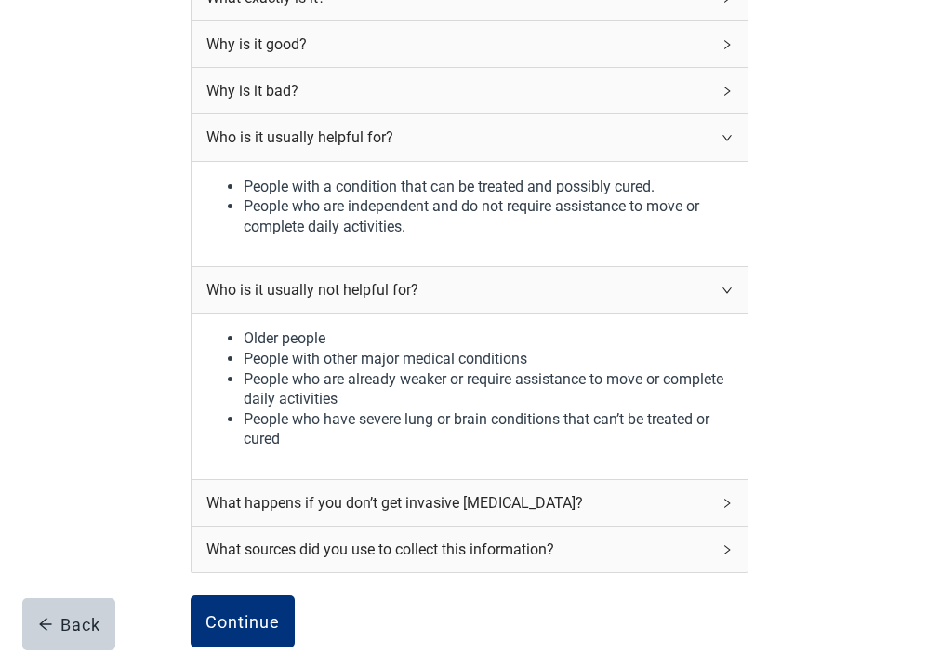
click at [729, 520] on div "What happens if you don’t get invasive [MEDICAL_DATA]?" at bounding box center [470, 503] width 556 height 46
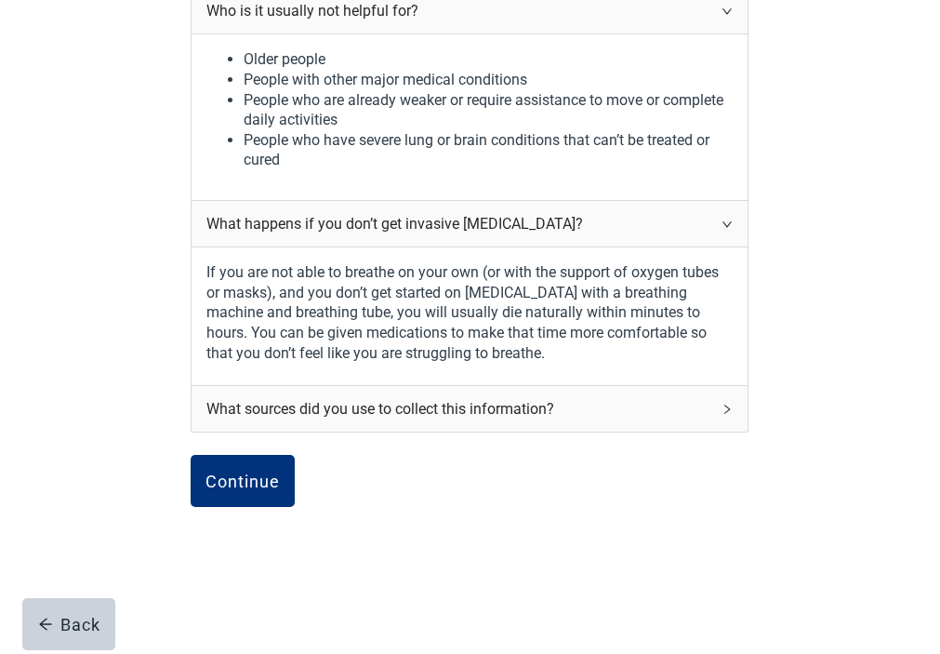
scroll to position [641, 0]
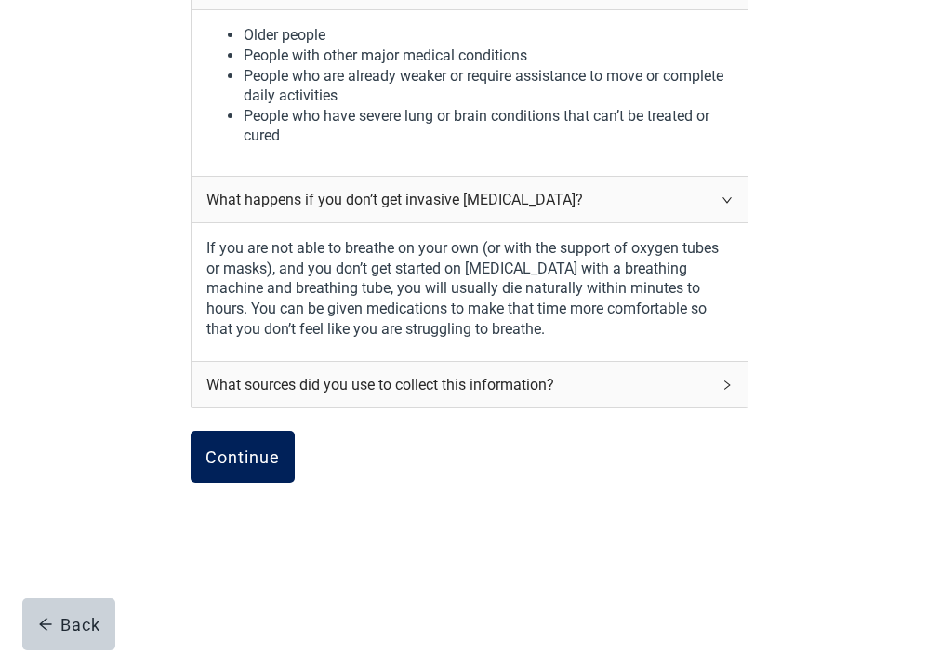
click at [244, 452] on div "Continue" at bounding box center [243, 456] width 74 height 19
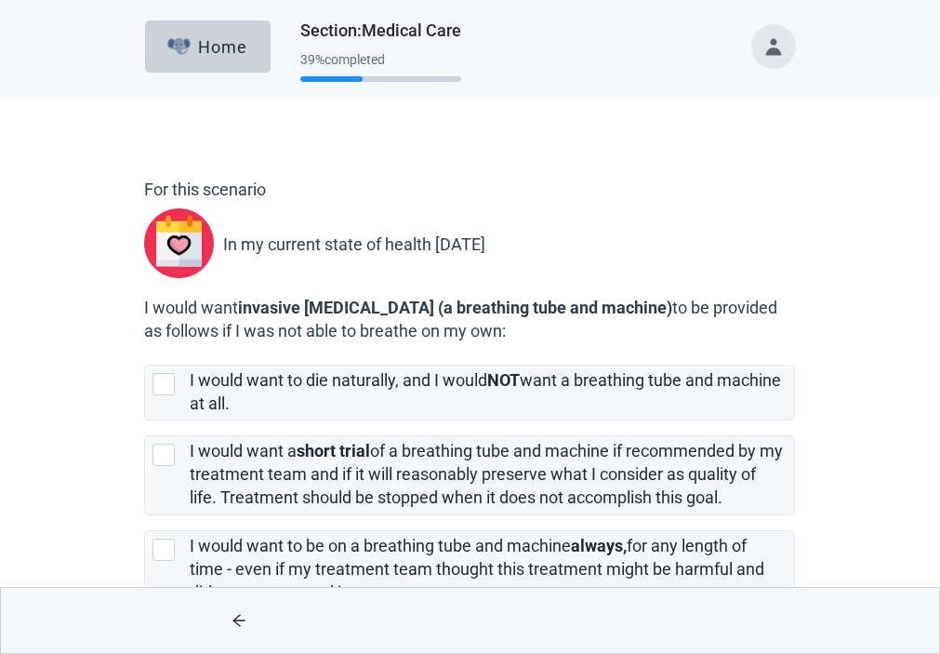
scroll to position [93, 0]
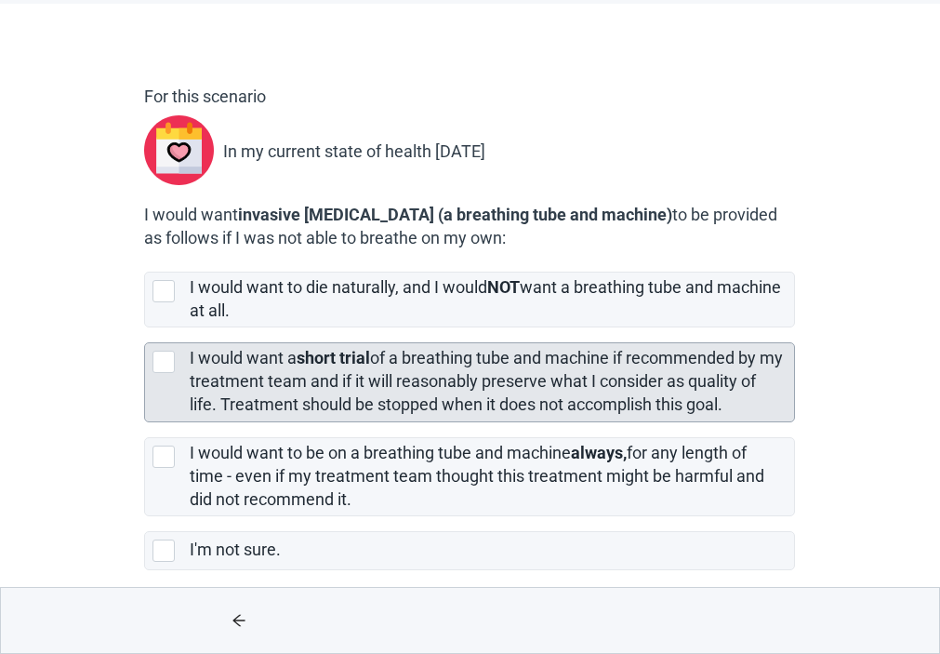
click at [163, 373] on div "[object Object], checkbox, not selected" at bounding box center [164, 362] width 22 height 22
click at [145, 328] on input "I would want a short trial of a breathing tube and machine if recommended by my…" at bounding box center [144, 327] width 1 height 1
checkbox input "true"
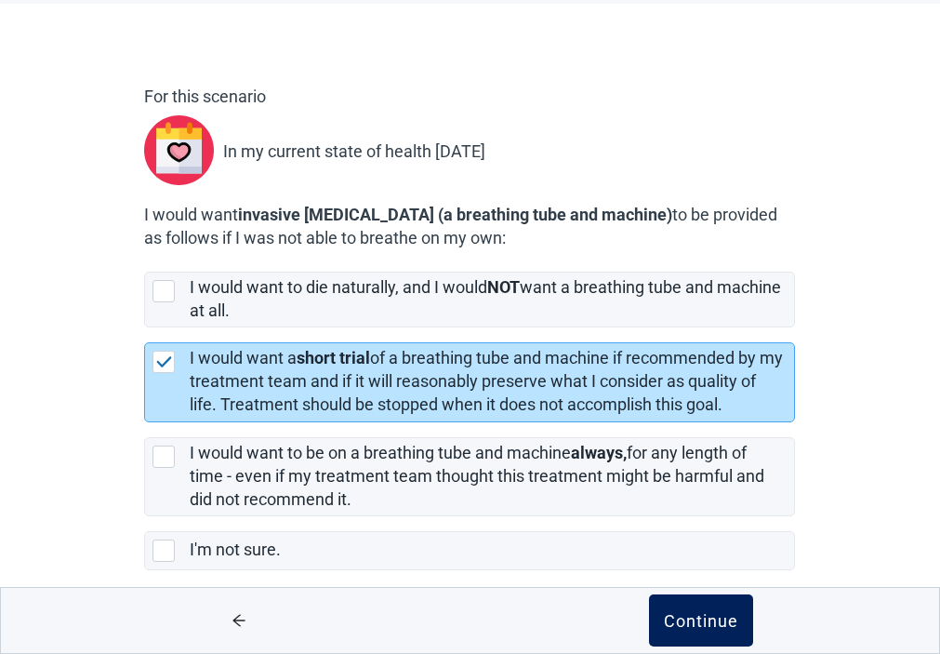
click at [697, 620] on div "Continue" at bounding box center [701, 620] width 74 height 19
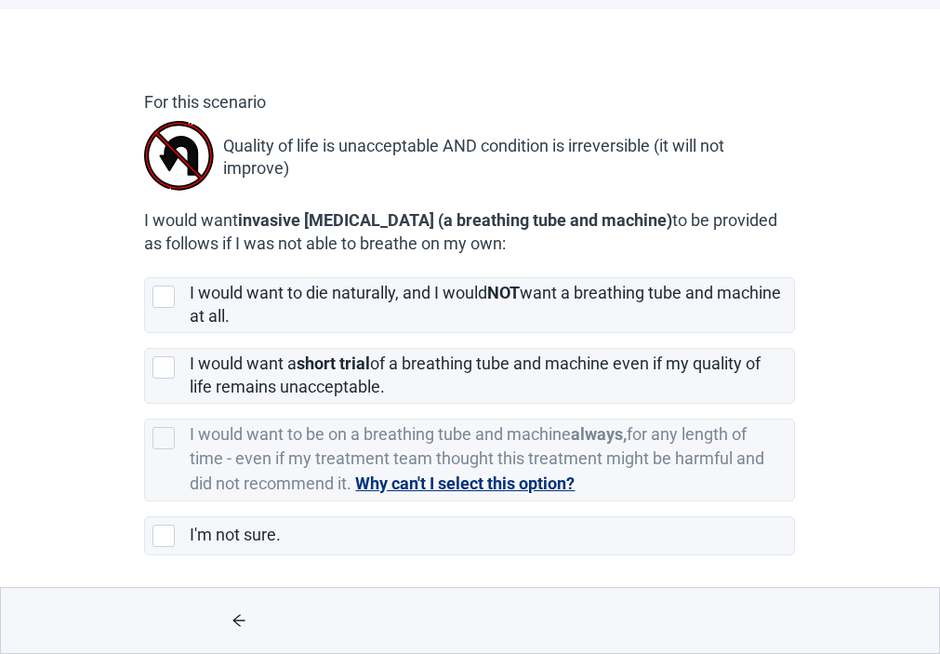
scroll to position [102, 0]
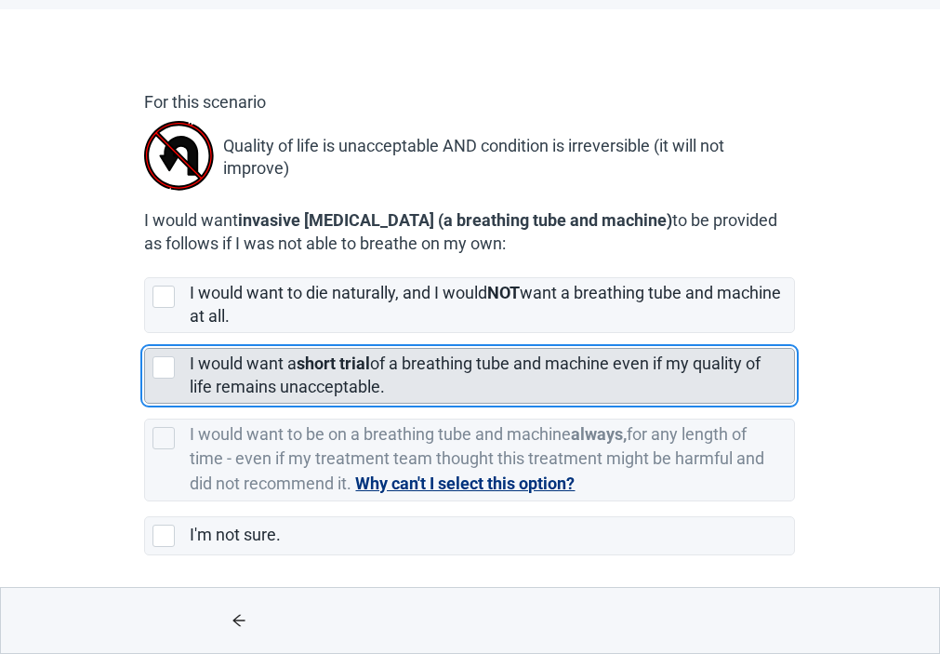
drag, startPoint x: 160, startPoint y: 445, endPoint x: 508, endPoint y: 467, distance: 348.5
click at [161, 379] on div "[object Object], checkbox, not selected" at bounding box center [164, 367] width 22 height 22
click at [145, 334] on input "I would want a short trial of a breathing tube and machine even if my quality o…" at bounding box center [144, 333] width 1 height 1
checkbox input "true"
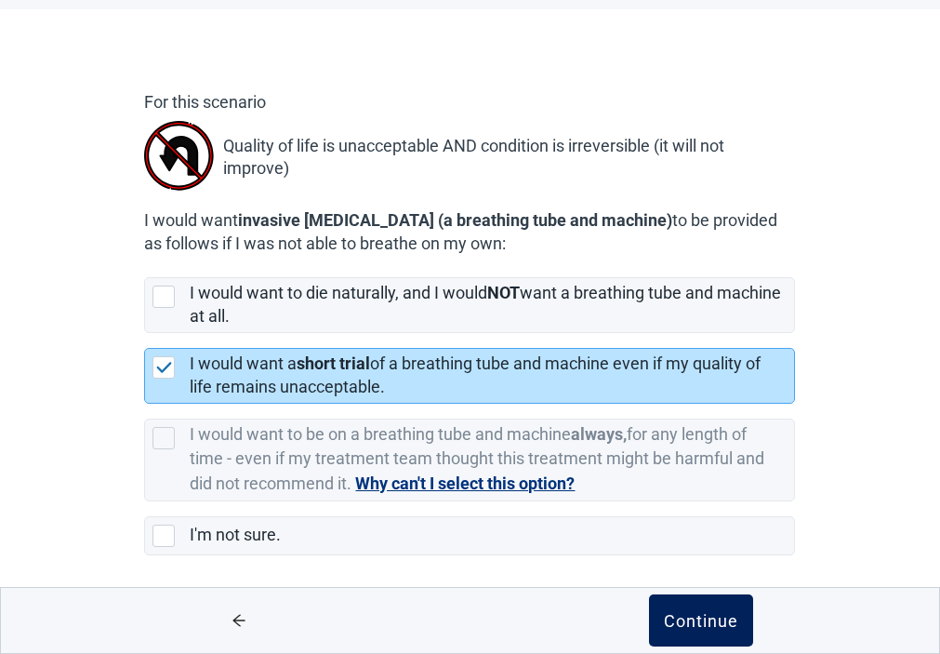
click at [702, 618] on div "Continue" at bounding box center [701, 620] width 74 height 19
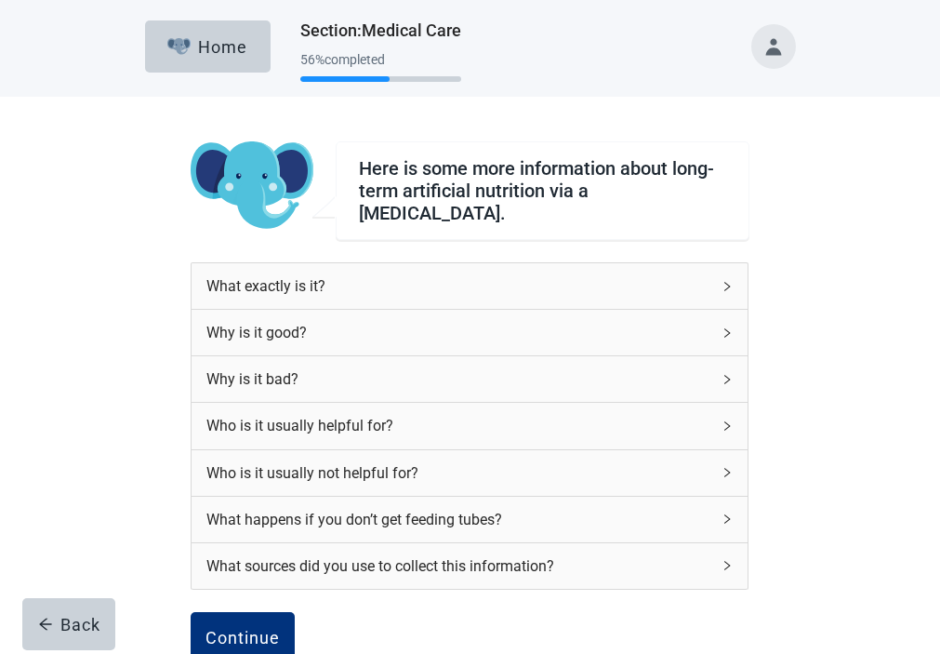
click at [728, 426] on icon "right" at bounding box center [727, 425] width 11 height 11
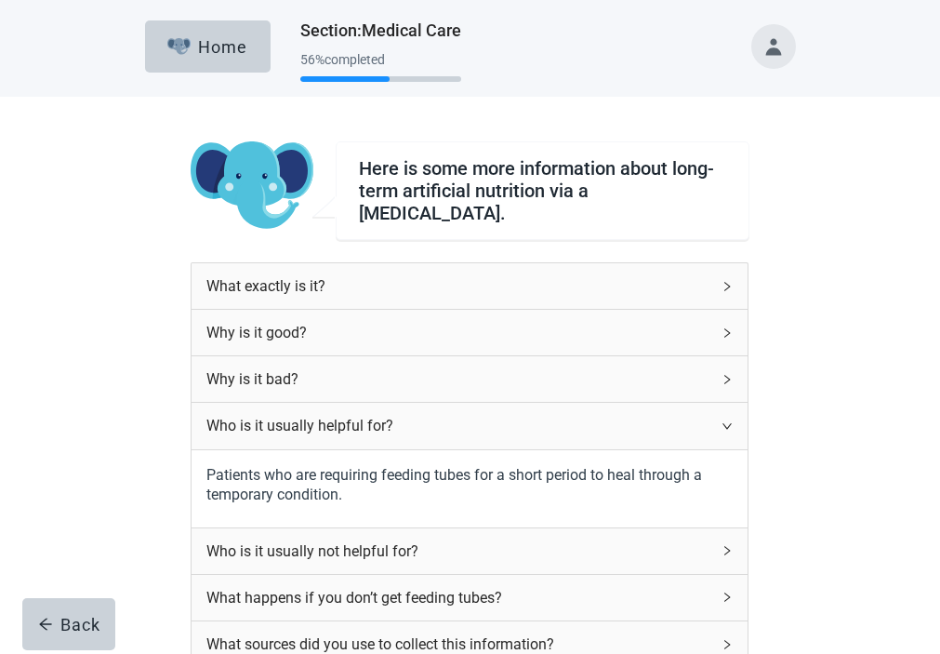
click at [728, 426] on icon "right" at bounding box center [727, 425] width 11 height 11
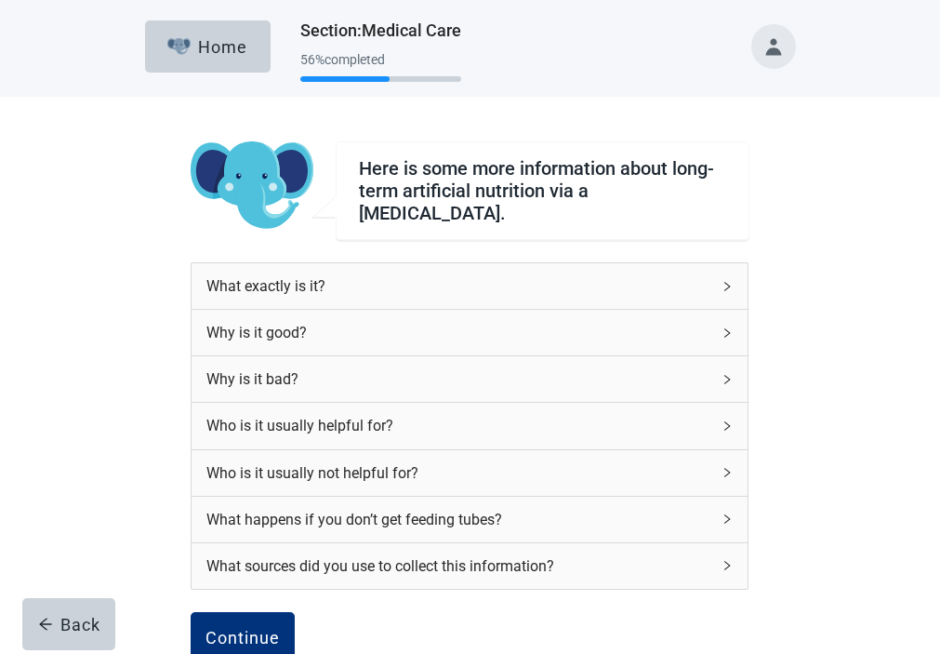
click at [352, 430] on div "Who is it usually helpful for?" at bounding box center [458, 425] width 504 height 23
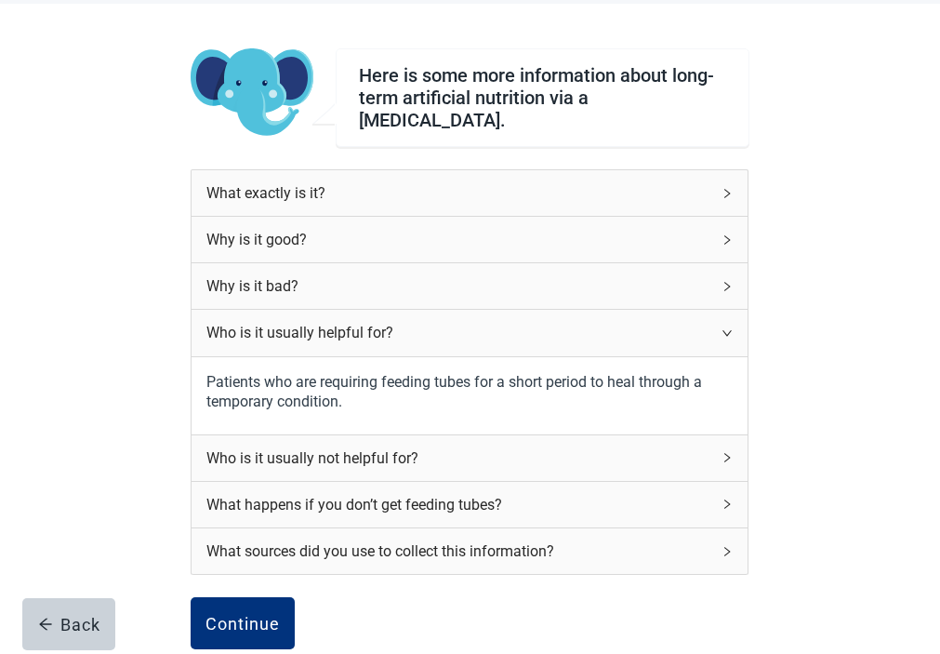
scroll to position [186, 0]
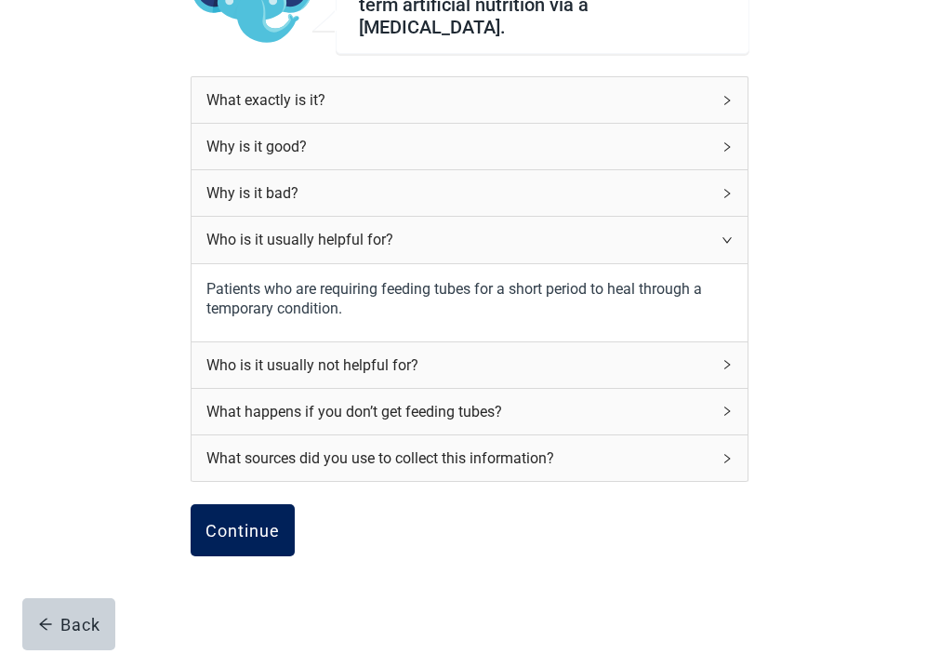
click at [237, 539] on div "Continue" at bounding box center [243, 530] width 74 height 19
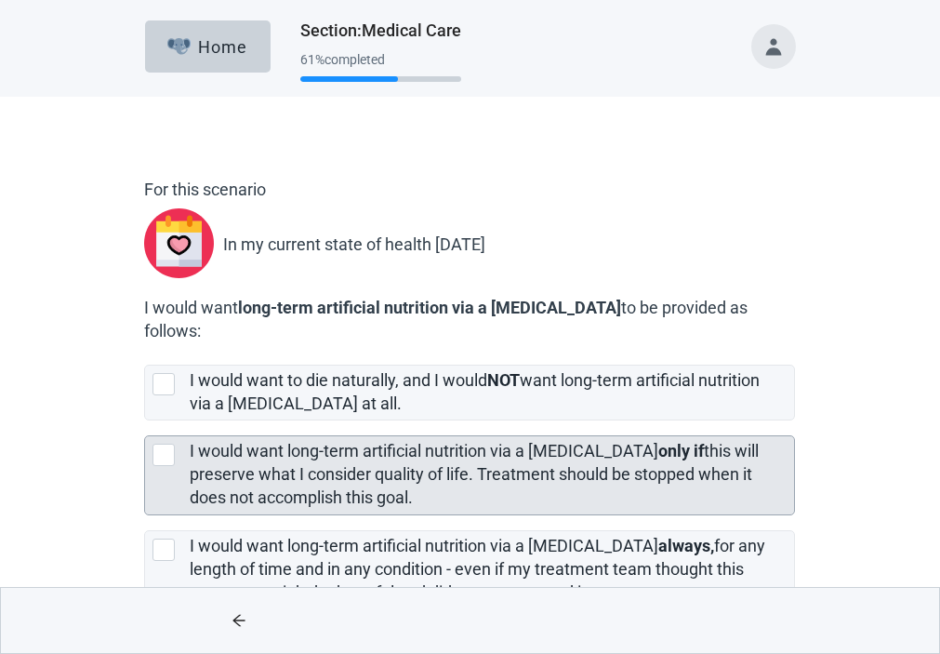
click at [169, 466] on div "[object Object], checkbox, not selected" at bounding box center [164, 455] width 22 height 22
click at [145, 421] on input "I would want long-term artificial nutrition via a [MEDICAL_DATA] only if this w…" at bounding box center [144, 420] width 1 height 1
checkbox input "true"
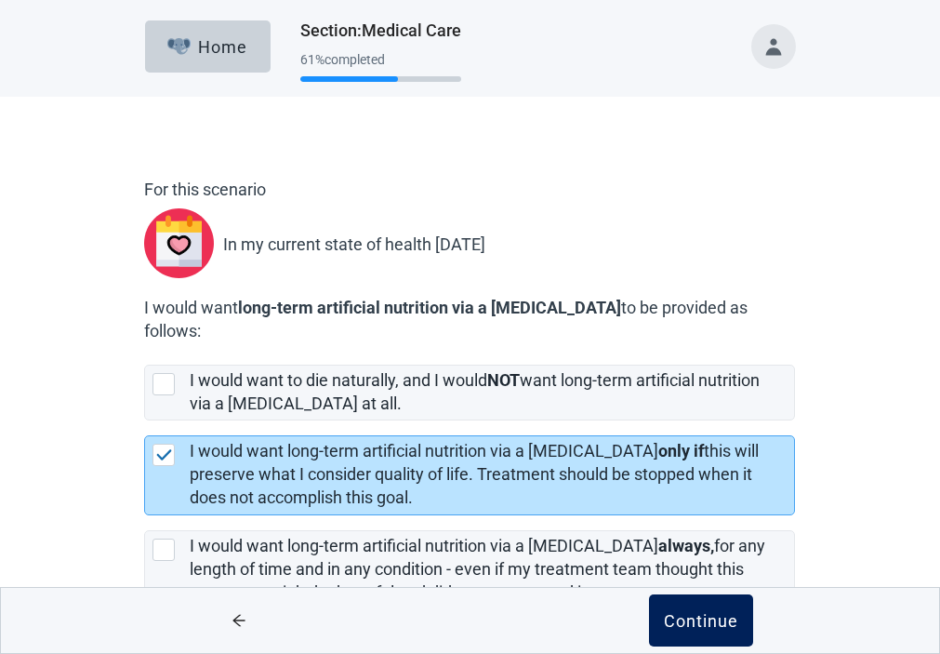
click at [685, 614] on div "Continue" at bounding box center [701, 620] width 74 height 19
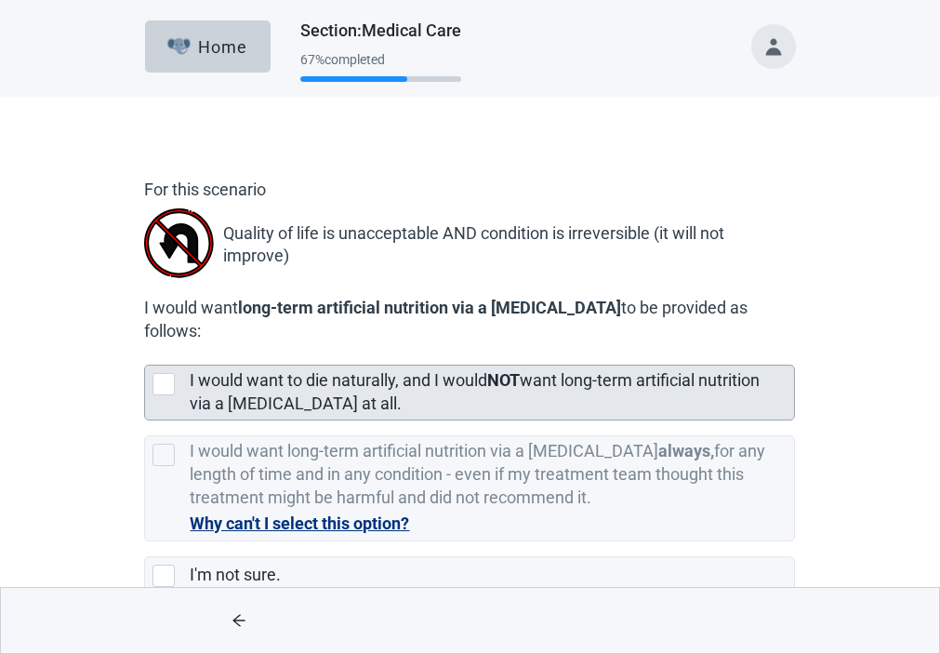
scroll to position [21, 0]
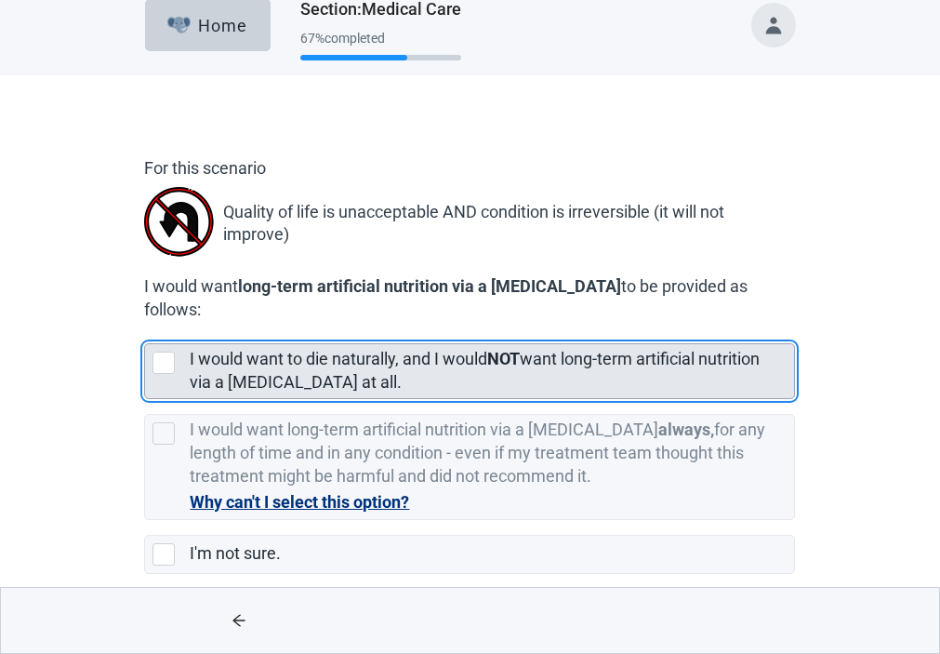
click at [159, 374] on div "[object Object], checkbox, not selected" at bounding box center [164, 363] width 22 height 22
click at [145, 329] on input "I would want to die naturally, and I would NOT want long-term artificial nutrit…" at bounding box center [144, 328] width 1 height 1
checkbox input "true"
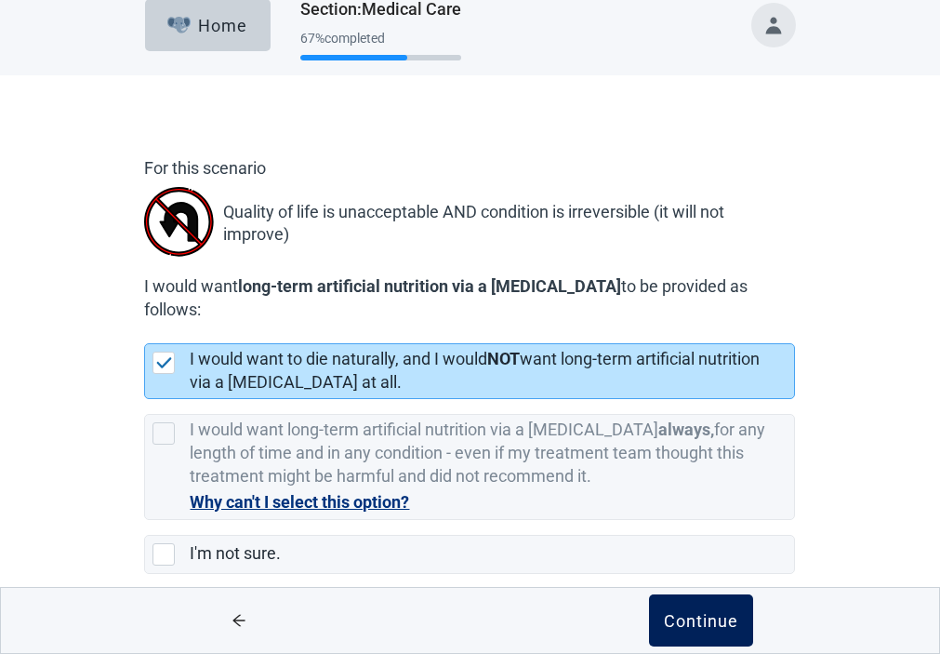
click at [711, 624] on div "Continue" at bounding box center [701, 620] width 74 height 19
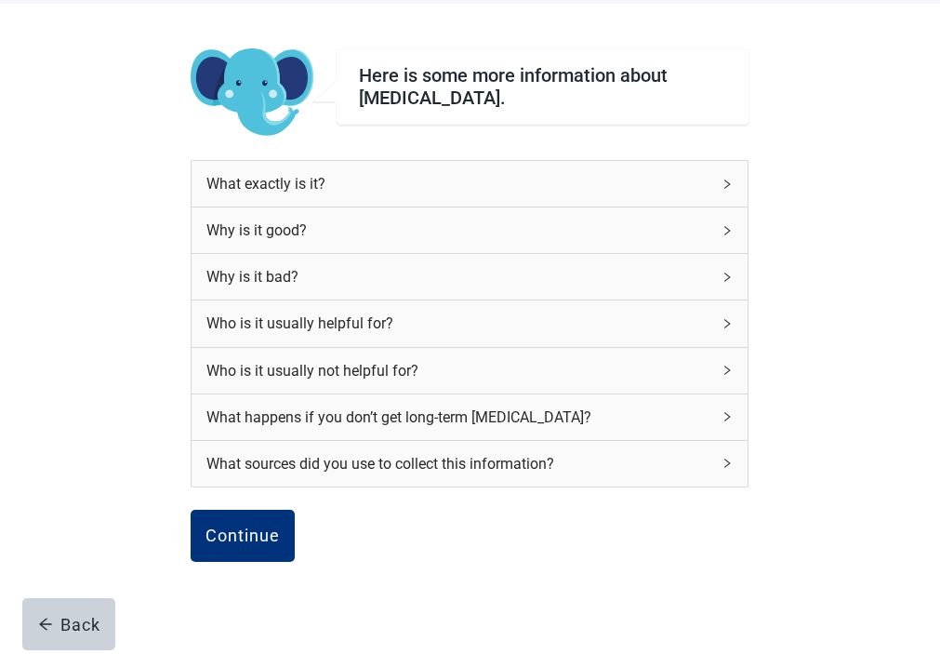
scroll to position [186, 0]
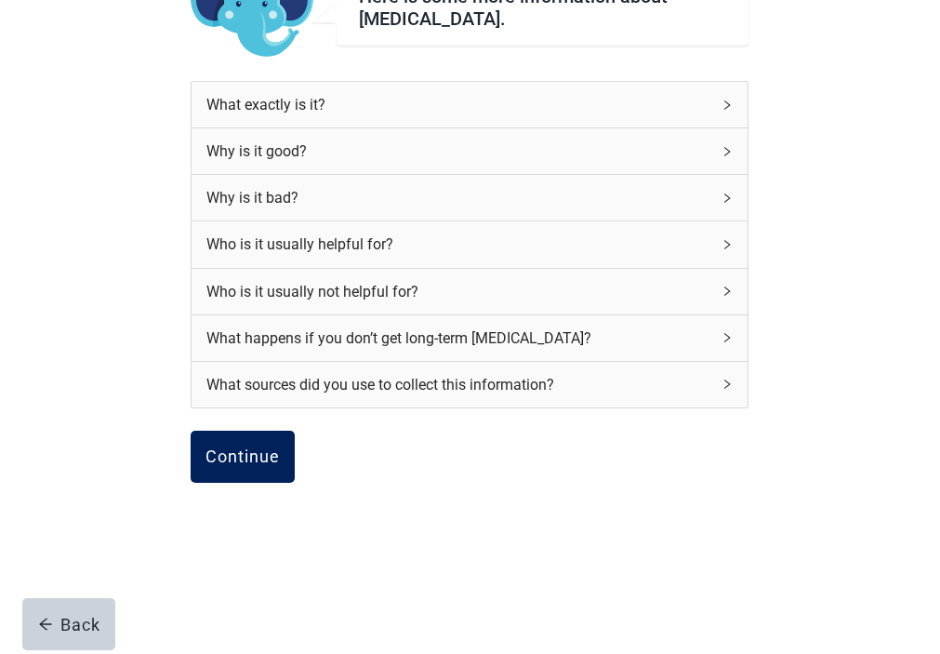
click at [238, 448] on div "Continue" at bounding box center [243, 456] width 74 height 19
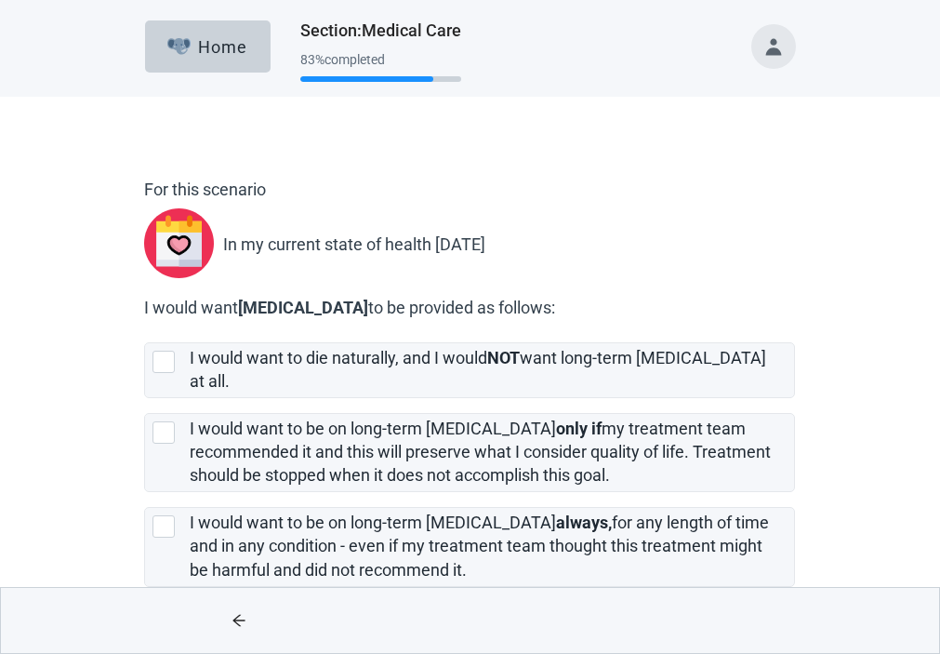
click at [161, 444] on div "[object Object], checkbox, not selected" at bounding box center [164, 432] width 22 height 22
click at [145, 399] on input "I would want to be on long-term [MEDICAL_DATA] only if my treatment team recomm…" at bounding box center [144, 398] width 1 height 1
checkbox input "true"
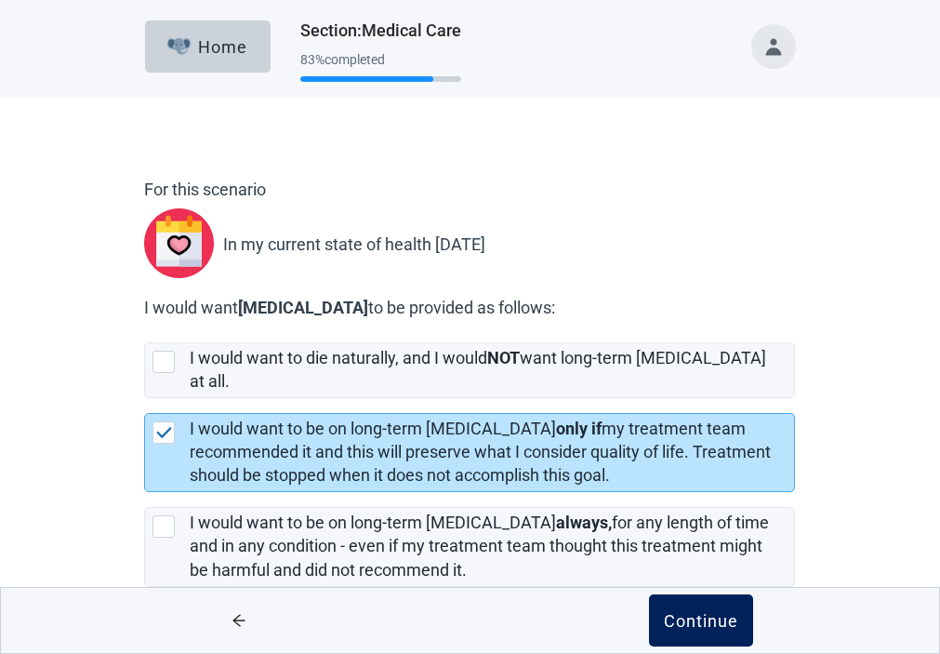
click at [691, 622] on div "Continue" at bounding box center [701, 620] width 74 height 19
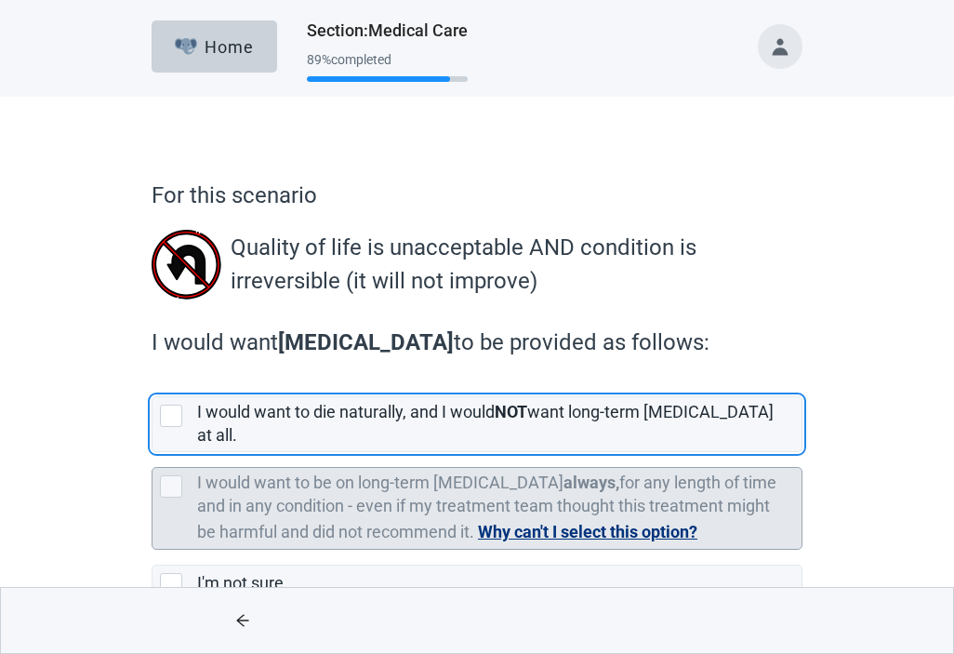
drag, startPoint x: 168, startPoint y: 419, endPoint x: 407, endPoint y: 496, distance: 251.2
click at [167, 419] on div "[object Object], checkbox, not selected" at bounding box center [171, 416] width 22 height 22
click at [153, 382] on input "I would want to die naturally, and I would NOT want long-term [MEDICAL_DATA] at…" at bounding box center [152, 381] width 1 height 1
checkbox input "true"
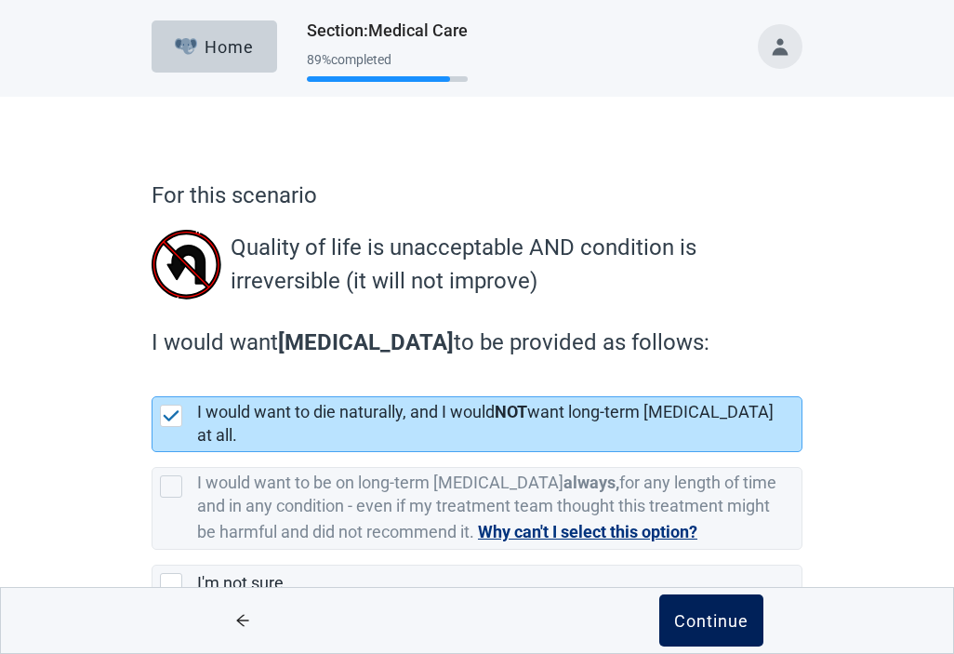
click at [710, 614] on div "Continue" at bounding box center [711, 620] width 74 height 19
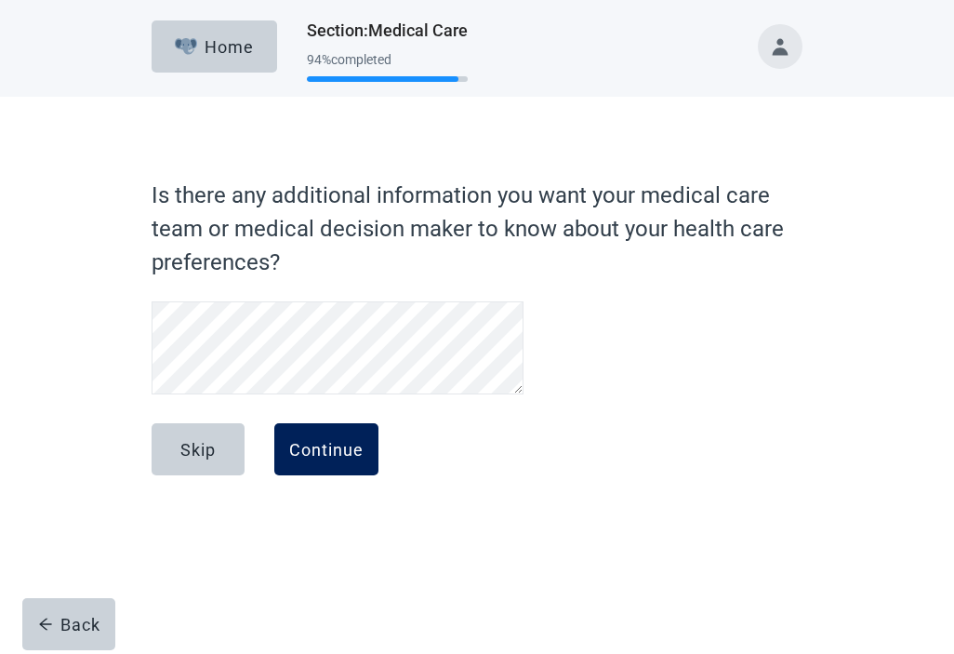
drag, startPoint x: 179, startPoint y: 435, endPoint x: 366, endPoint y: 456, distance: 188.1
click at [179, 435] on button "Skip" at bounding box center [198, 449] width 93 height 52
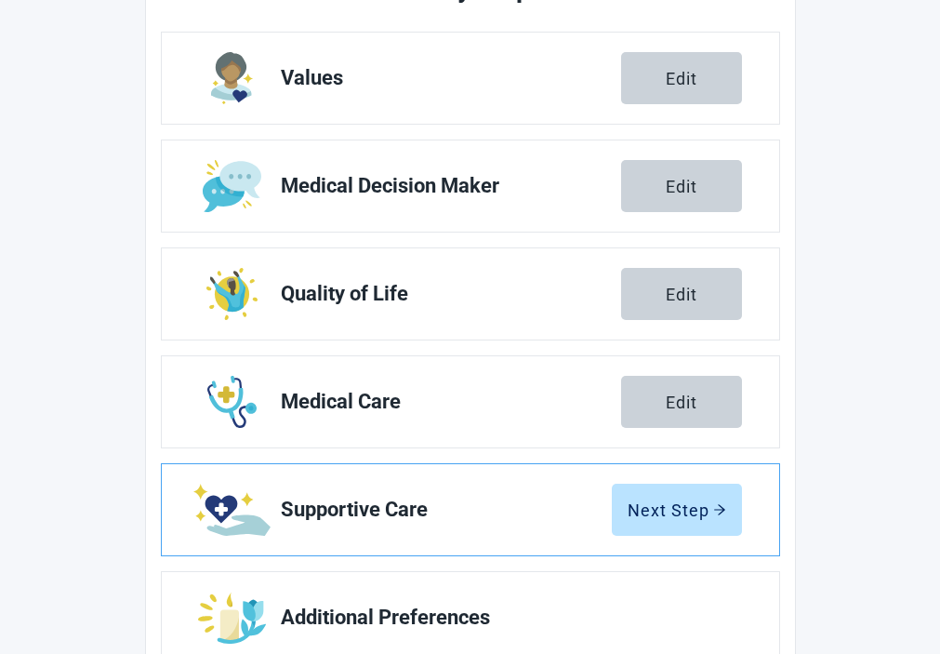
scroll to position [335, 0]
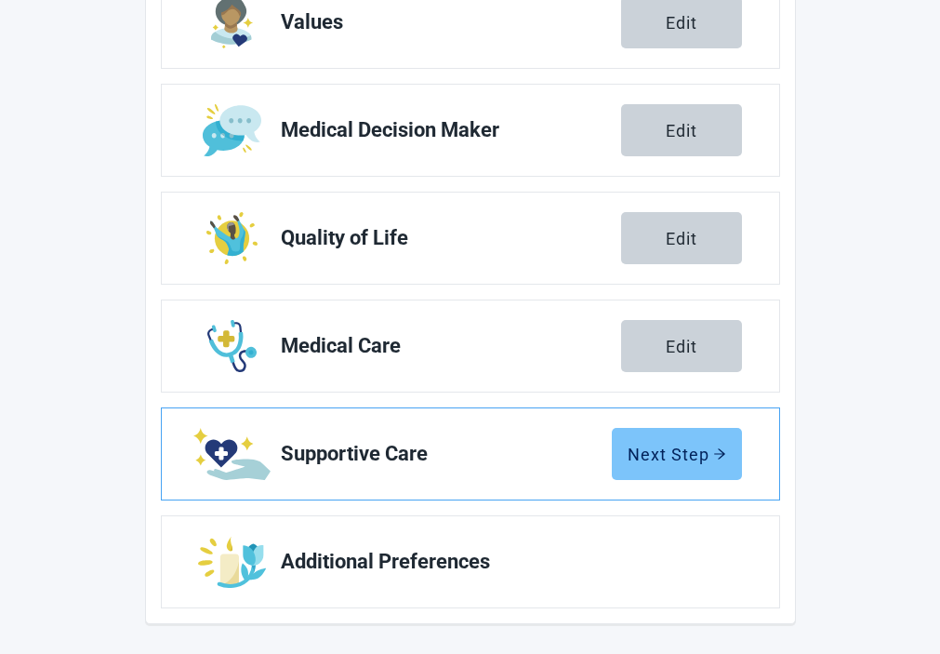
click at [698, 454] on div "Next Step" at bounding box center [677, 454] width 99 height 19
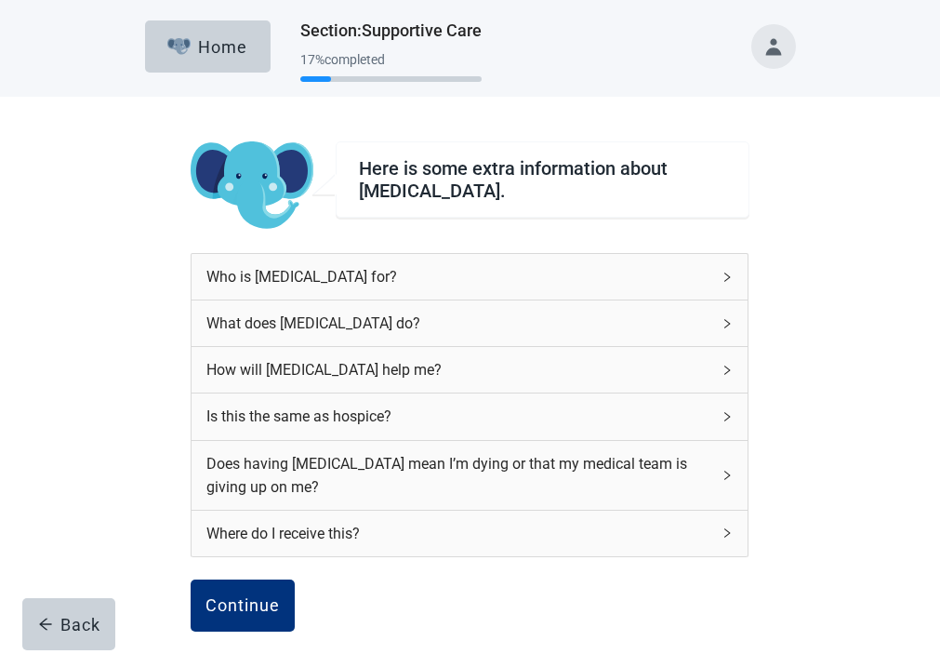
click at [728, 376] on icon "right" at bounding box center [727, 370] width 11 height 11
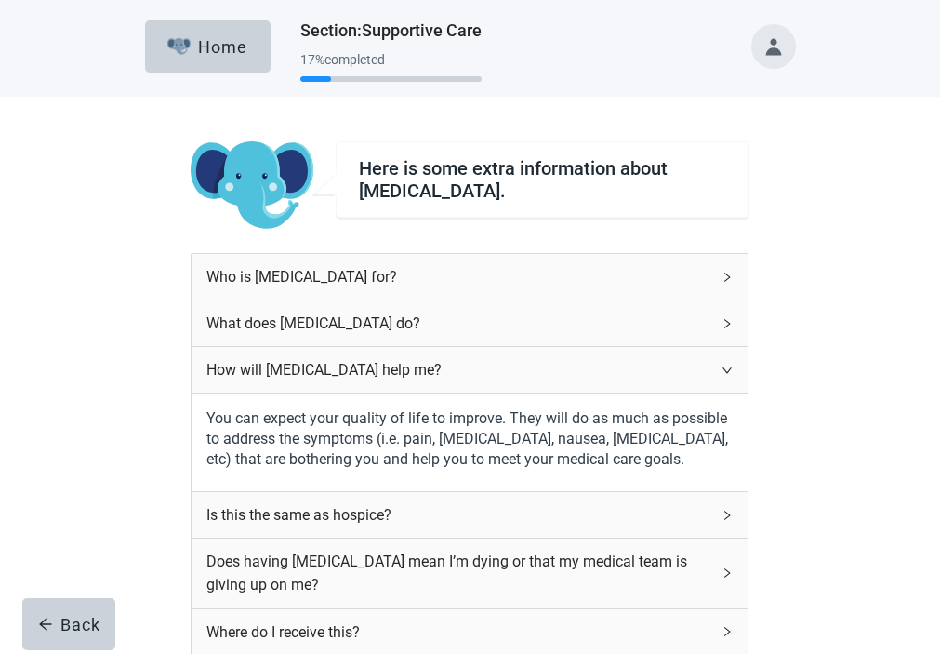
click at [730, 520] on icon "right" at bounding box center [728, 515] width 6 height 9
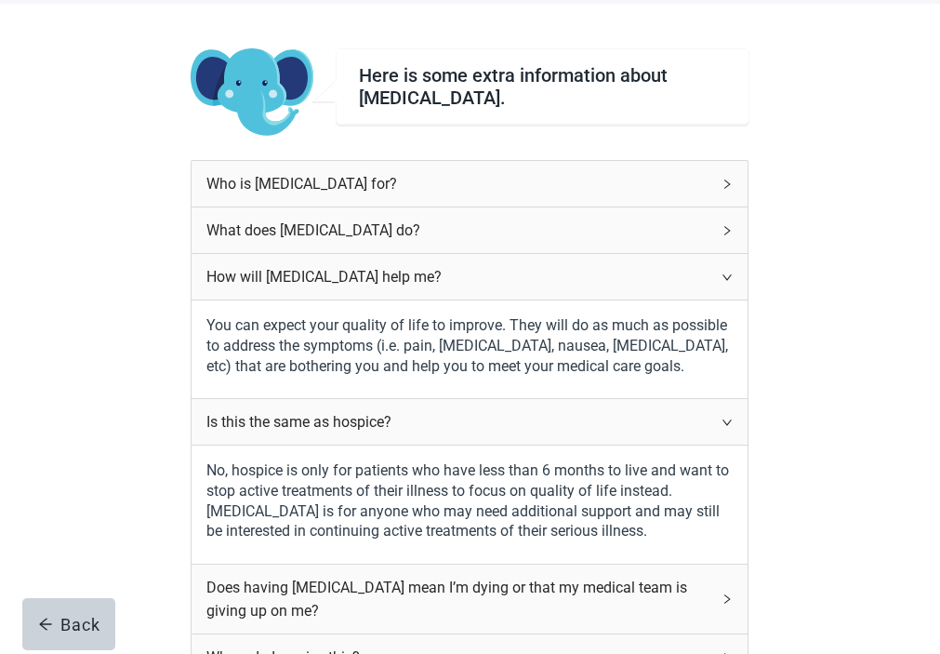
scroll to position [279, 0]
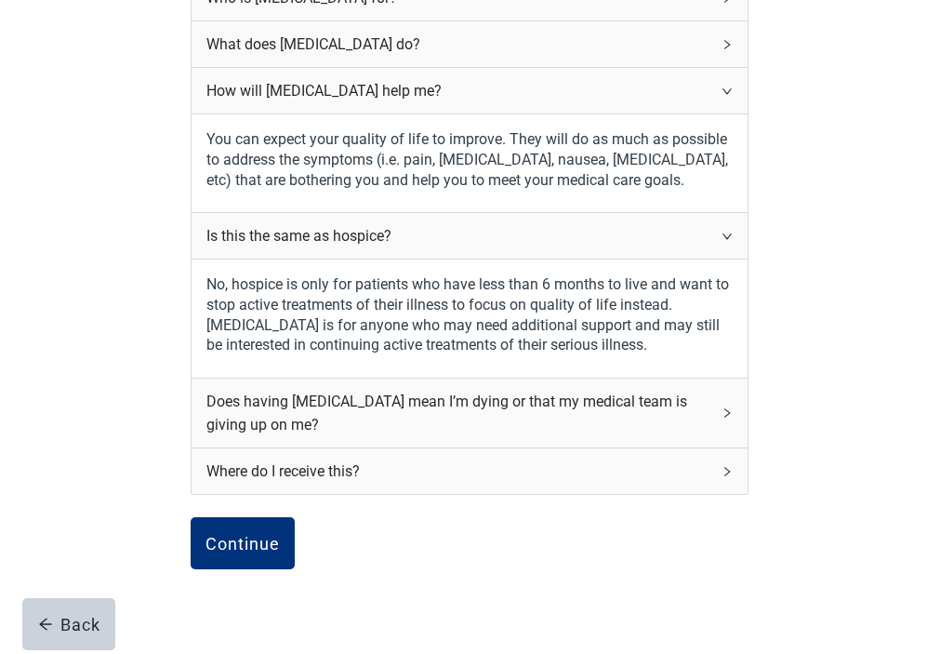
click at [727, 419] on icon "right" at bounding box center [727, 412] width 11 height 11
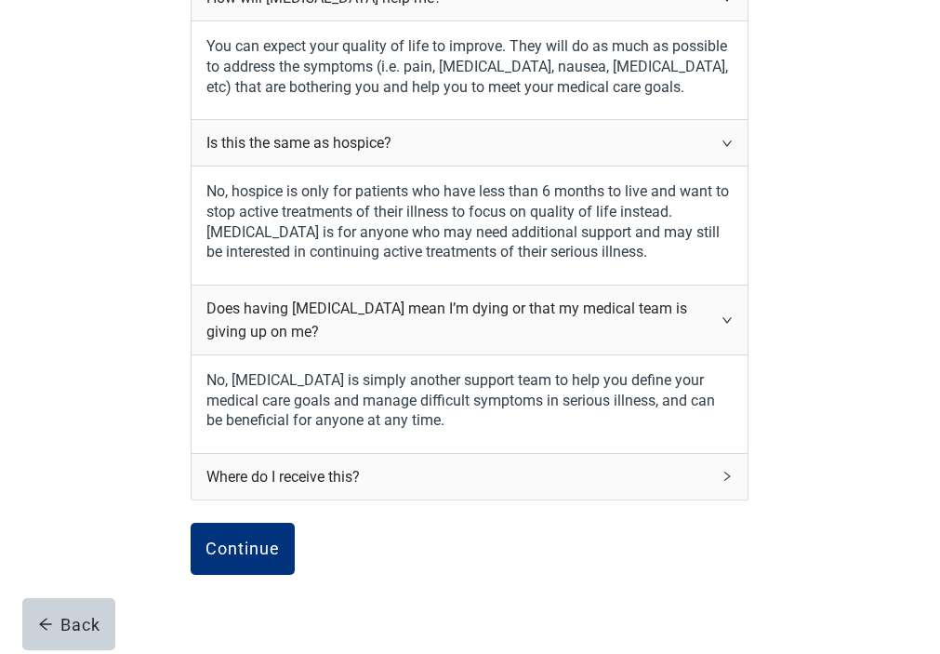
scroll to position [465, 0]
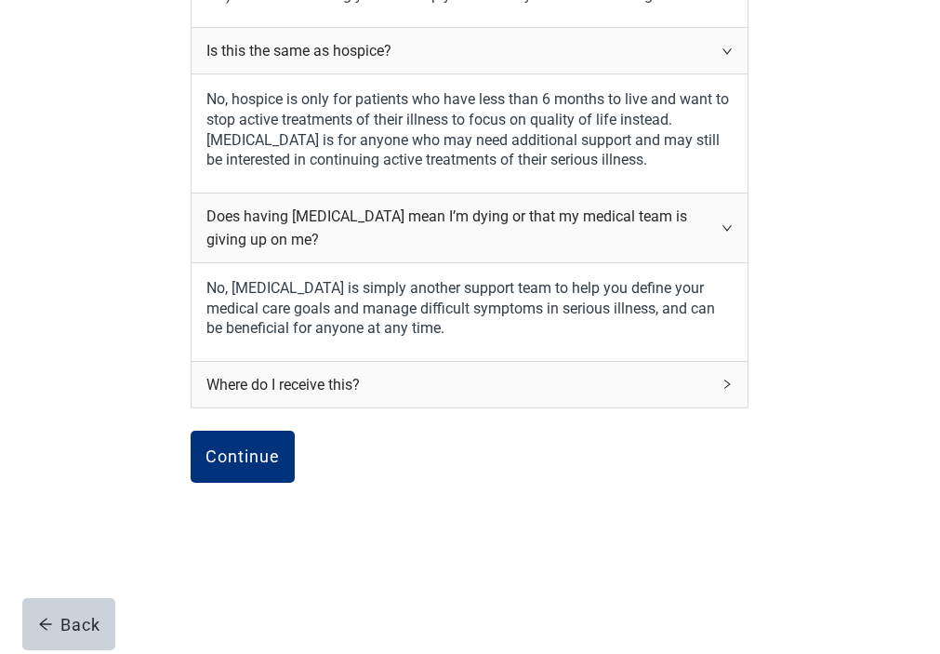
click at [724, 390] on icon "right" at bounding box center [727, 384] width 11 height 11
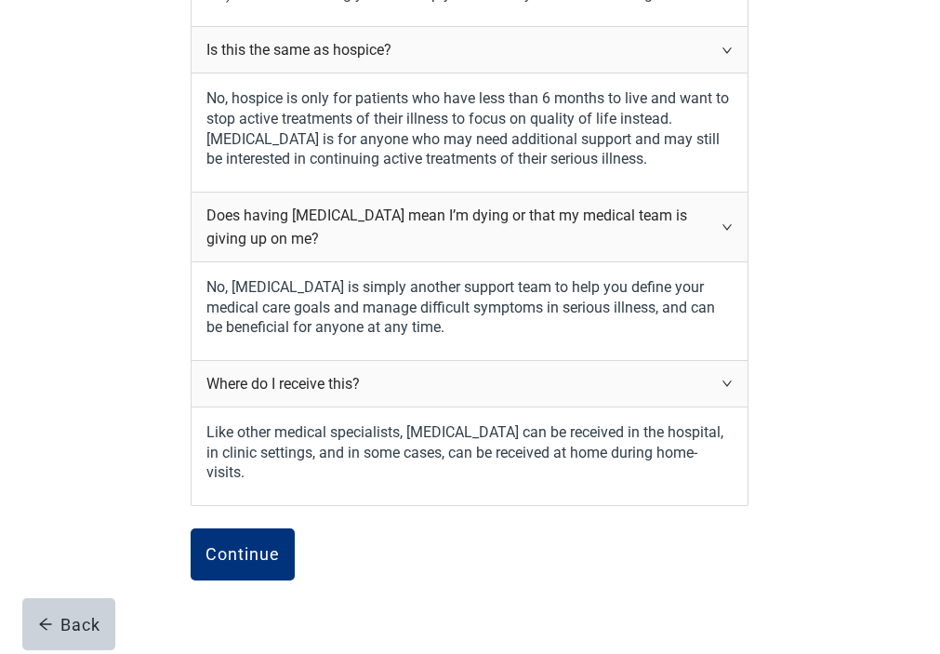
scroll to position [651, 0]
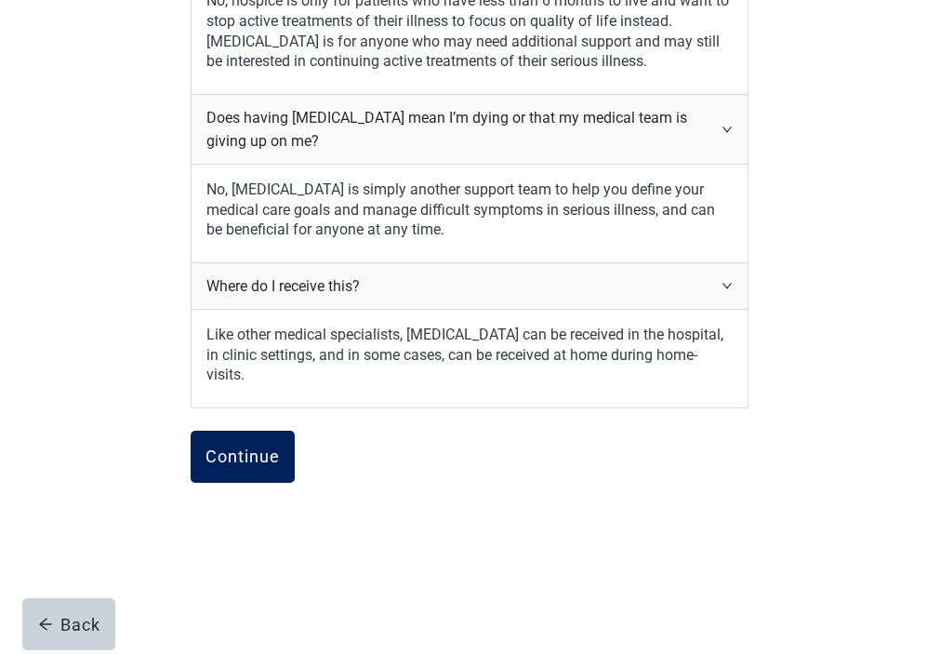
click at [233, 462] on div "Continue" at bounding box center [243, 456] width 74 height 19
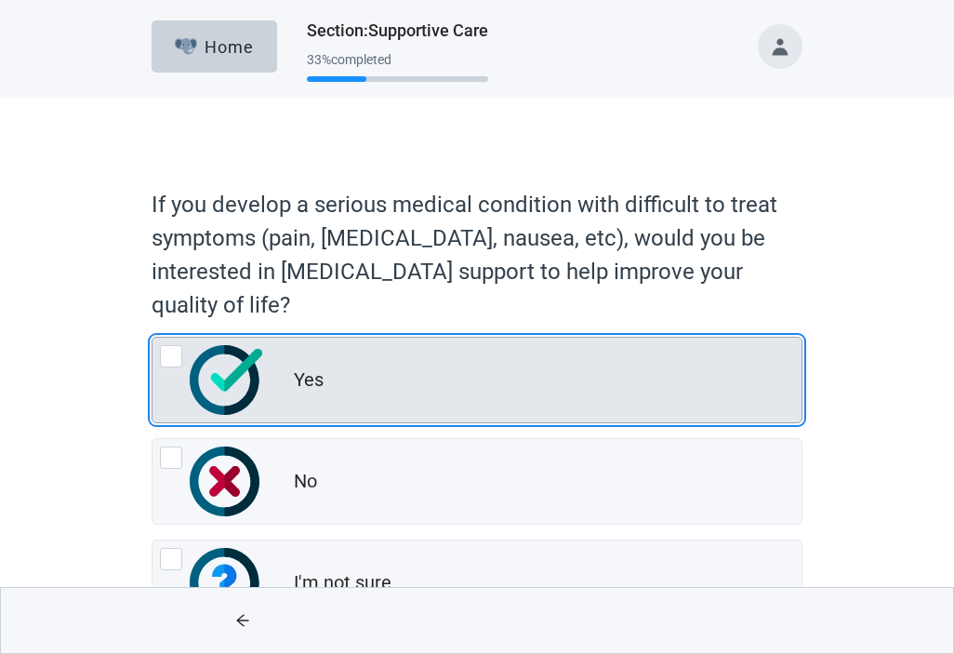
click at [169, 352] on div "Yes, radio button, not checked" at bounding box center [171, 356] width 22 height 22
click at [153, 338] on input "Yes" at bounding box center [152, 337] width 1 height 1
radio input "true"
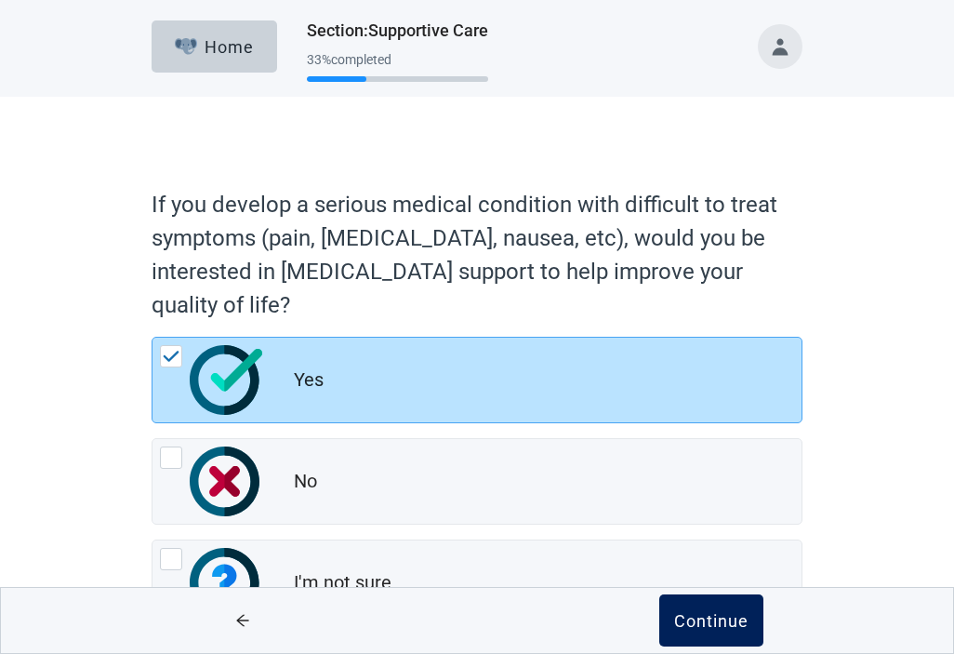
click at [717, 629] on div "Continue" at bounding box center [711, 620] width 74 height 19
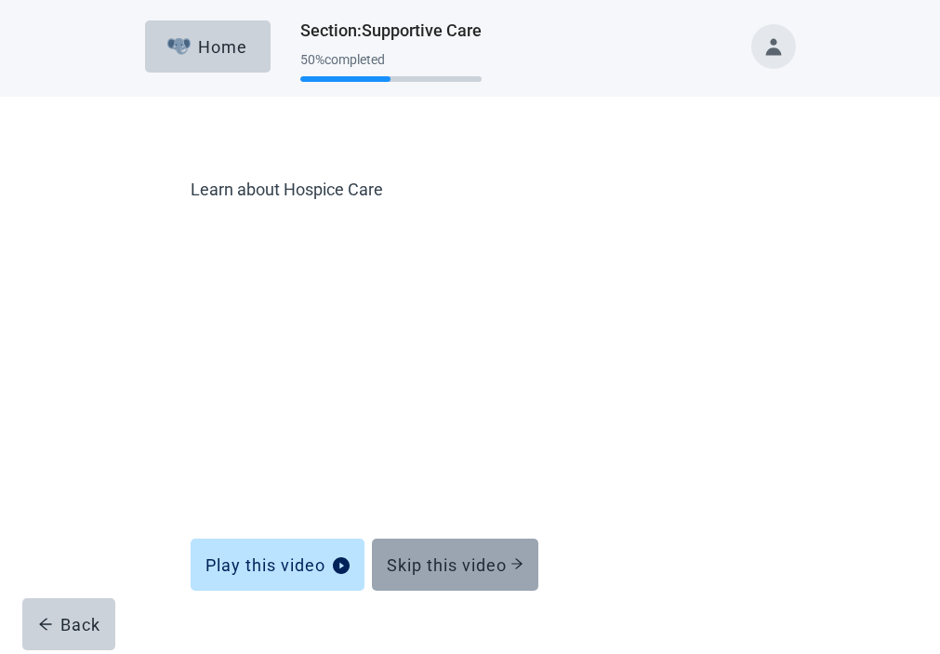
click at [464, 574] on div "Skip this video" at bounding box center [455, 564] width 137 height 19
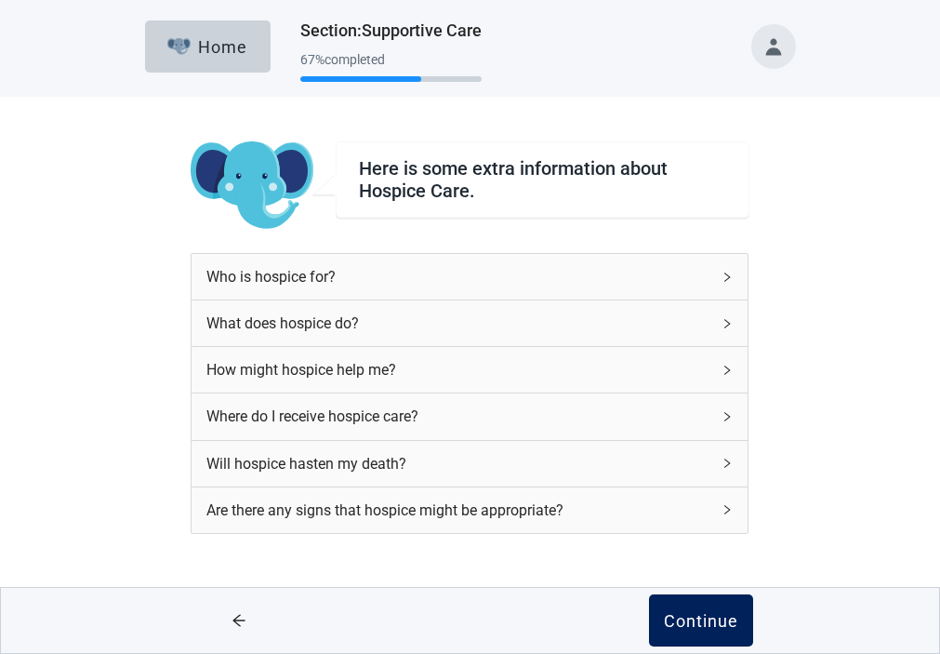
click at [712, 615] on div "Continue" at bounding box center [701, 620] width 74 height 19
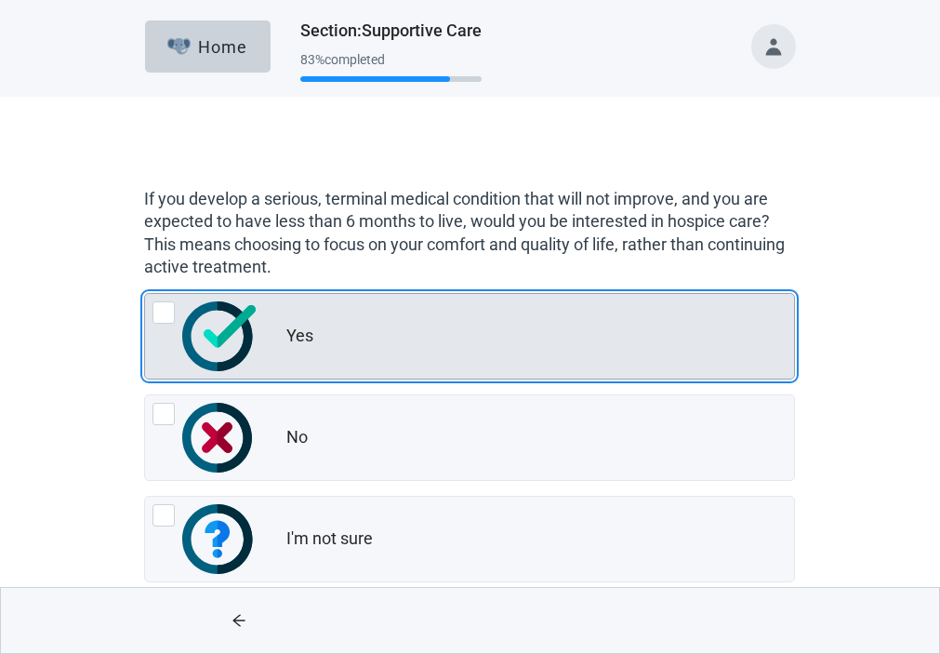
click at [171, 324] on div "Yes, radio button, not checked" at bounding box center [164, 312] width 22 height 22
click at [145, 294] on input "Yes" at bounding box center [144, 293] width 1 height 1
radio input "true"
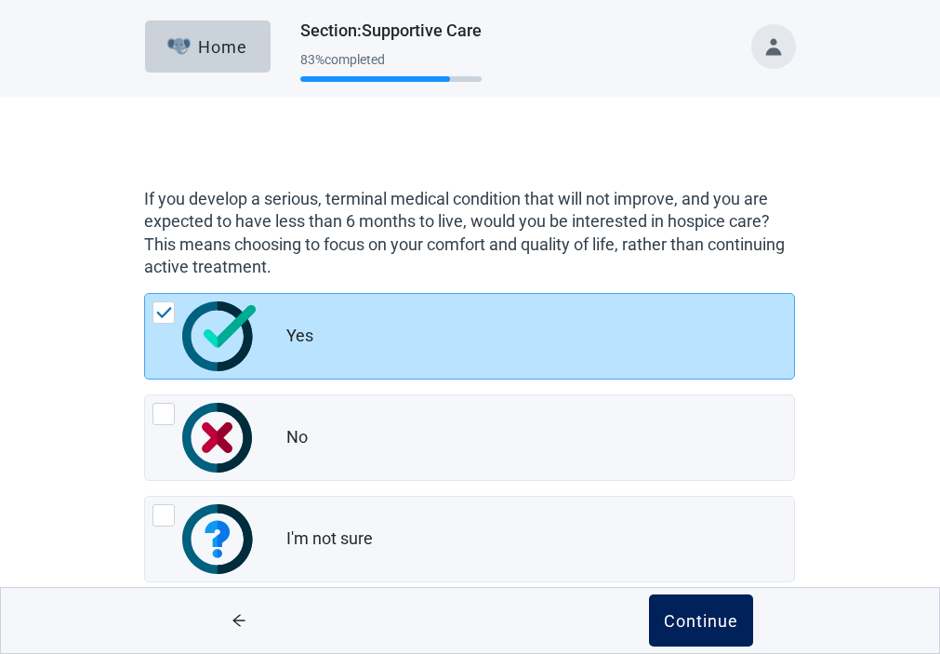
click at [694, 622] on div "Continue" at bounding box center [701, 620] width 74 height 19
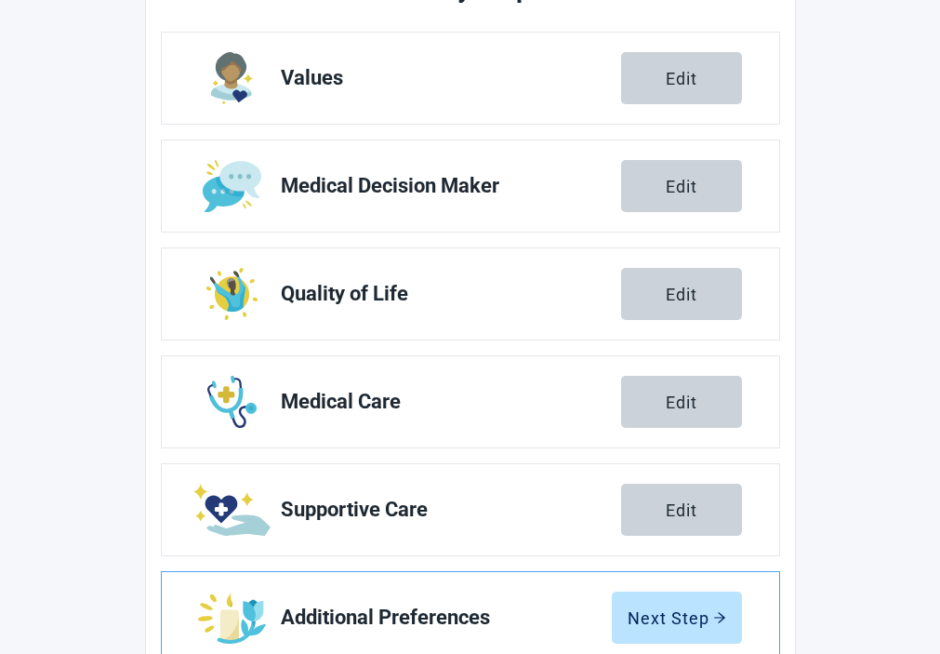
scroll to position [335, 0]
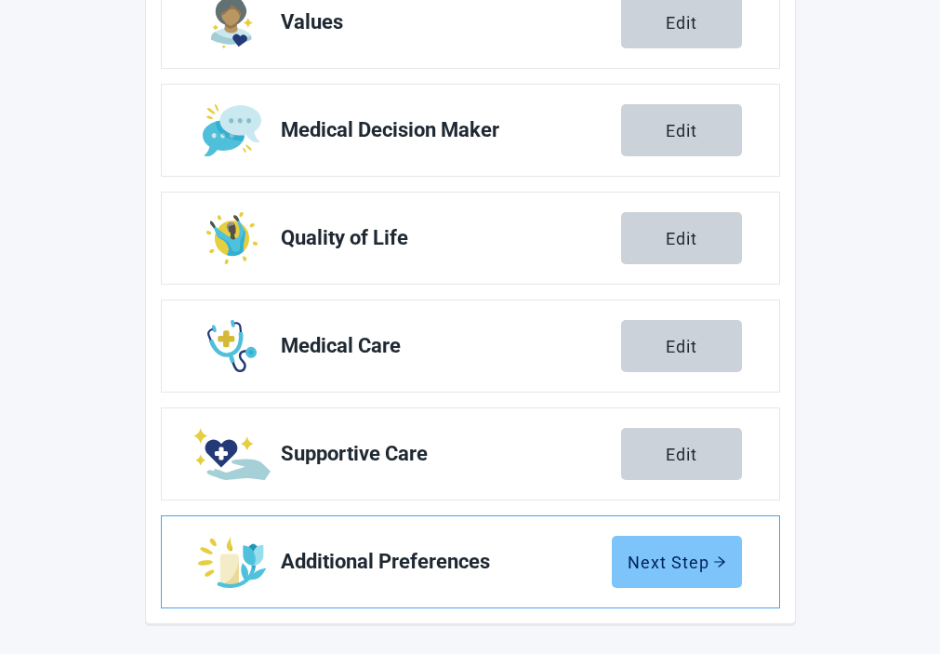
click at [692, 563] on div "Next Step" at bounding box center [677, 561] width 99 height 19
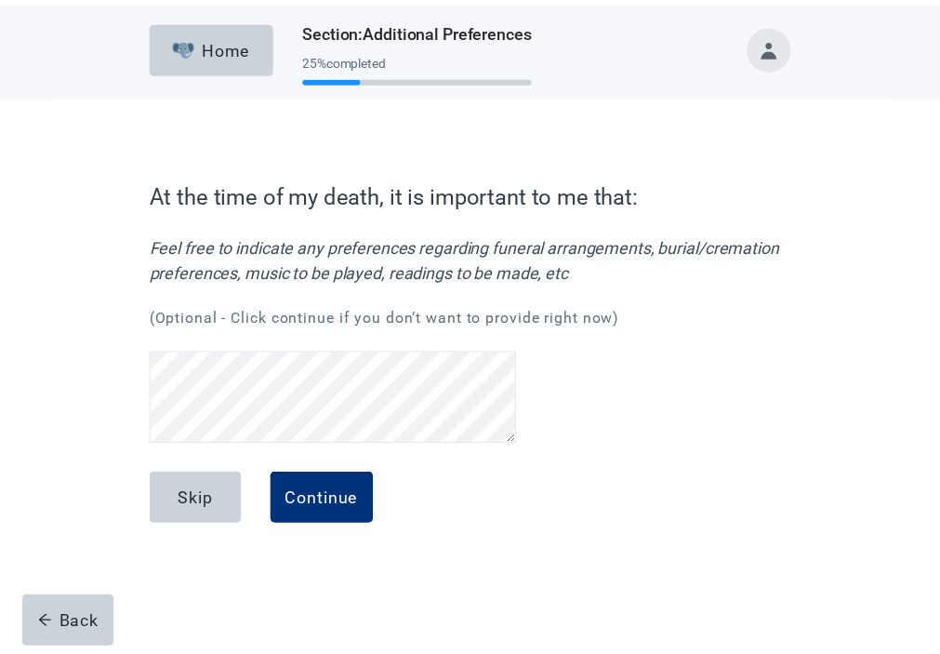
scroll to position [345, 0]
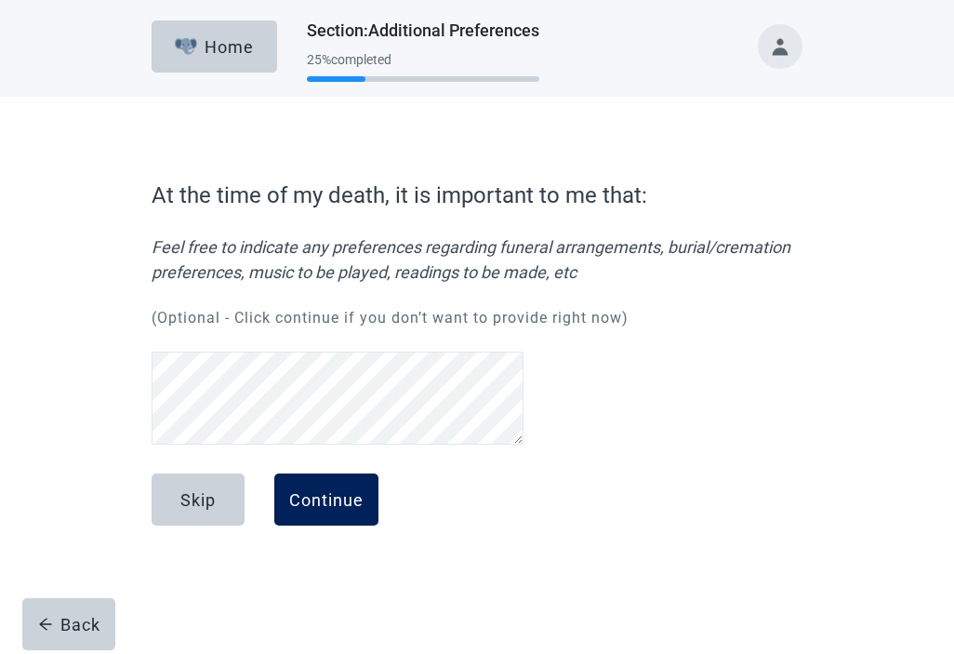
click at [309, 503] on div "Continue" at bounding box center [326, 499] width 74 height 19
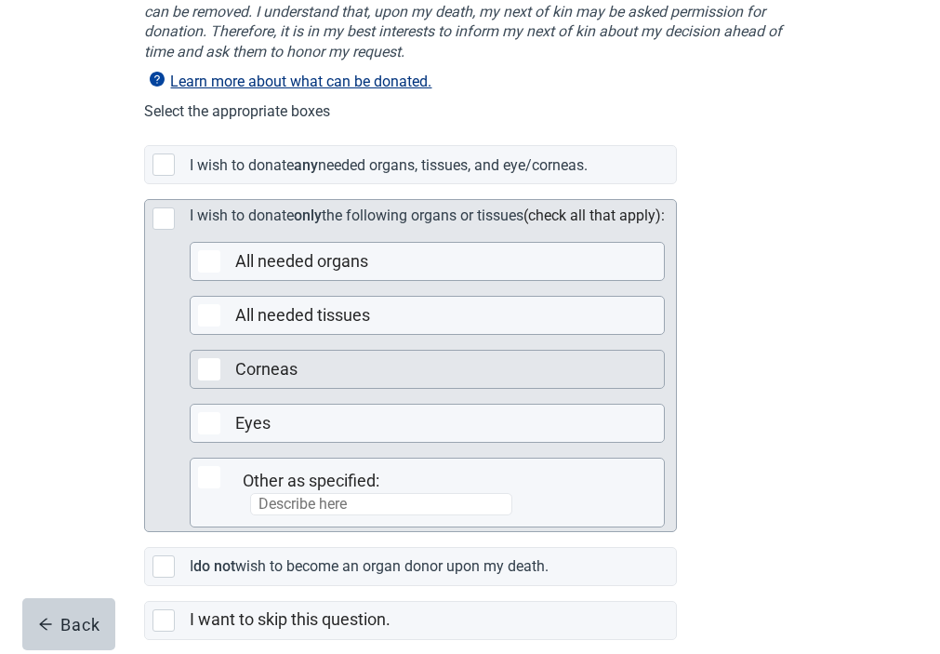
scroll to position [372, 0]
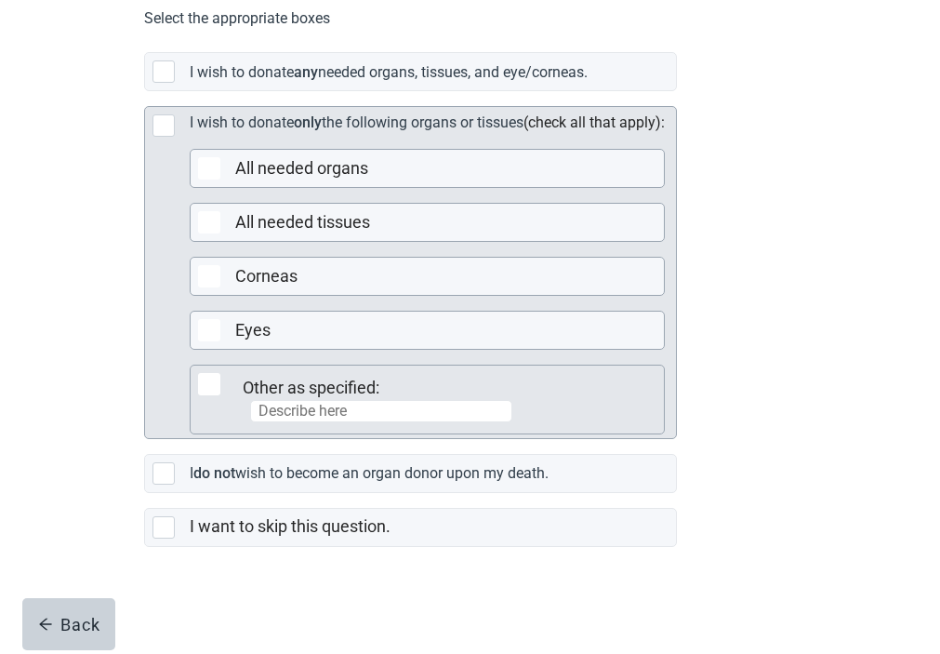
click at [512, 422] on input "Main content" at bounding box center [380, 411] width 261 height 22
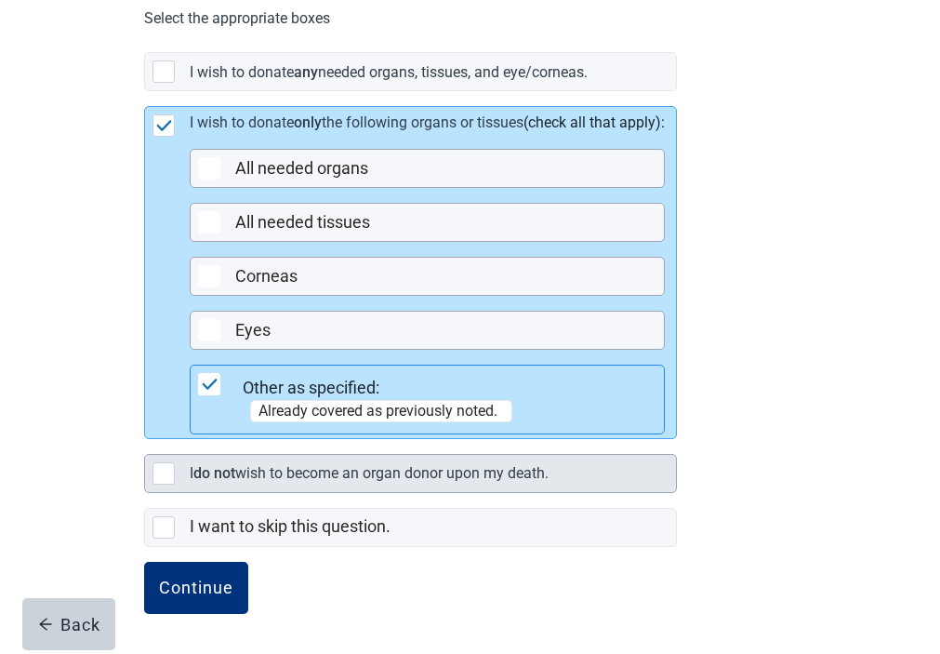
scroll to position [493, 0]
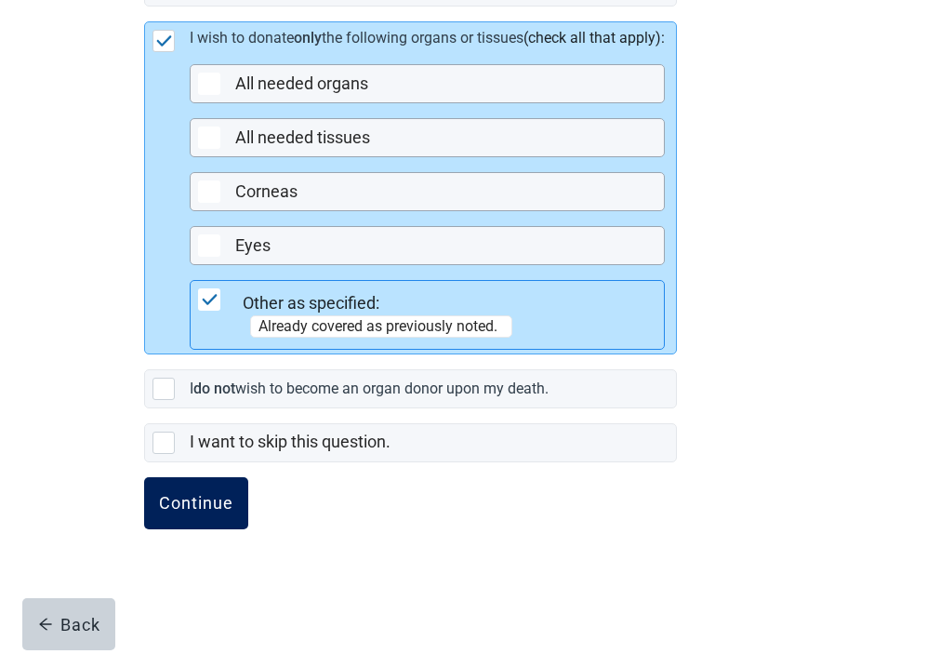
type input "Already covered as previously noted."
click at [188, 512] on div "Continue" at bounding box center [196, 503] width 74 height 19
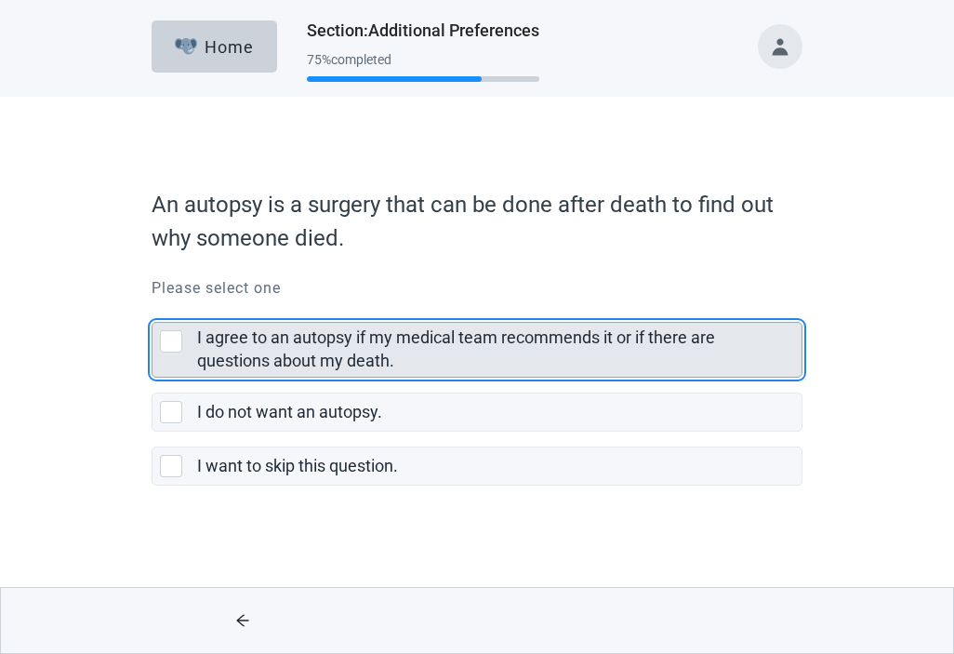
click at [166, 338] on div "I agree to an autopsy if my medical team recommends it or if there are question…" at bounding box center [171, 341] width 22 height 22
click at [153, 308] on input "I agree to an autopsy if my medical team recommends it or if there are question…" at bounding box center [152, 307] width 1 height 1
checkbox input "true"
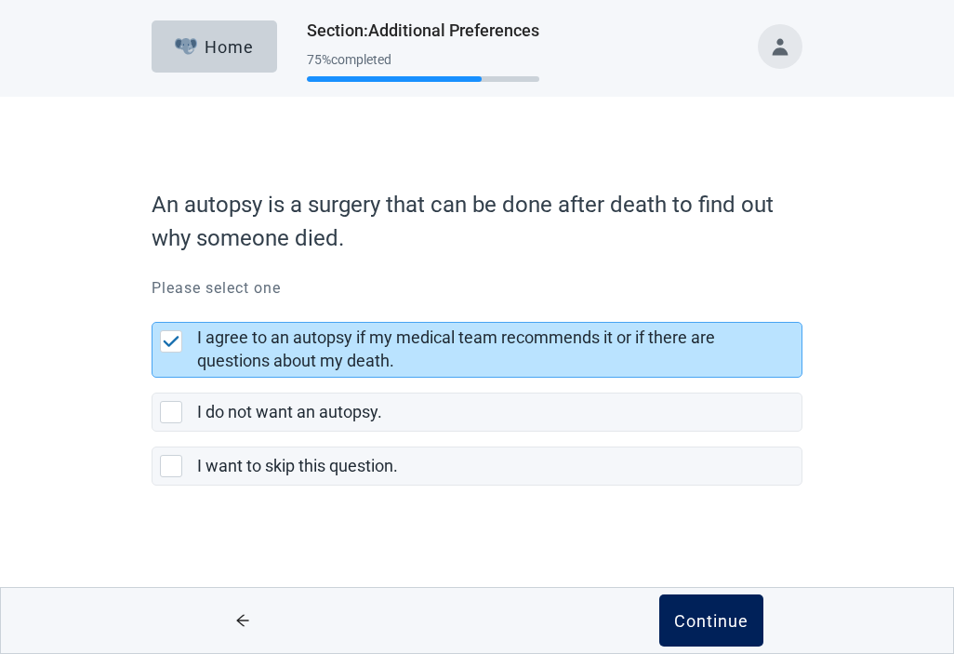
click at [729, 613] on div "Continue" at bounding box center [711, 620] width 74 height 19
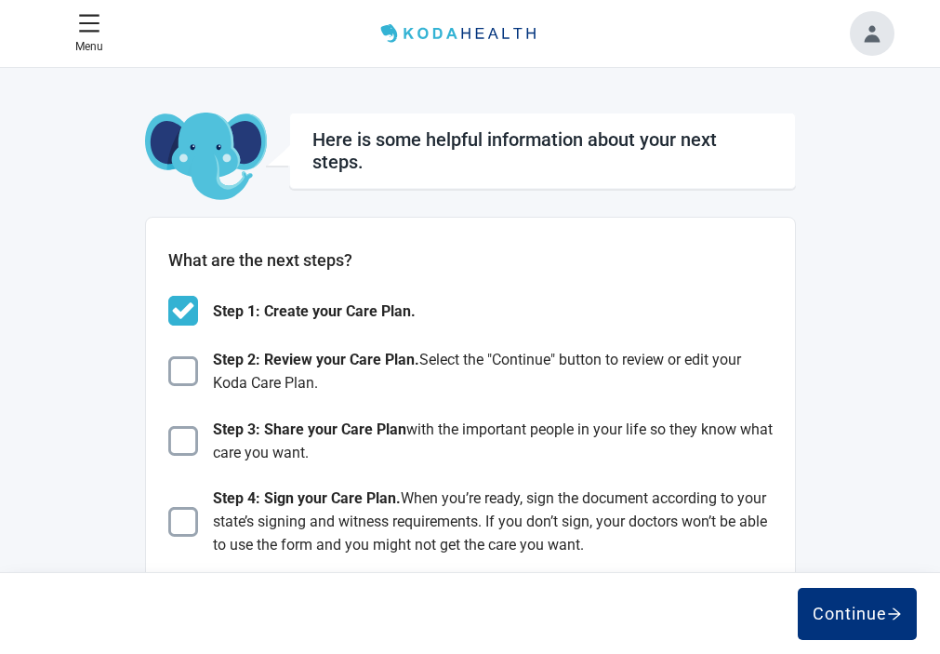
click at [0, 0] on div "Continue" at bounding box center [0, 0] width 0 height 0
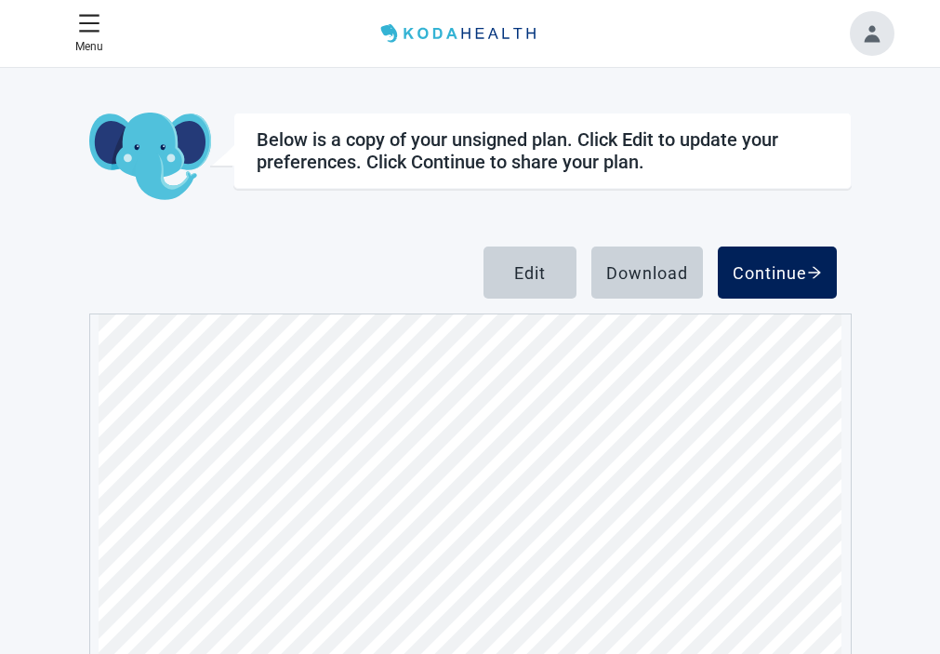
click at [822, 273] on div "Continue" at bounding box center [777, 272] width 89 height 19
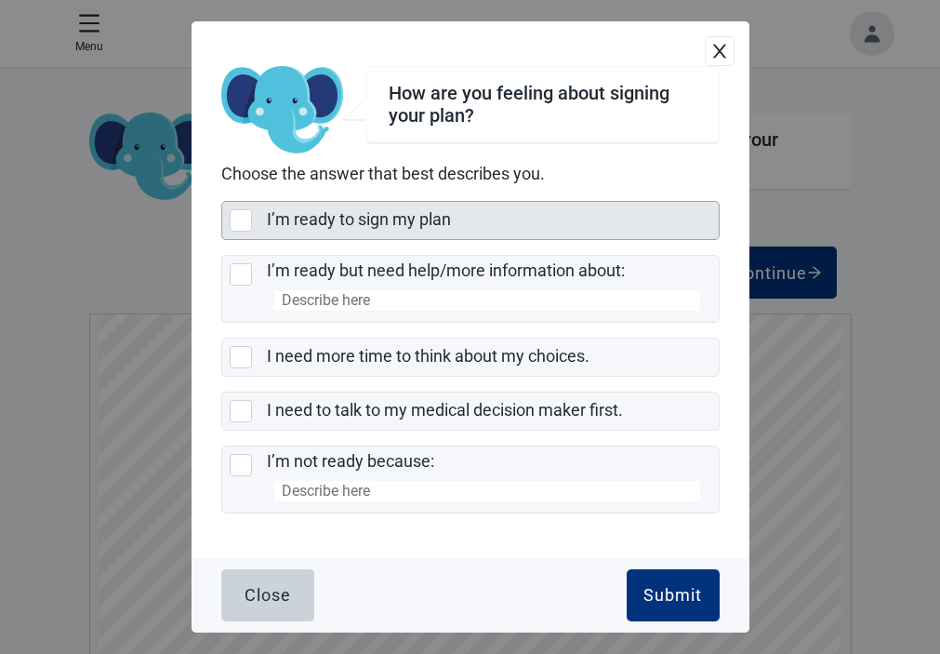
click at [241, 211] on div "I’m ready to sign my plan, checkbox, not selected" at bounding box center [241, 220] width 22 height 22
click at [222, 202] on input "I’m ready to sign my plan" at bounding box center [221, 201] width 1 height 1
checkbox input "true"
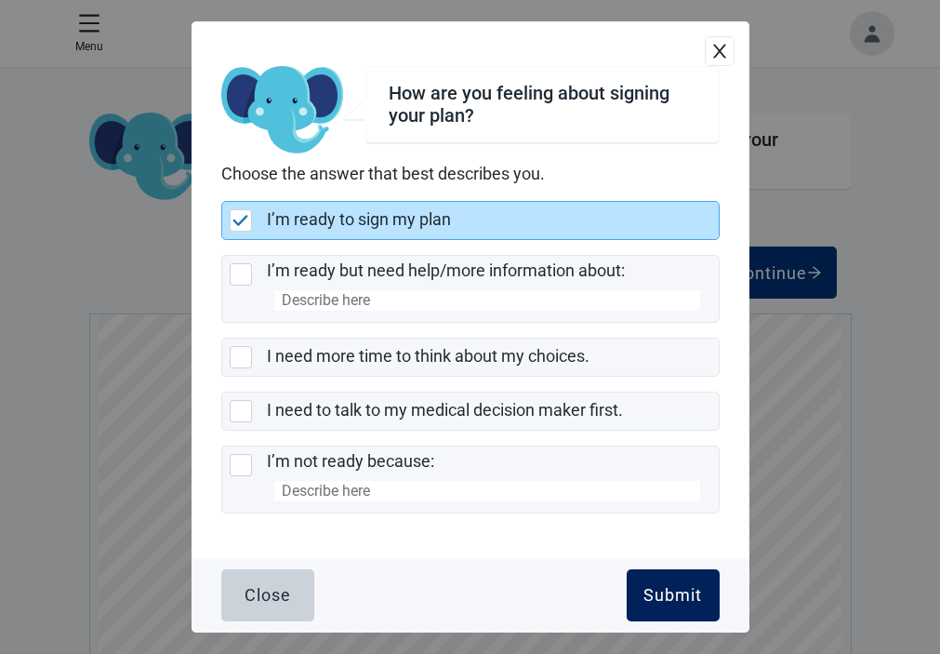
click at [664, 600] on div "Submit" at bounding box center [673, 595] width 59 height 19
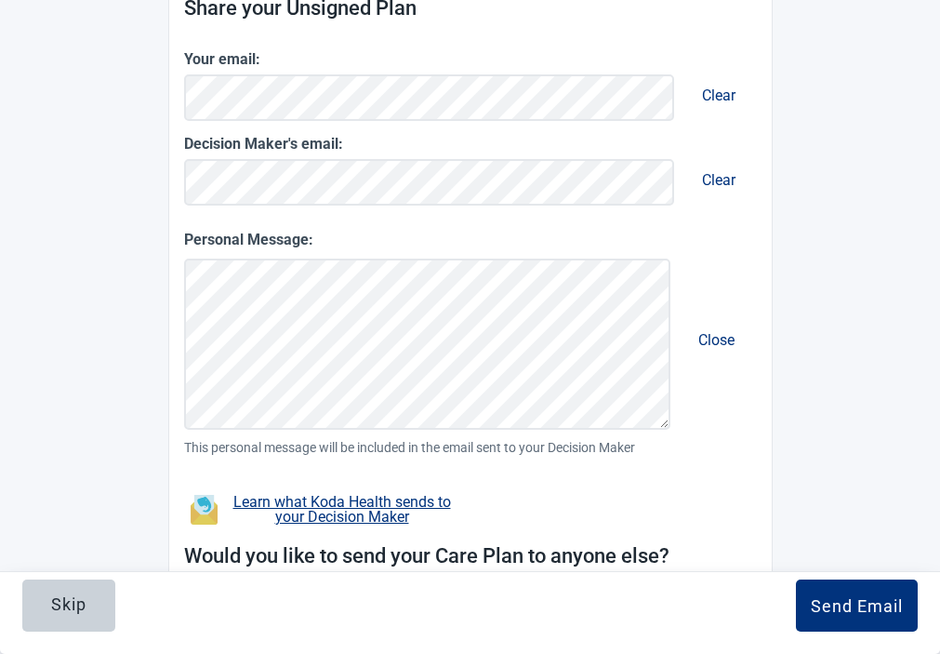
scroll to position [372, 0]
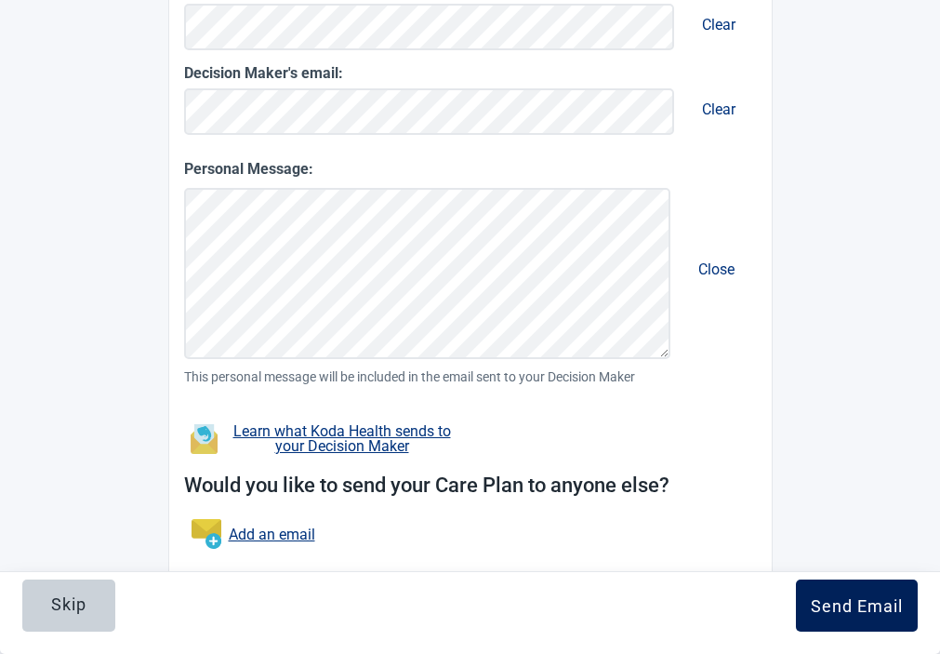
click at [811, 596] on div "Send Email" at bounding box center [857, 605] width 92 height 19
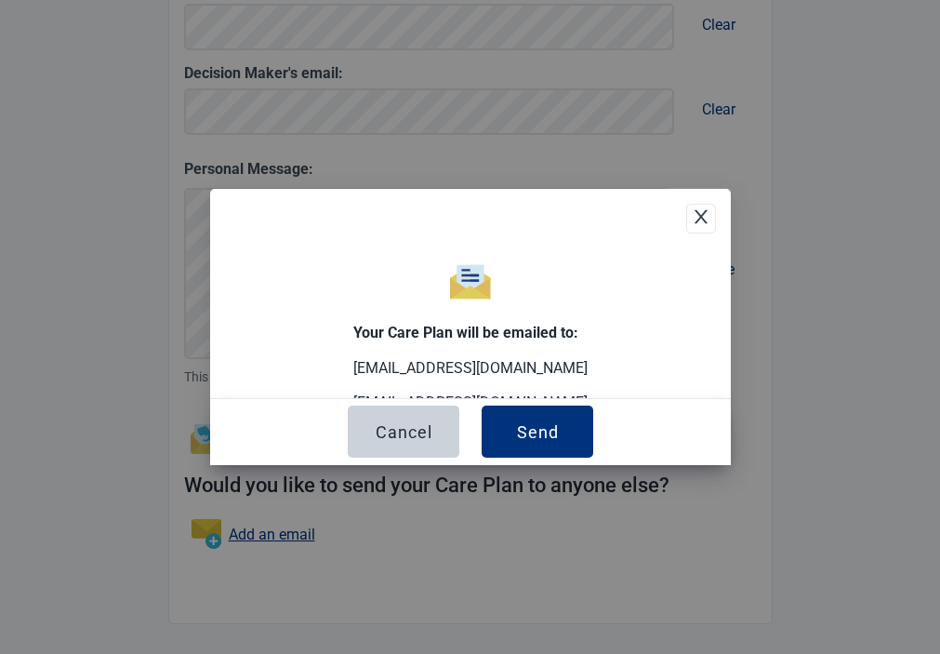
scroll to position [313, 0]
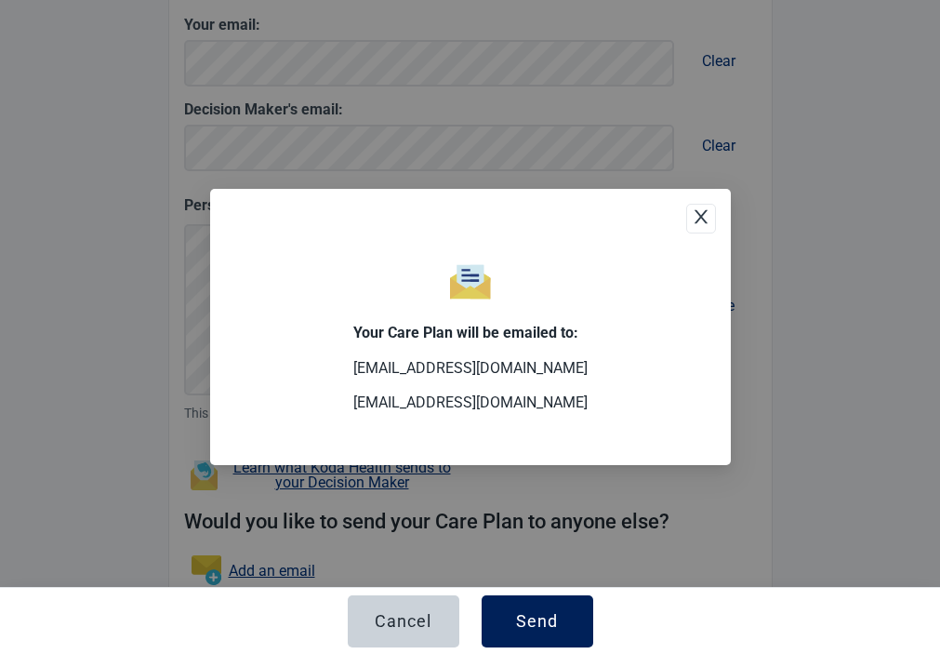
click at [527, 612] on div "Send" at bounding box center [537, 621] width 42 height 19
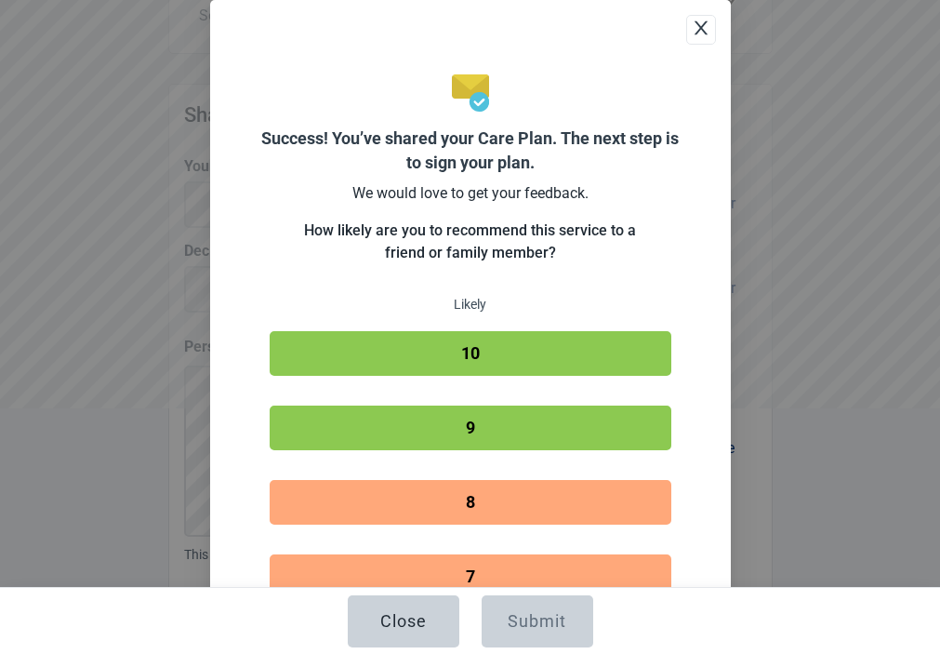
scroll to position [455, 0]
click at [664, 376] on button "10" at bounding box center [471, 353] width 402 height 45
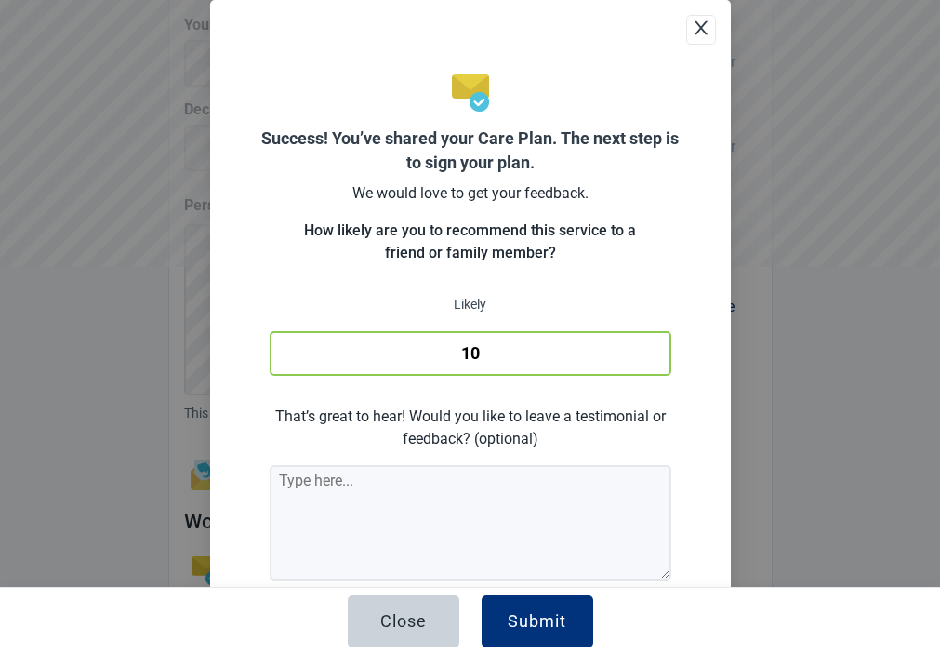
click at [0, 0] on textarea at bounding box center [0, 0] width 0 height 0
type textarea "This is a great service."
click at [529, 631] on div "Submit" at bounding box center [537, 621] width 59 height 19
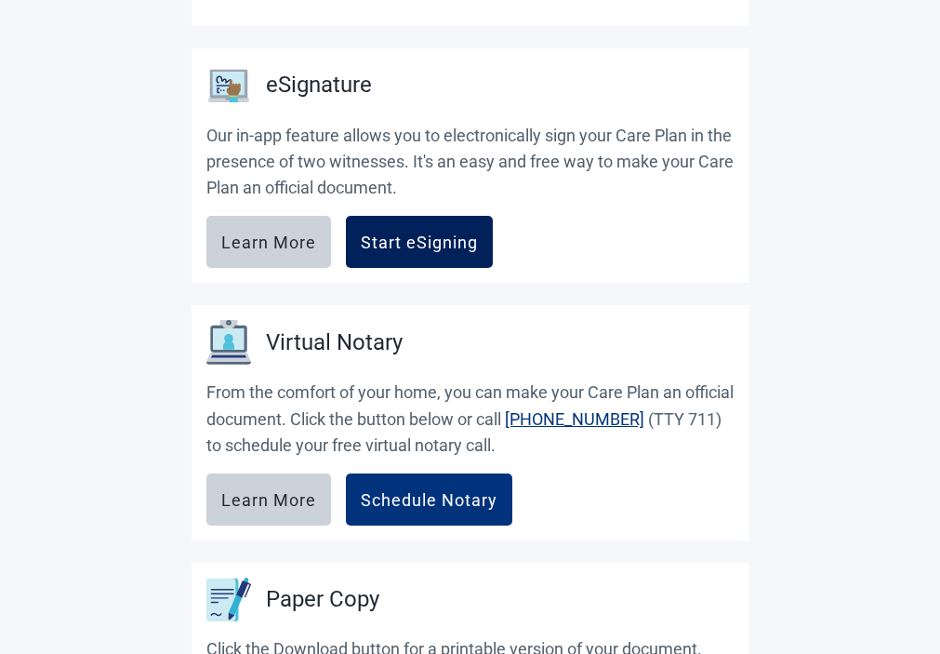
click at [493, 231] on button "Start eSigning" at bounding box center [419, 242] width 147 height 52
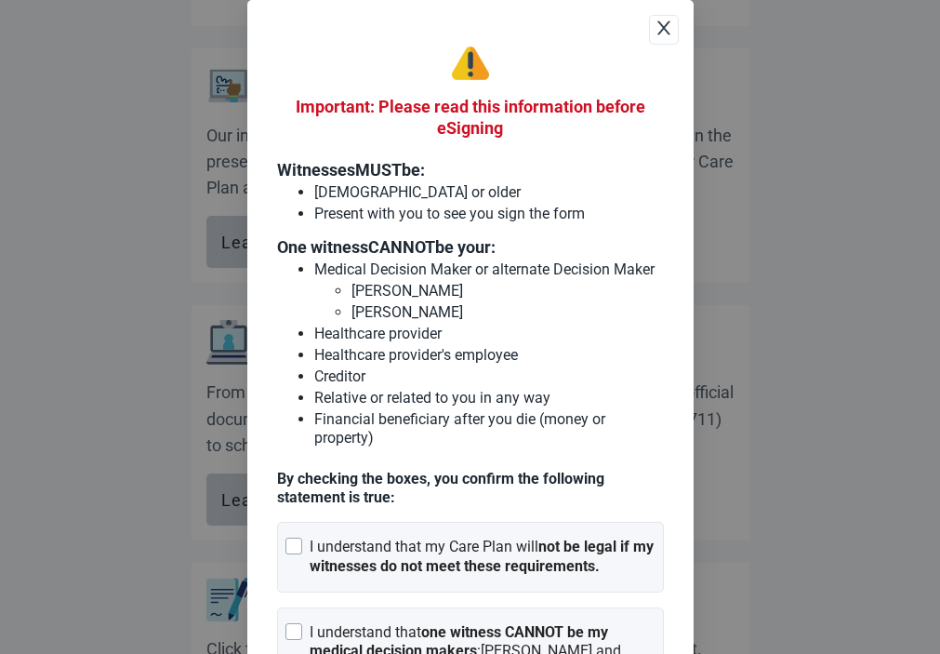
scroll to position [93, 0]
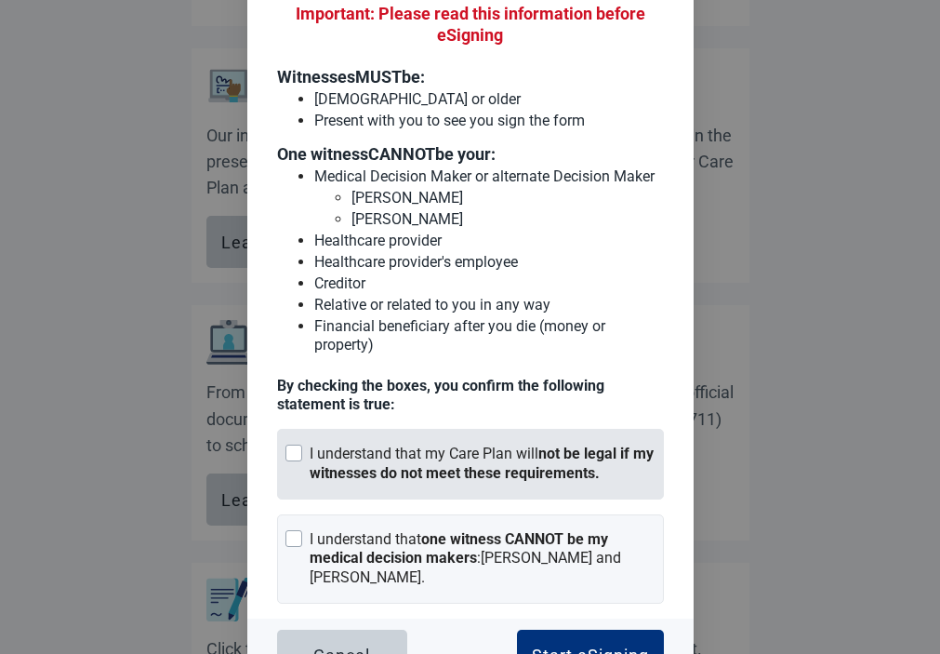
click at [288, 452] on div at bounding box center [294, 453] width 17 height 17
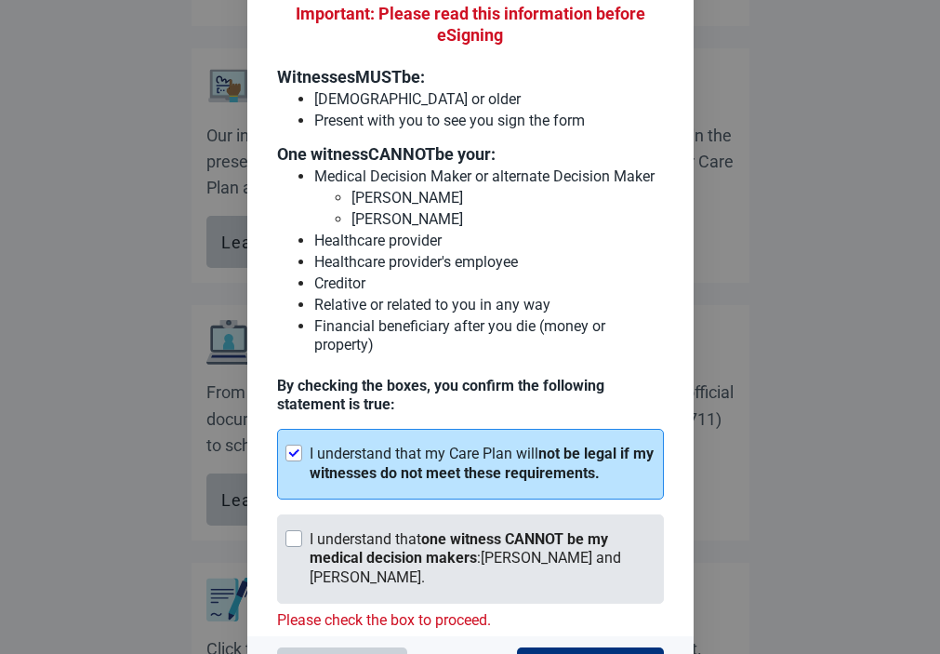
click at [286, 543] on div at bounding box center [294, 538] width 17 height 17
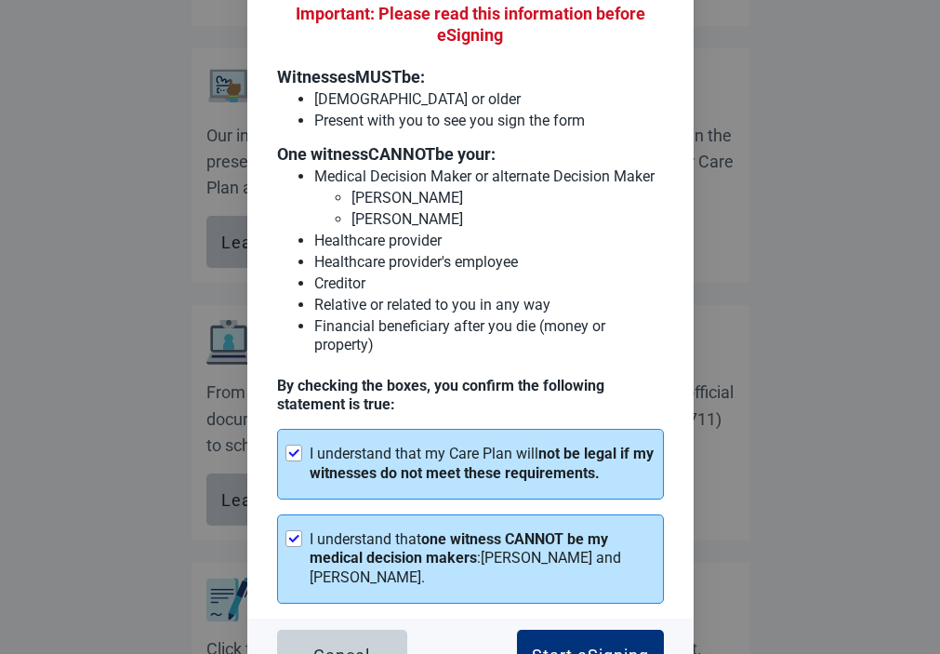
scroll to position [137, 0]
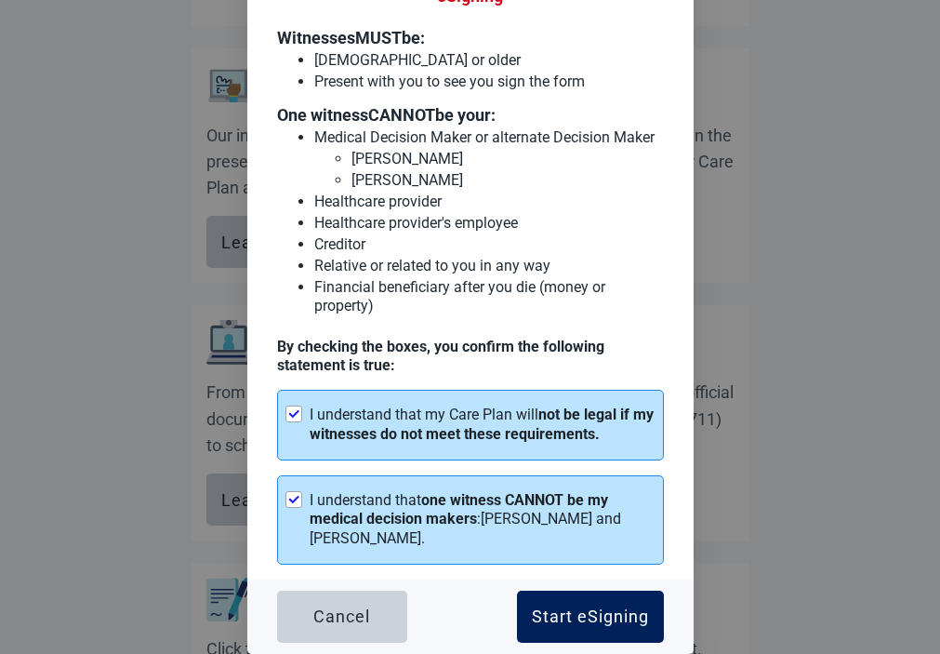
click at [567, 611] on div "Start eSigning" at bounding box center [590, 616] width 117 height 19
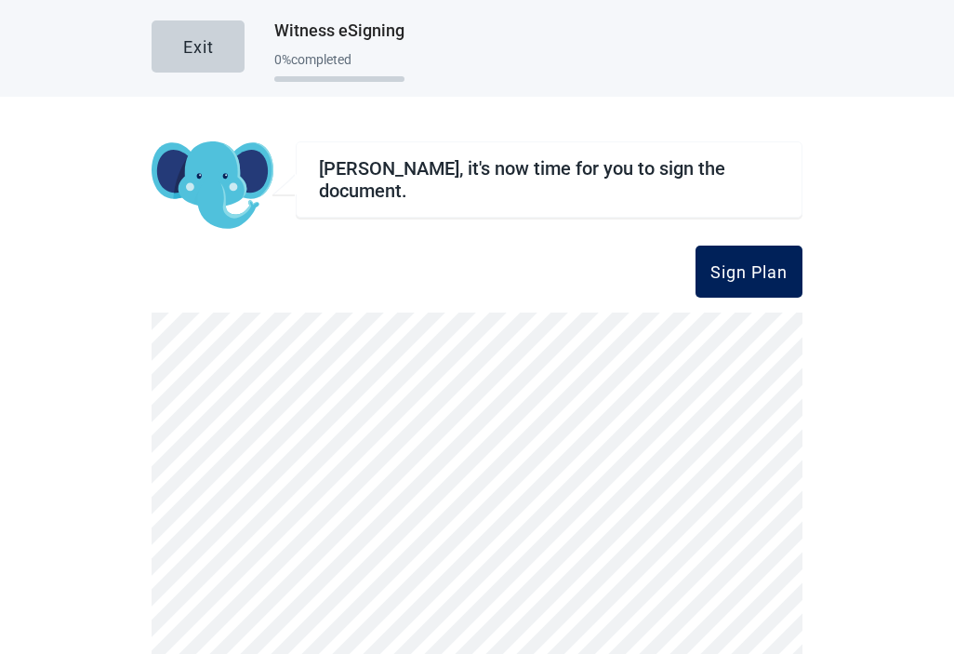
click at [722, 262] on div "Sign Plan" at bounding box center [749, 271] width 77 height 19
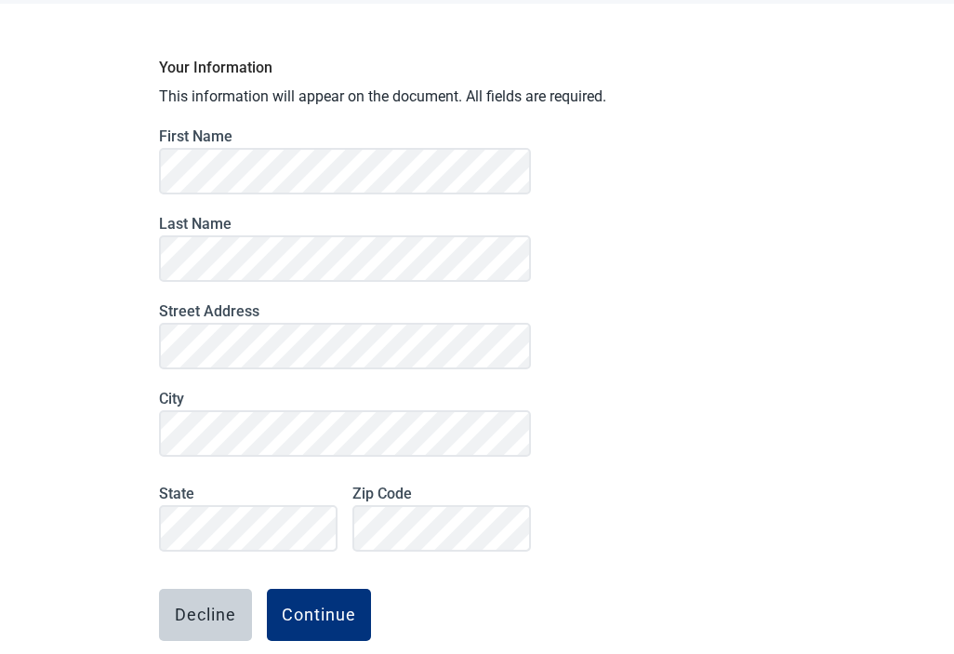
scroll to position [184, 0]
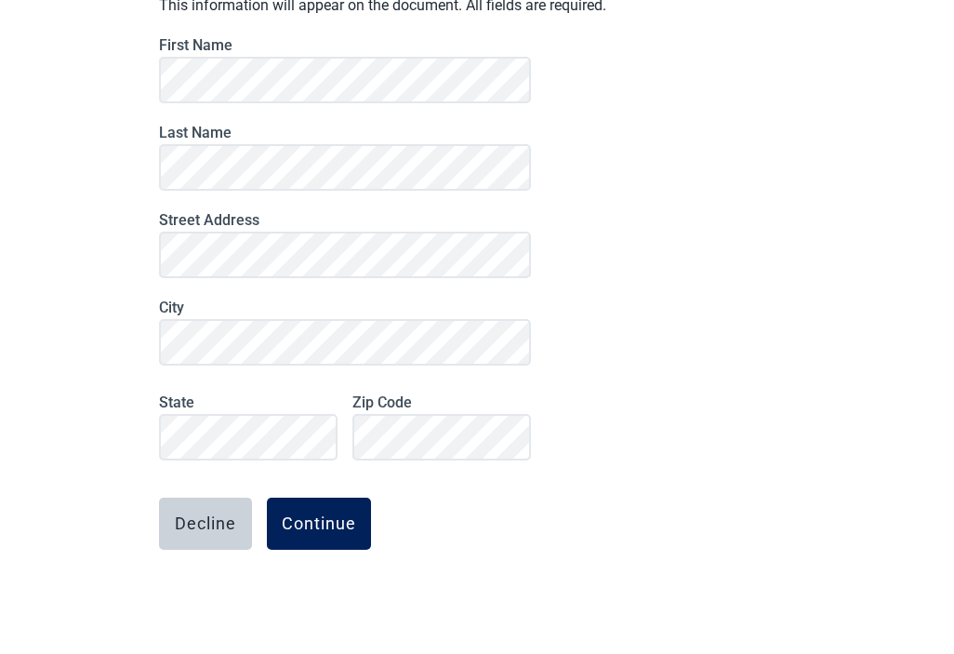
click at [326, 523] on div "Continue" at bounding box center [319, 523] width 74 height 19
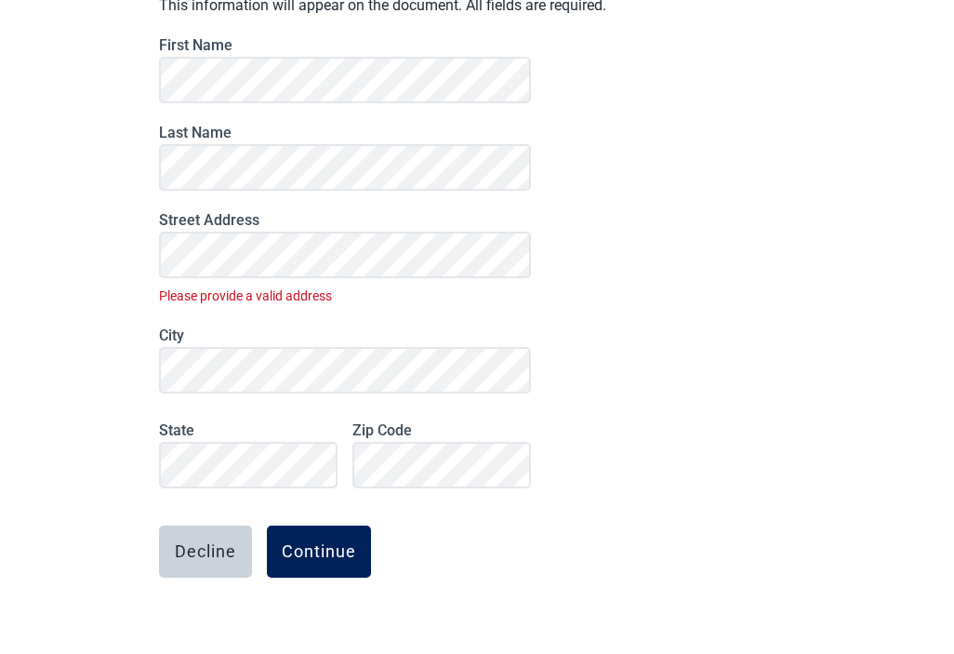
scroll to position [212, 0]
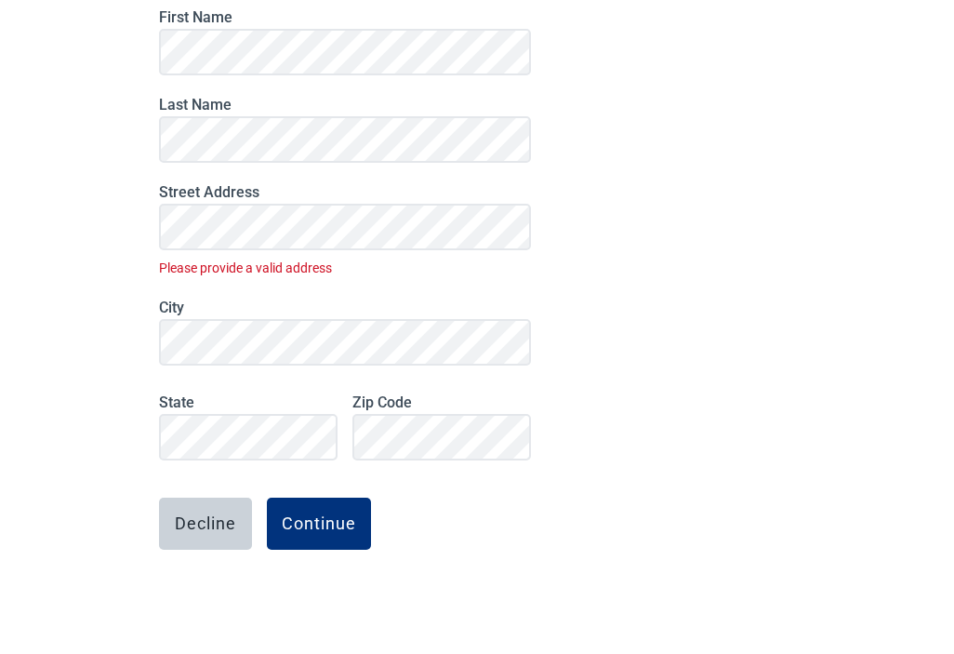
click at [595, 311] on div "Your Information This information will appear on the document. All fields are r…" at bounding box center [477, 291] width 651 height 724
click at [304, 523] on div "Continue" at bounding box center [319, 523] width 74 height 19
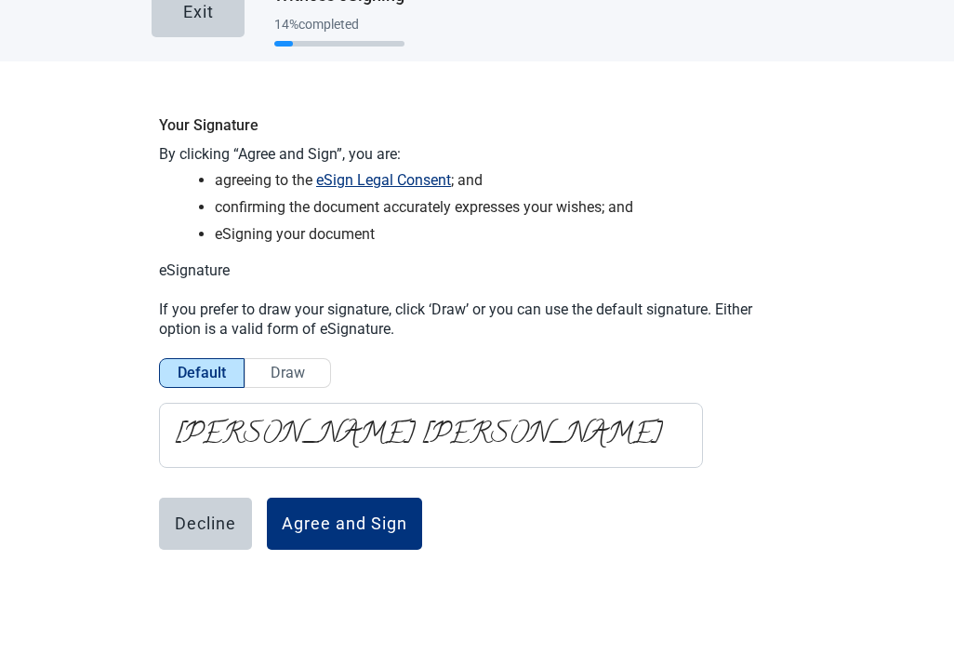
scroll to position [35, 0]
click at [335, 525] on div "Agree and Sign" at bounding box center [345, 523] width 126 height 19
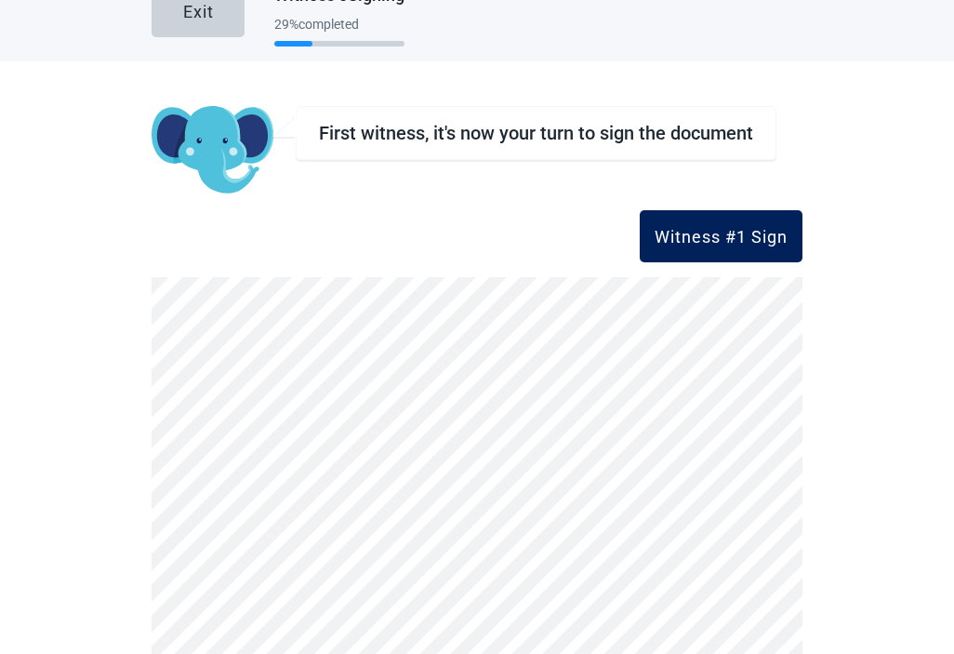
click at [722, 235] on div "Witness #1 Sign" at bounding box center [721, 236] width 133 height 19
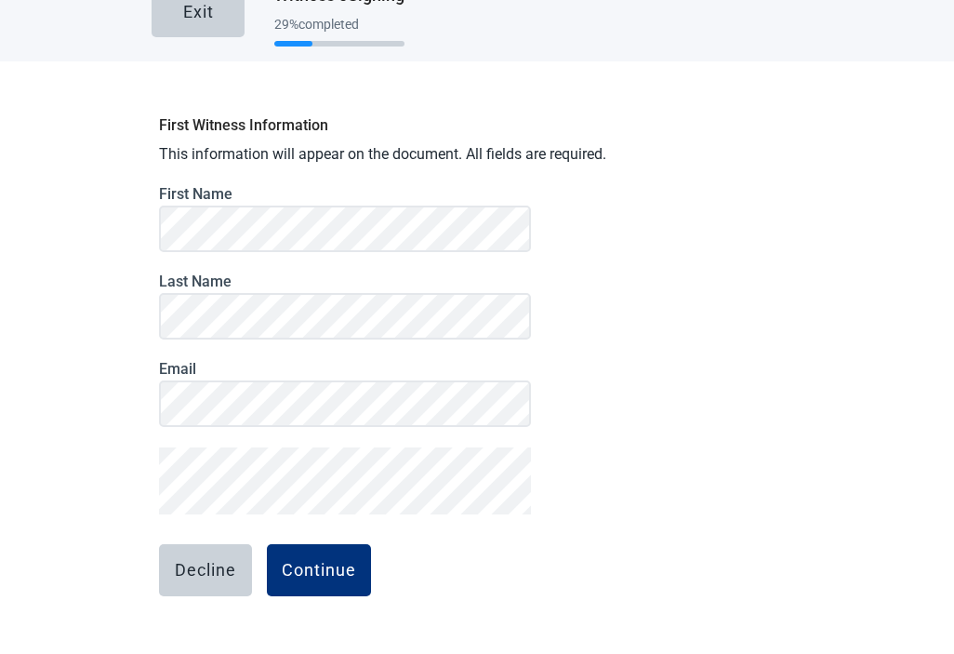
click at [533, 548] on div "First Witness Information This information will appear on the document. All fie…" at bounding box center [477, 403] width 651 height 594
click at [333, 574] on div "Continue" at bounding box center [319, 570] width 74 height 19
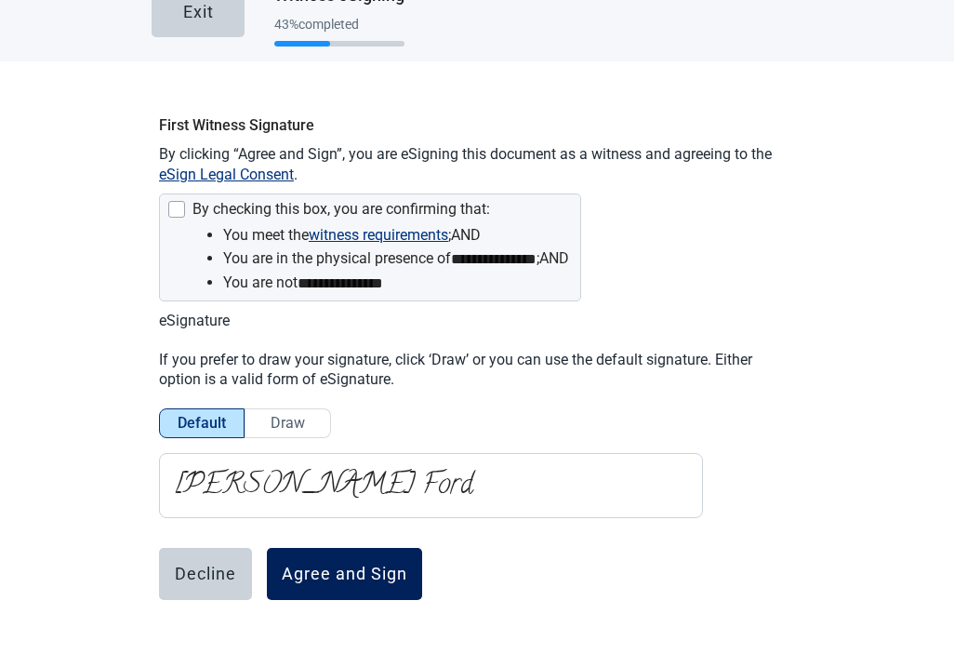
click at [312, 566] on div "Agree and Sign" at bounding box center [345, 574] width 126 height 19
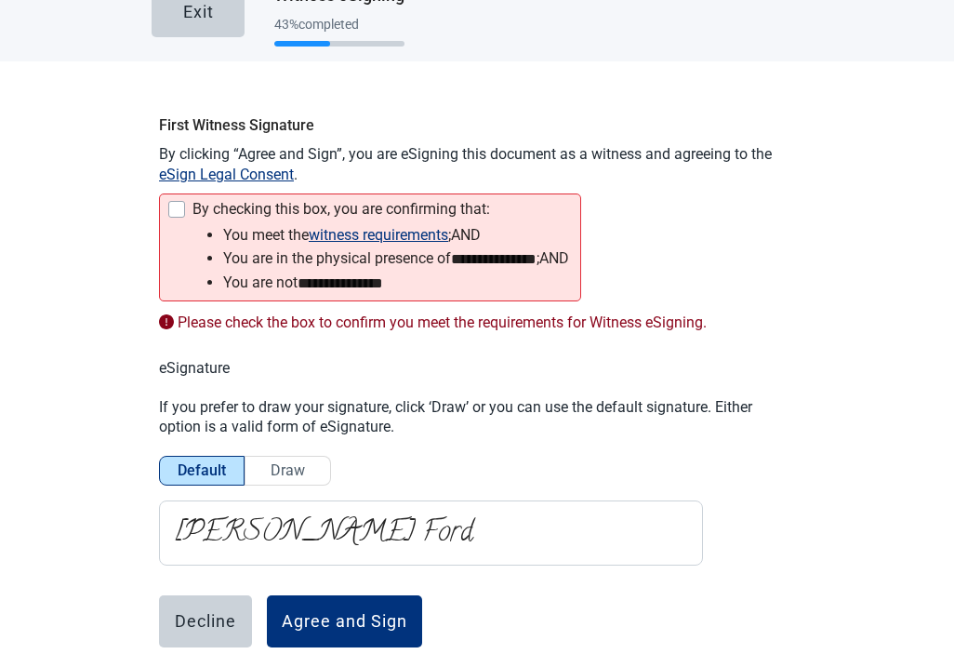
click at [168, 204] on div "Main content" at bounding box center [176, 209] width 17 height 17
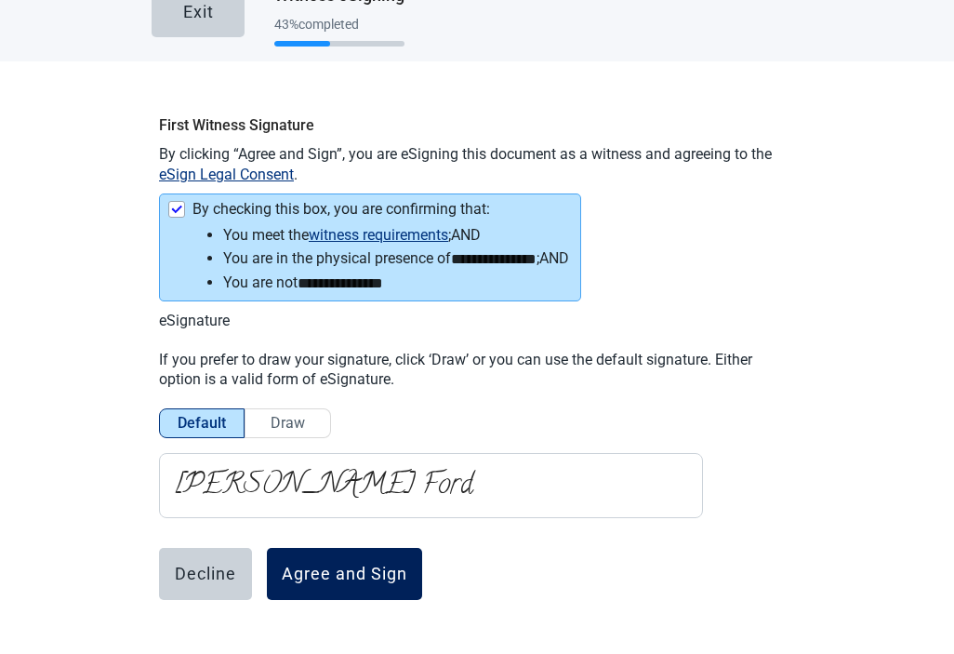
click at [345, 565] on div "Agree and Sign" at bounding box center [345, 574] width 126 height 19
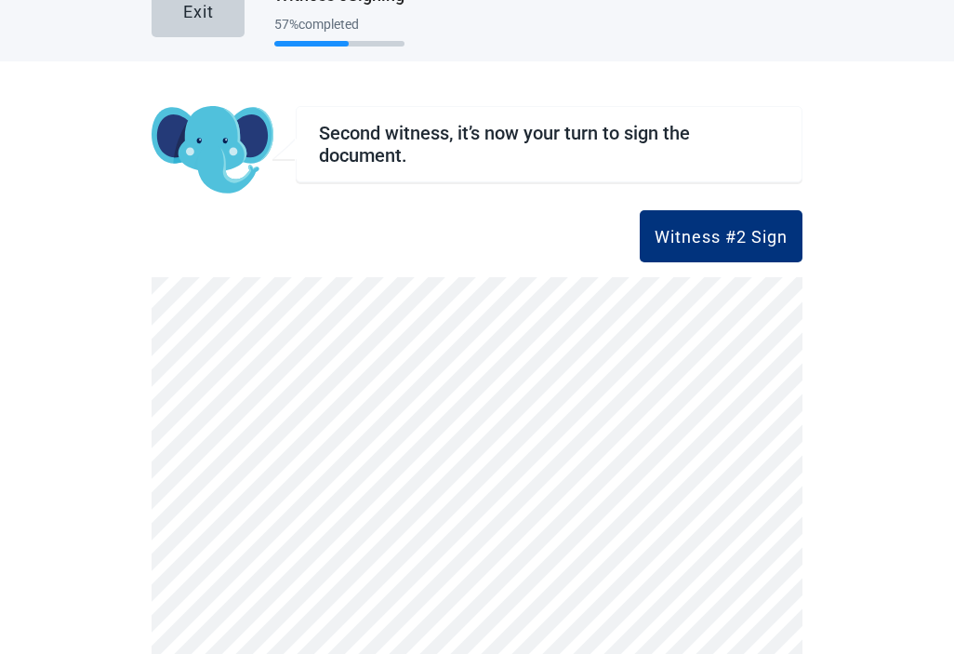
scroll to position [0, 0]
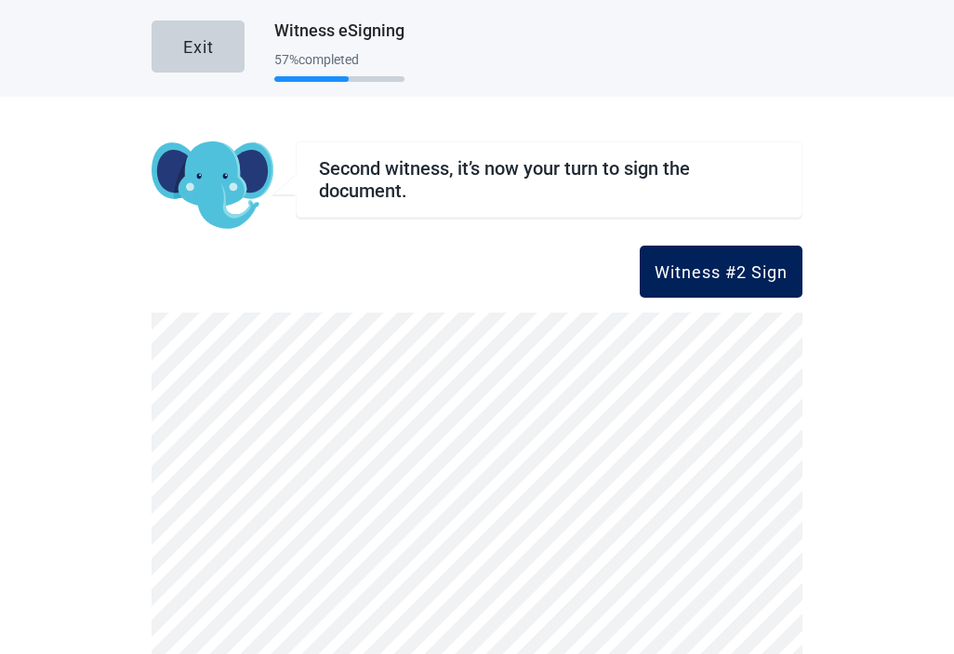
click at [717, 276] on div "Witness #2 Sign" at bounding box center [721, 271] width 133 height 19
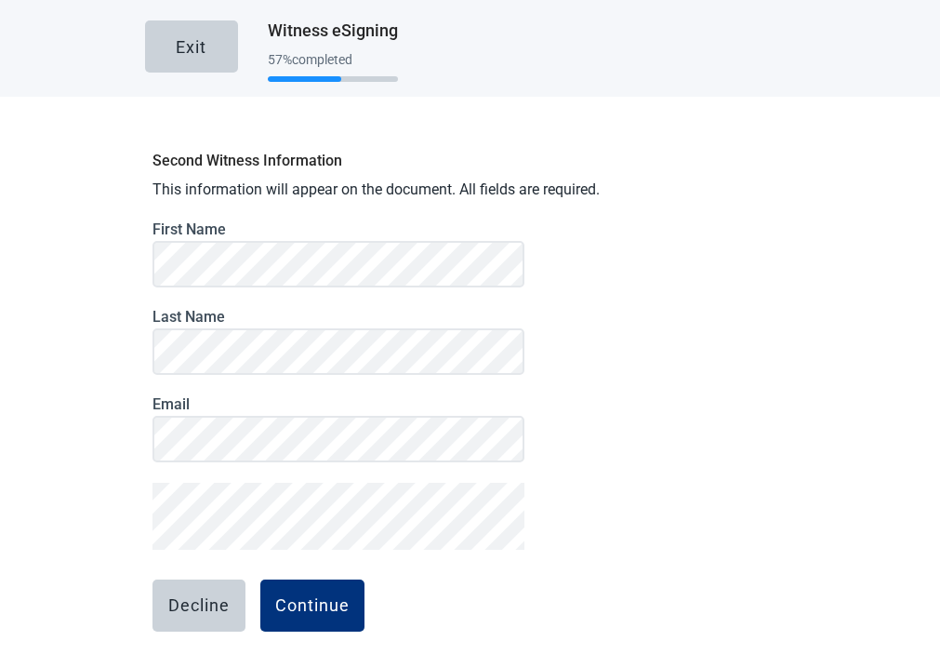
click at [639, 487] on div "Second Witness Information This information will appear on the document. All fi…" at bounding box center [470, 438] width 651 height 594
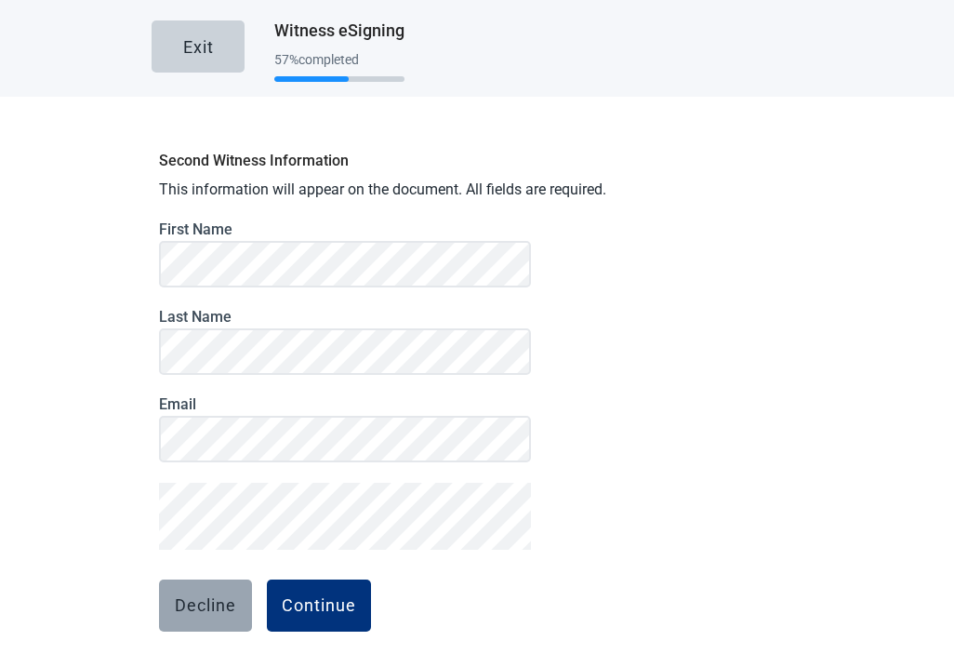
click at [198, 596] on div "Decline" at bounding box center [205, 605] width 61 height 19
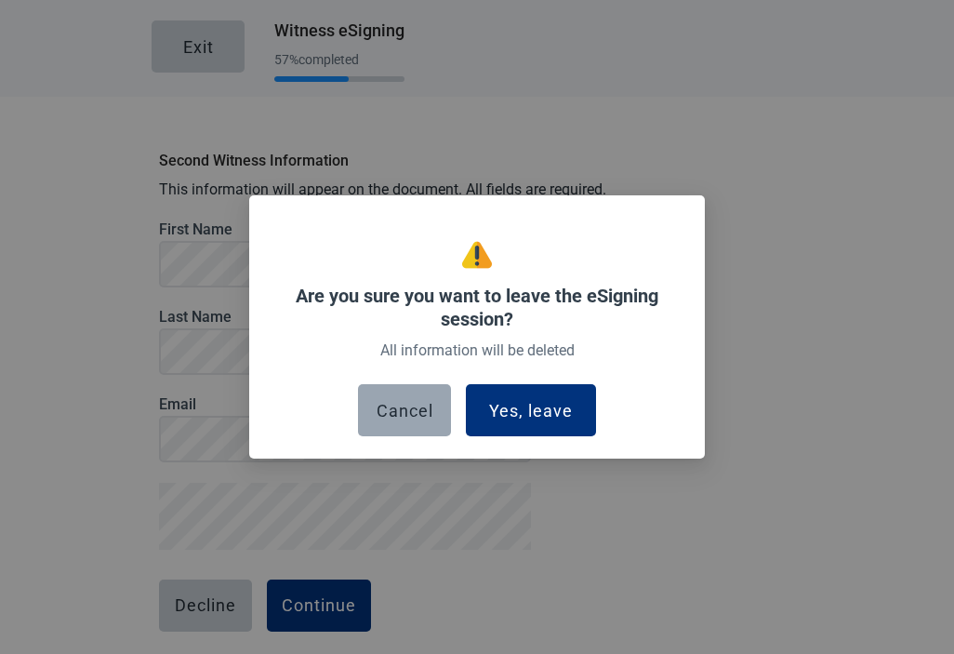
click at [394, 403] on div "Cancel" at bounding box center [405, 410] width 57 height 19
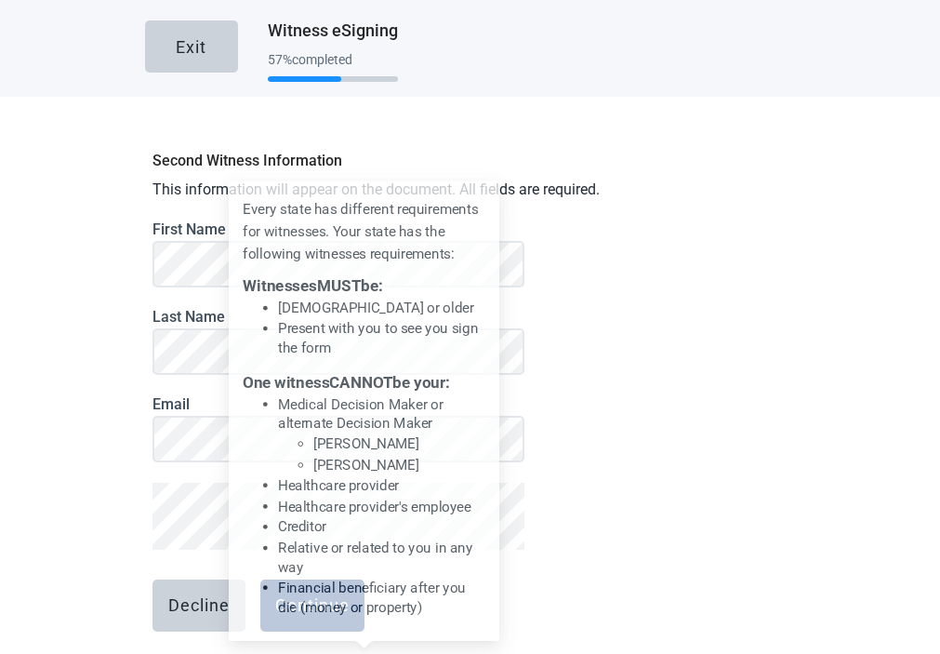
click at [376, 489] on p "Healthcare provider's employee" at bounding box center [382, 498] width 219 height 20
